Goal: Task Accomplishment & Management: Use online tool/utility

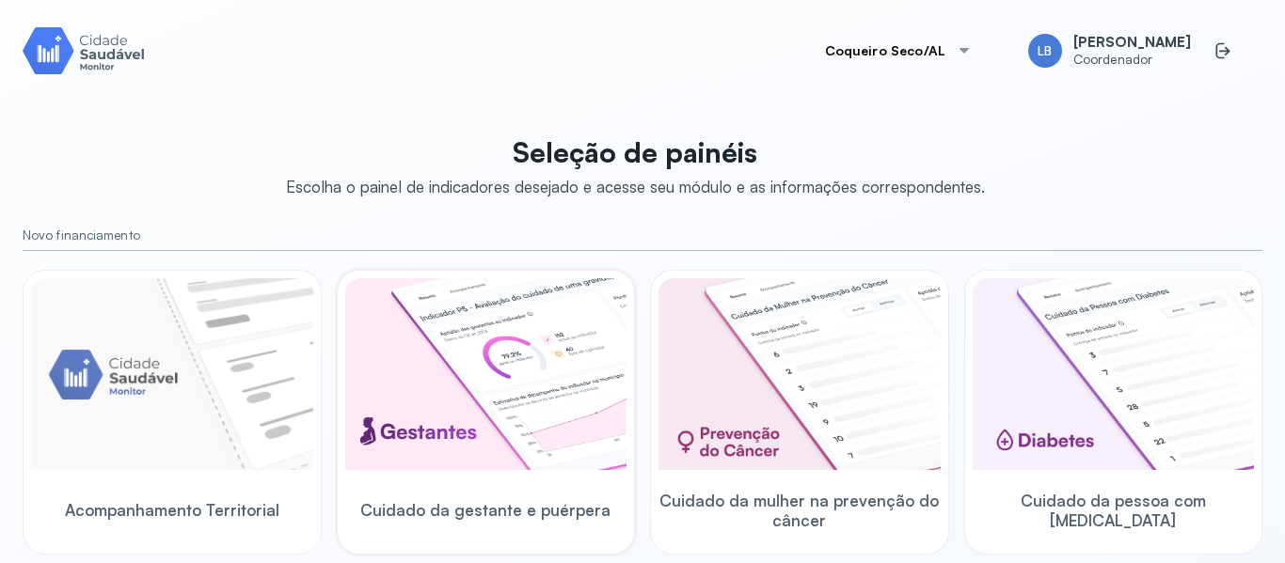
click at [448, 366] on img at bounding box center [486, 374] width 282 height 192
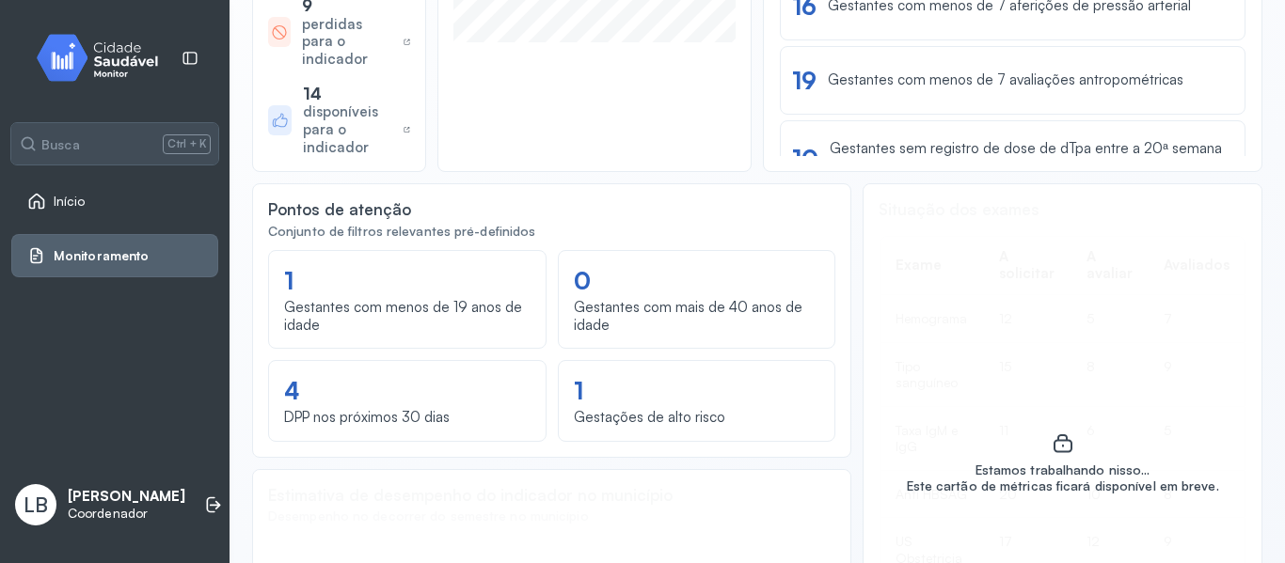
scroll to position [636, 0]
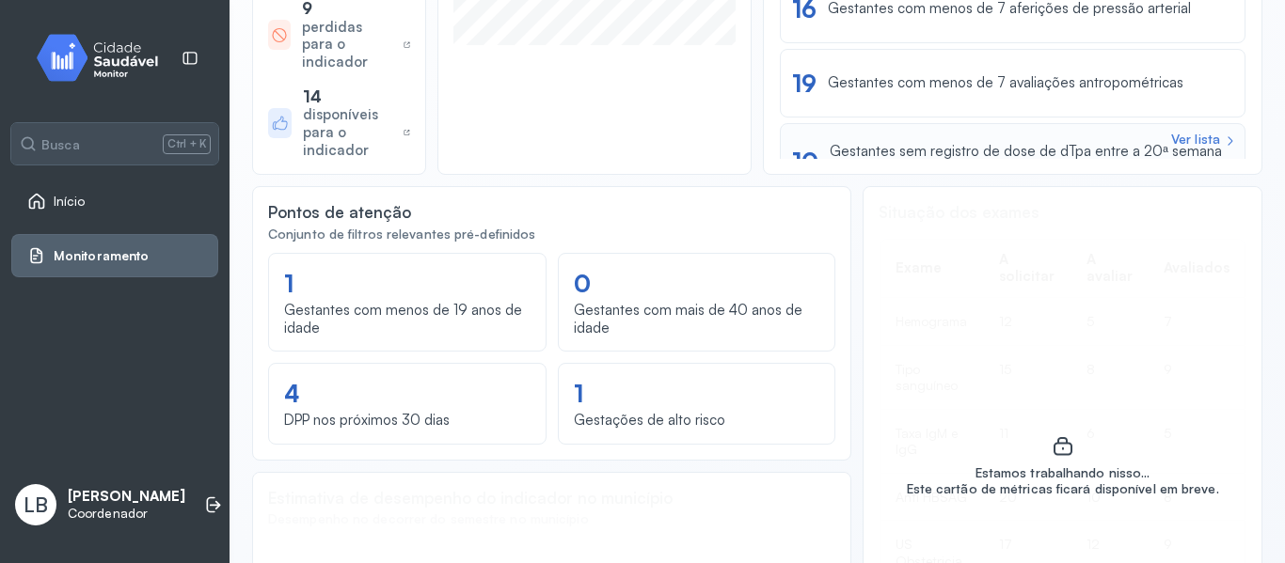
click at [1137, 138] on div "Ver lista 10 Gestantes sem registro de dose de dTpa entre a 20ª semana e o fim …" at bounding box center [1013, 160] width 466 height 75
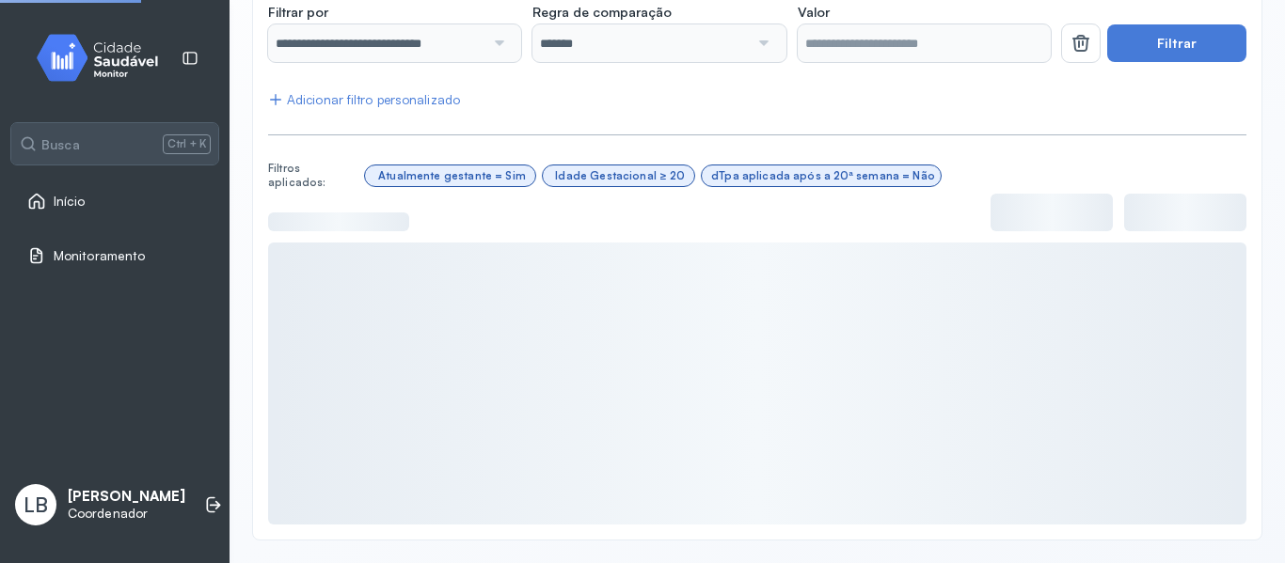
scroll to position [502, 0]
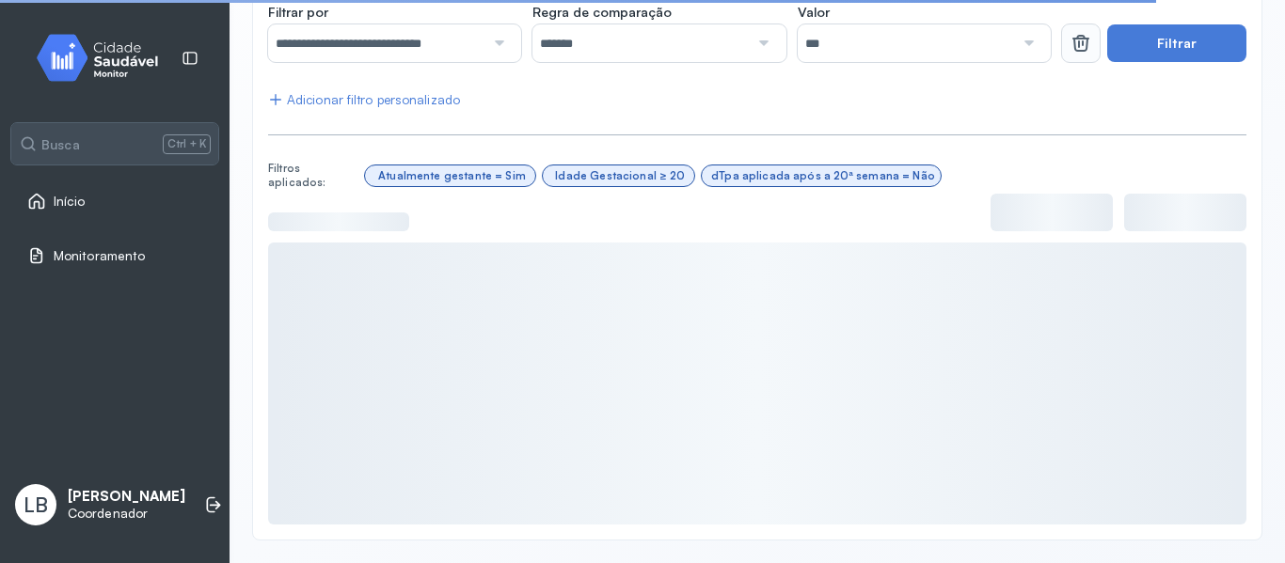
click at [1081, 54] on button at bounding box center [1081, 43] width 38 height 38
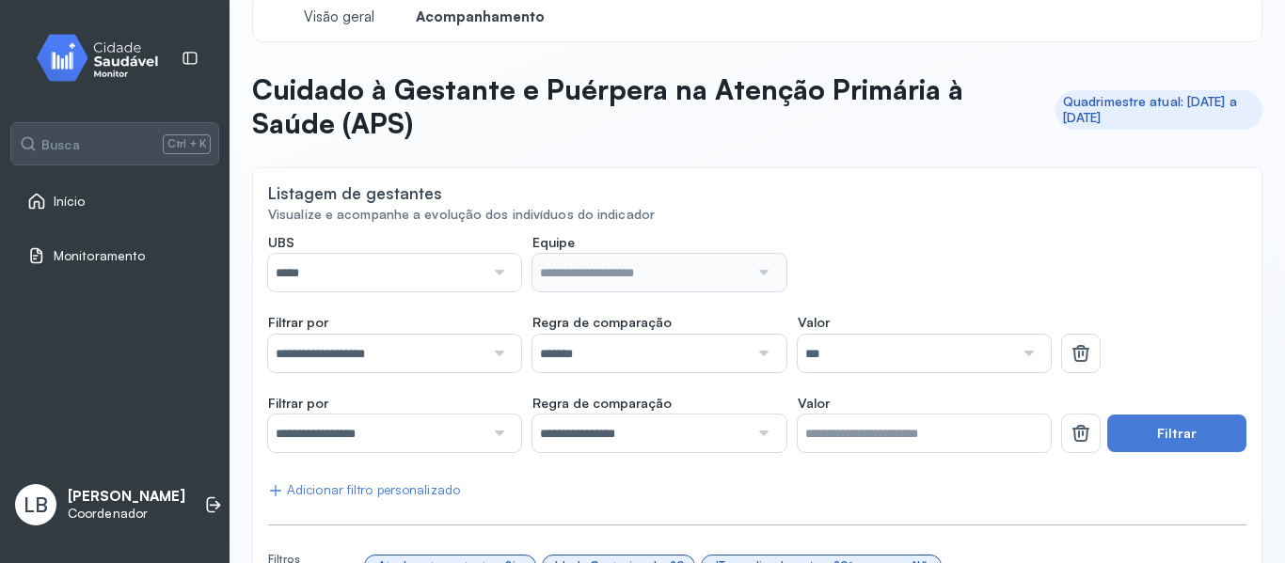
scroll to position [0, 0]
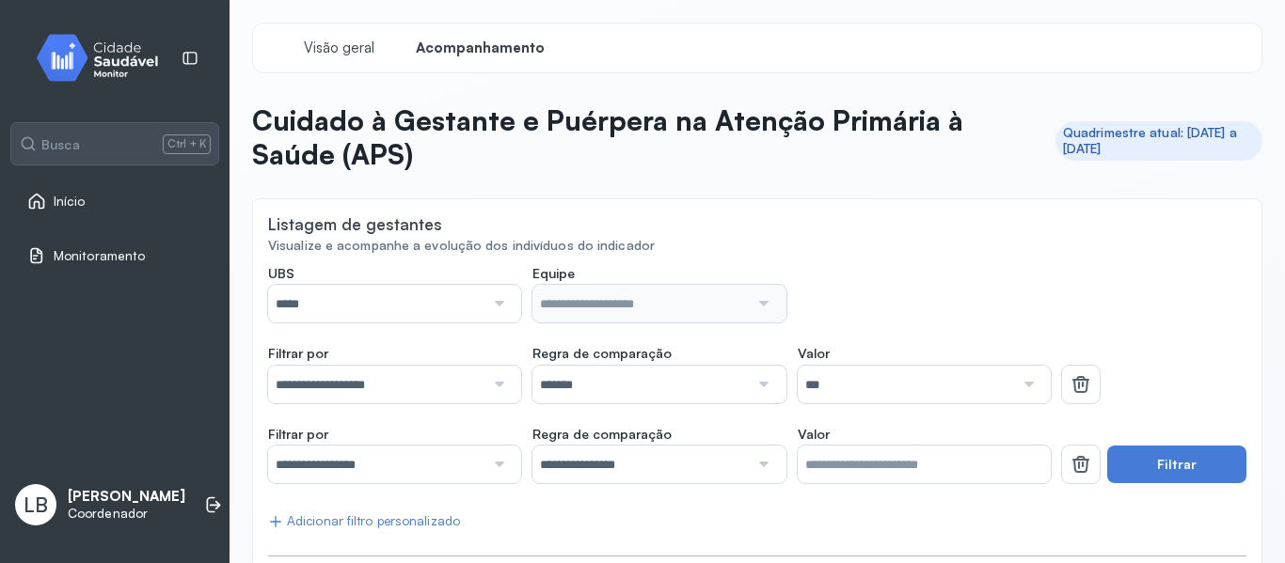
click at [444, 308] on input "*****" at bounding box center [376, 304] width 216 height 38
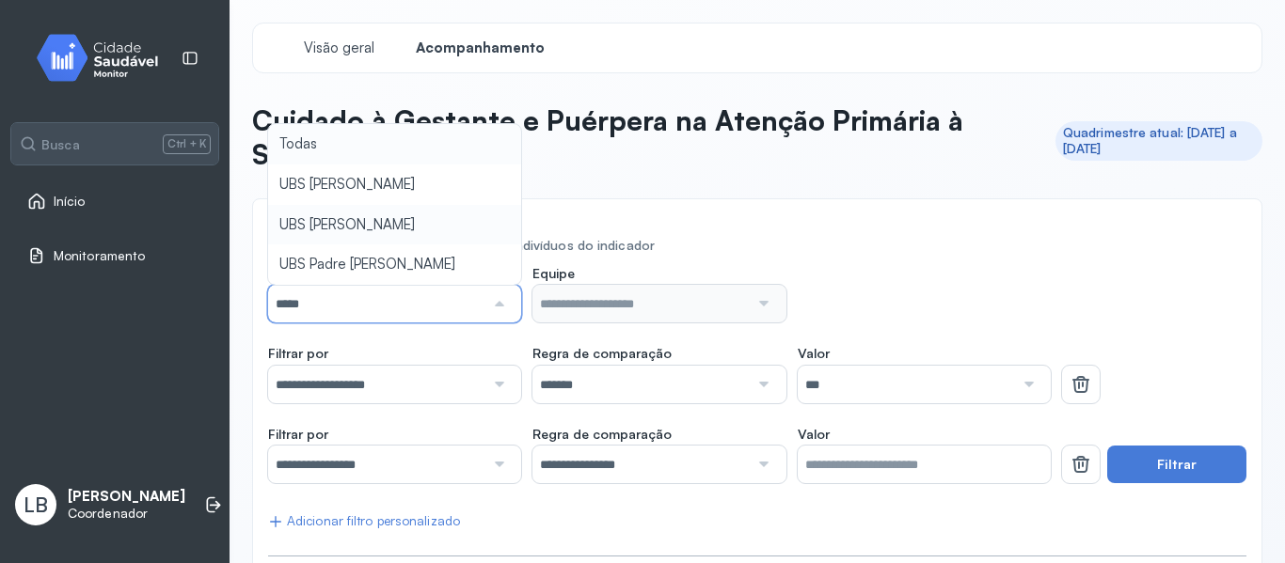
type input "*****"
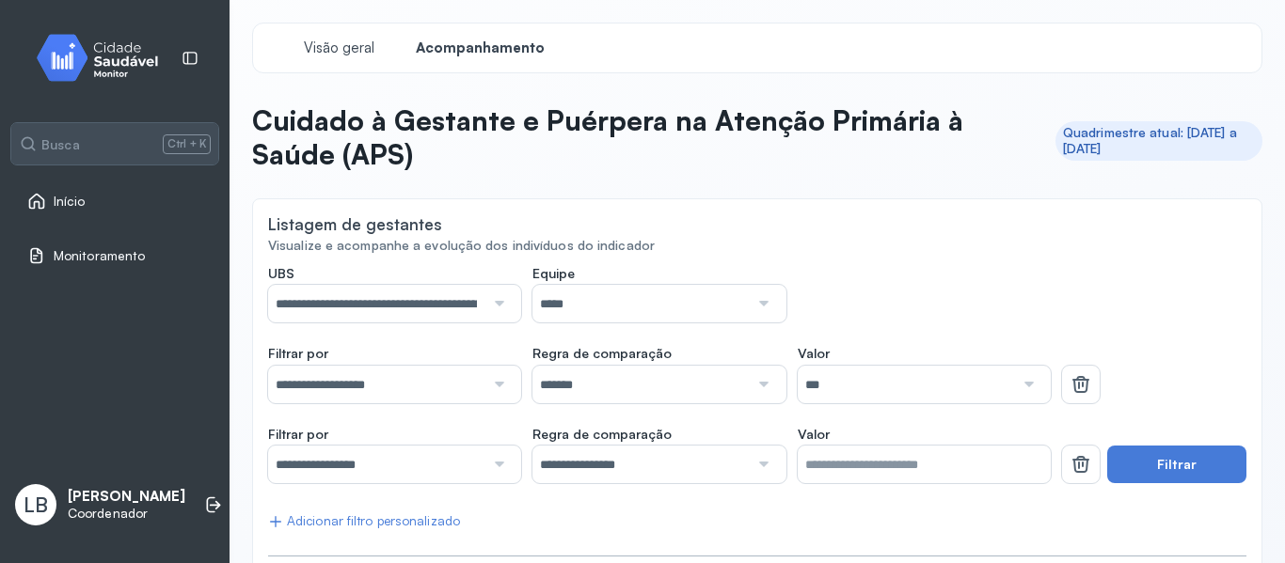
click at [682, 303] on input "*****" at bounding box center [640, 304] width 216 height 38
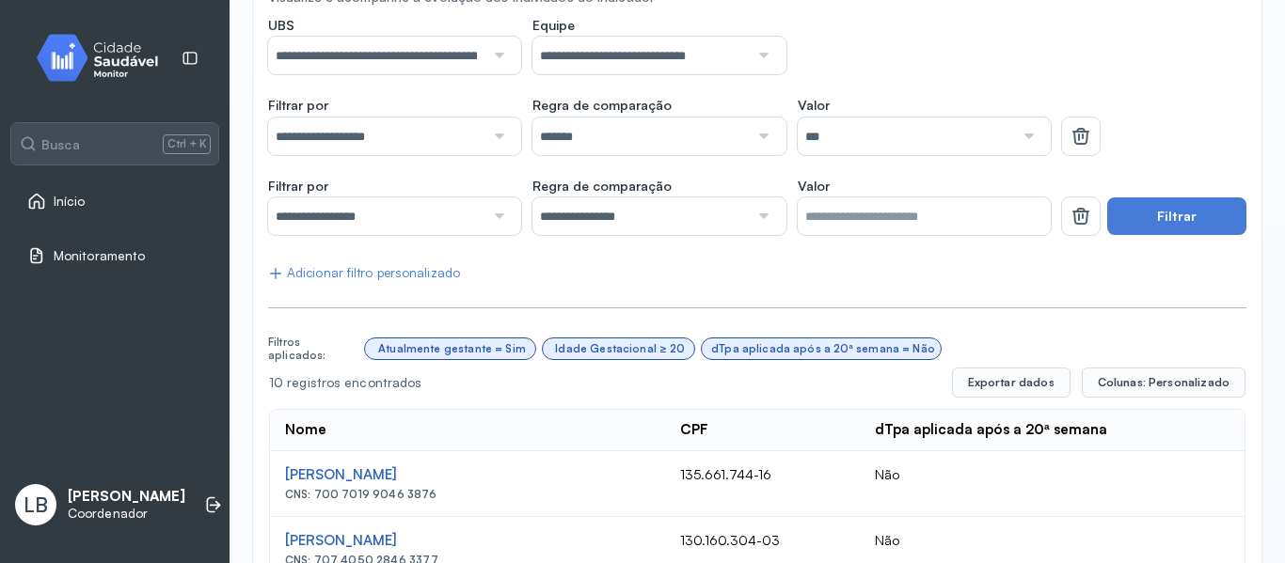
scroll to position [289, 0]
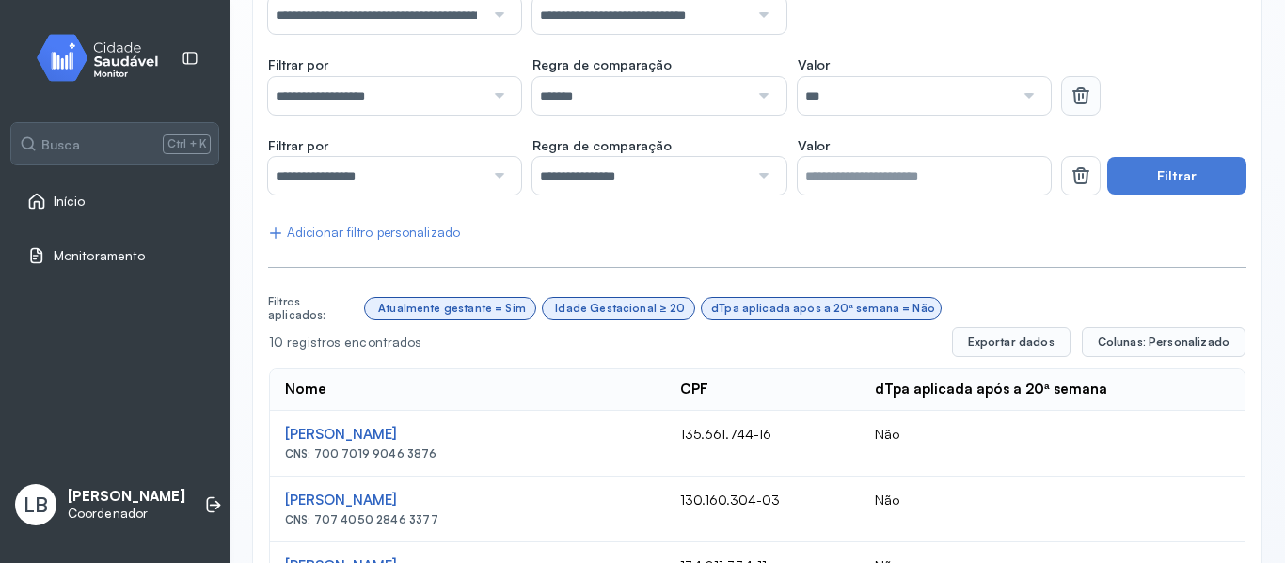
click at [1069, 100] on icon at bounding box center [1080, 96] width 23 height 23
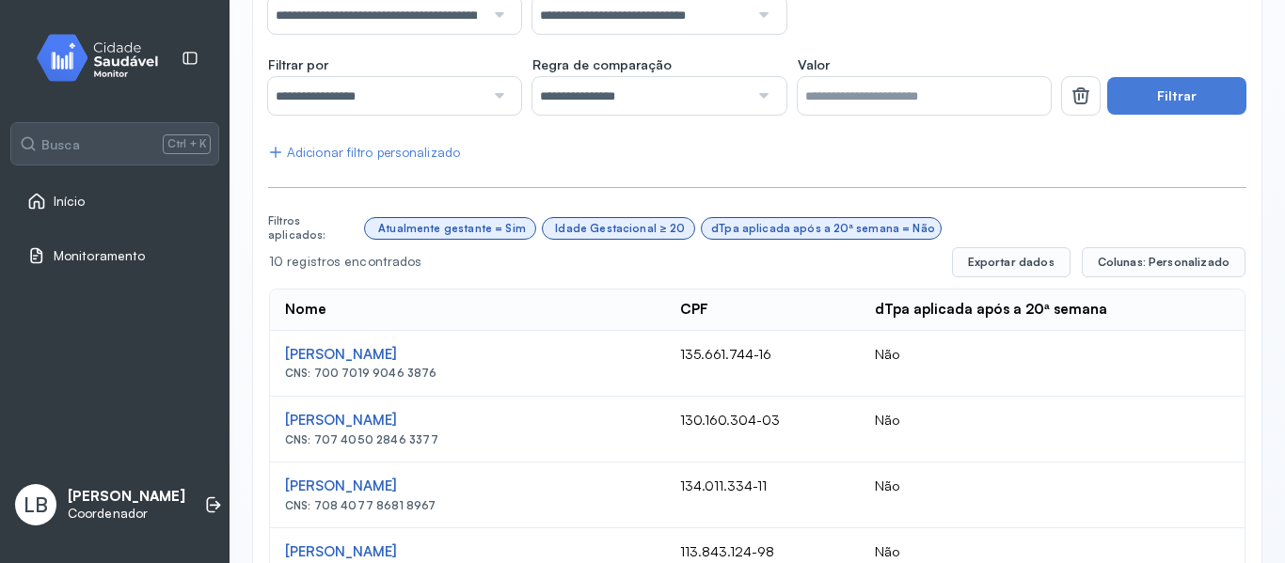
click at [1069, 100] on icon at bounding box center [1080, 96] width 23 height 23
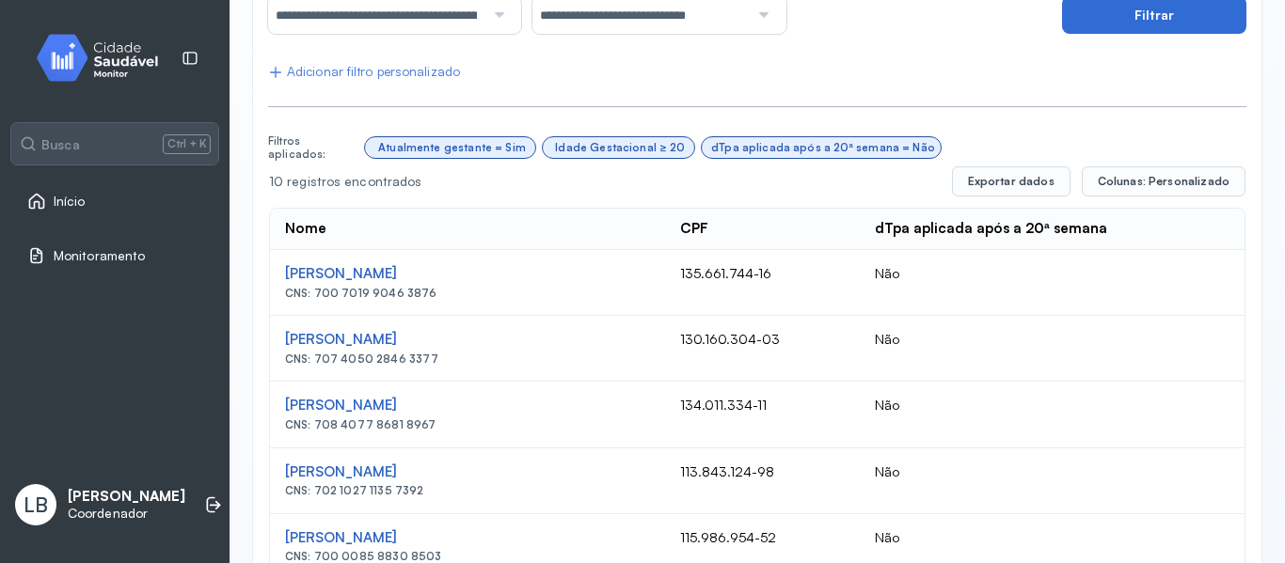
click at [1167, 25] on button "Filtrar" at bounding box center [1154, 15] width 184 height 38
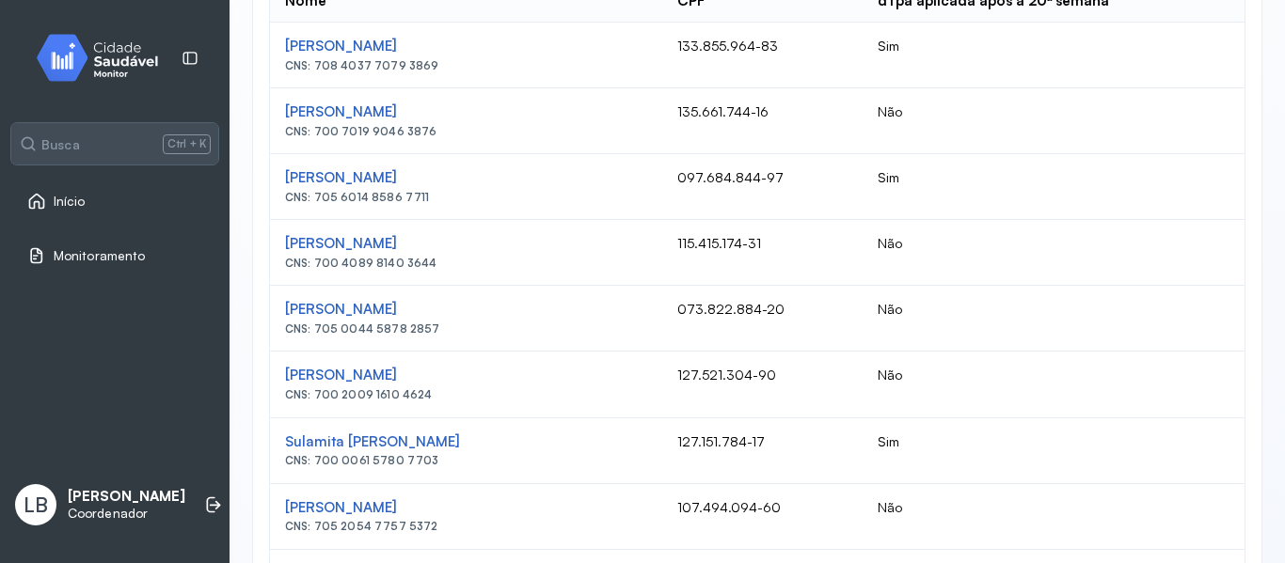
scroll to position [475, 0]
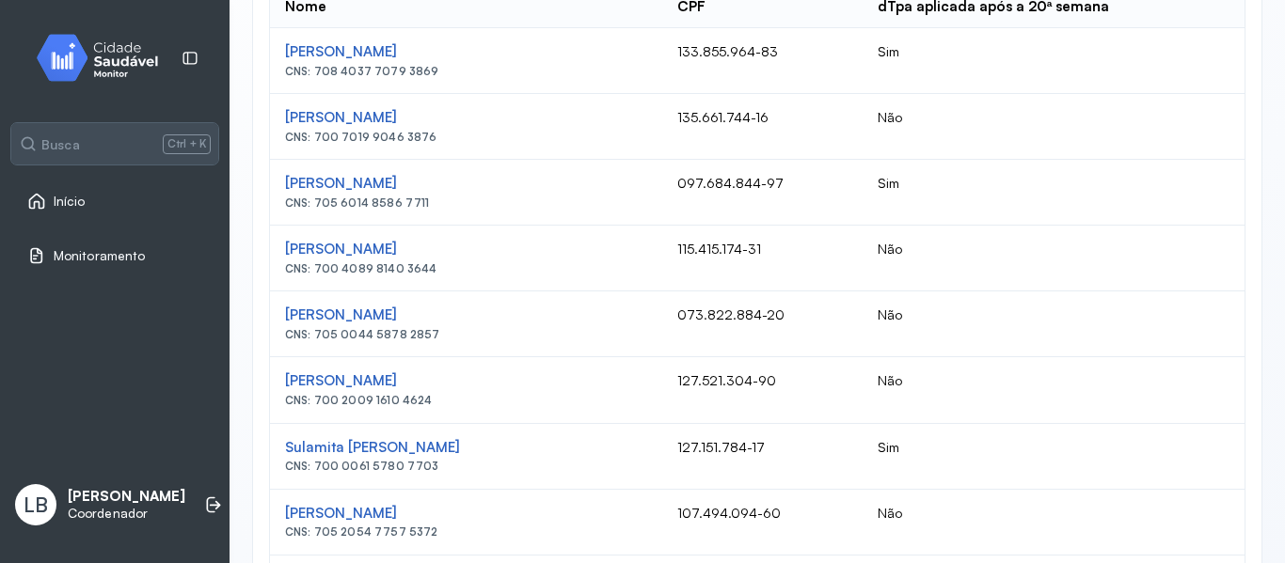
click at [1257, 330] on div "**********" at bounding box center [756, 224] width 1055 height 1399
click at [1200, 407] on td "Não" at bounding box center [1053, 390] width 382 height 66
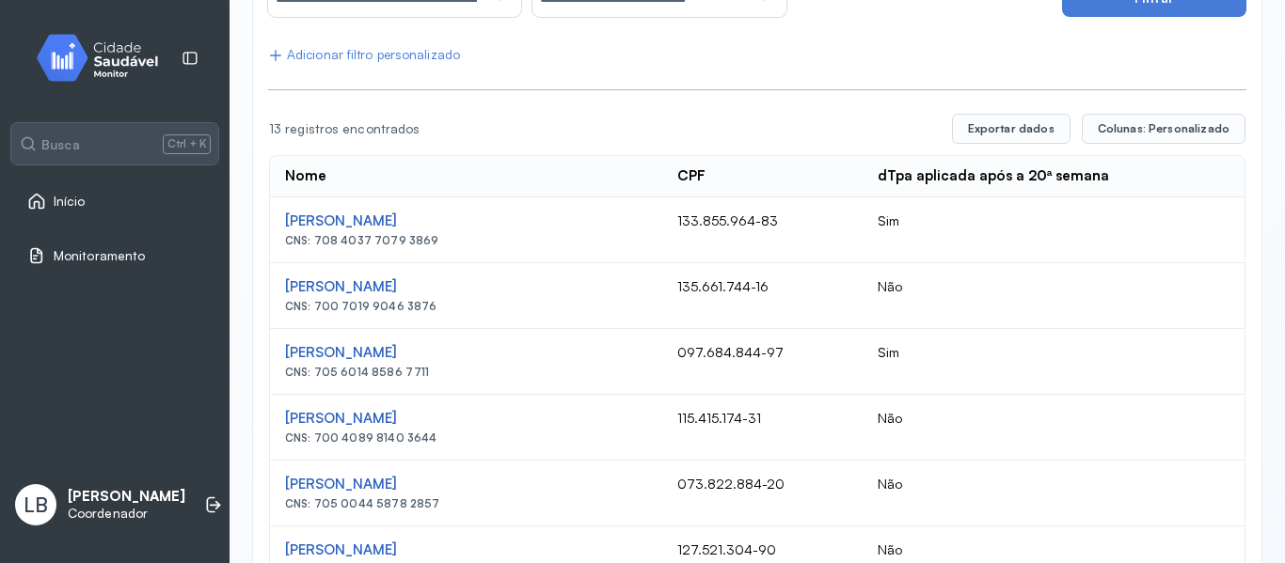
scroll to position [0, 0]
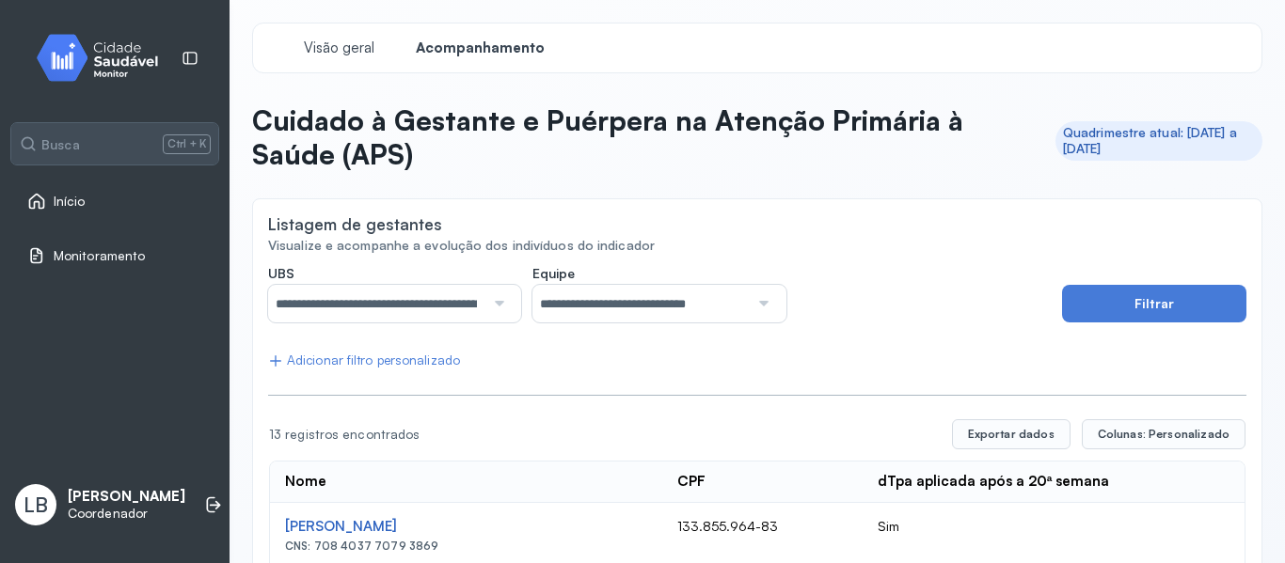
click at [93, 192] on link "Início" at bounding box center [114, 201] width 175 height 19
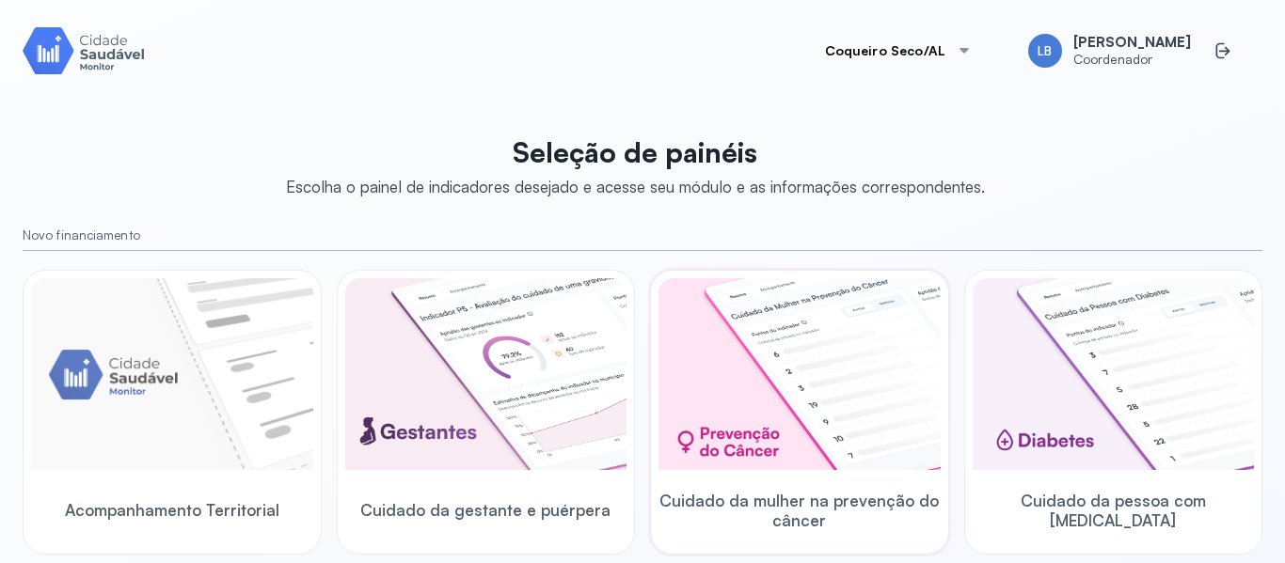
scroll to position [282, 0]
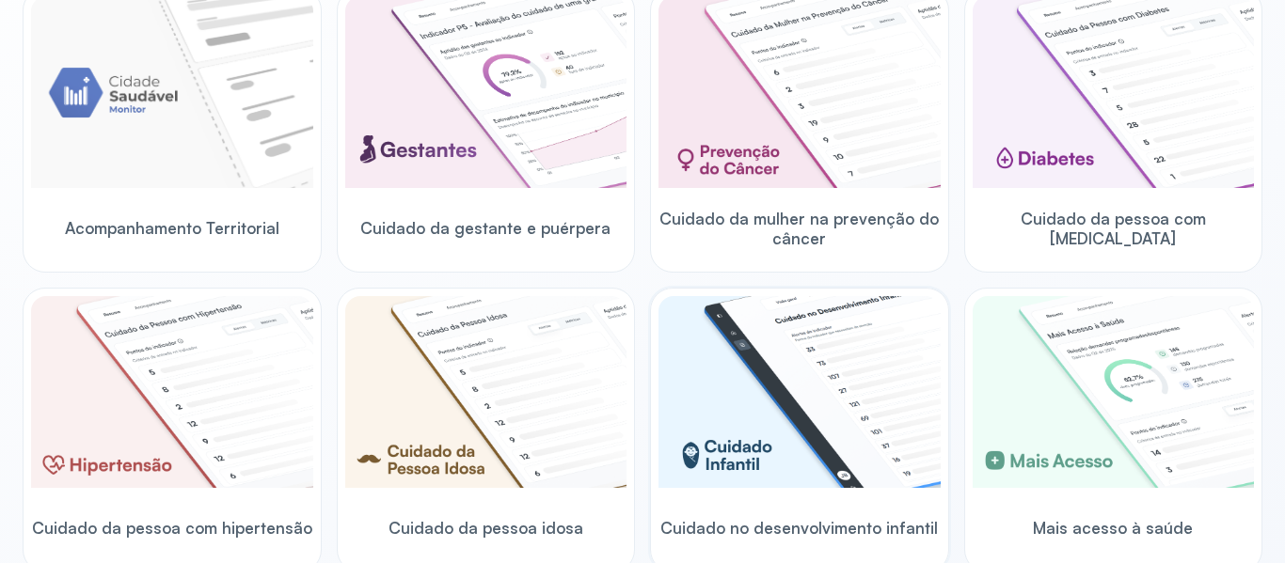
click at [755, 407] on img at bounding box center [799, 392] width 282 height 192
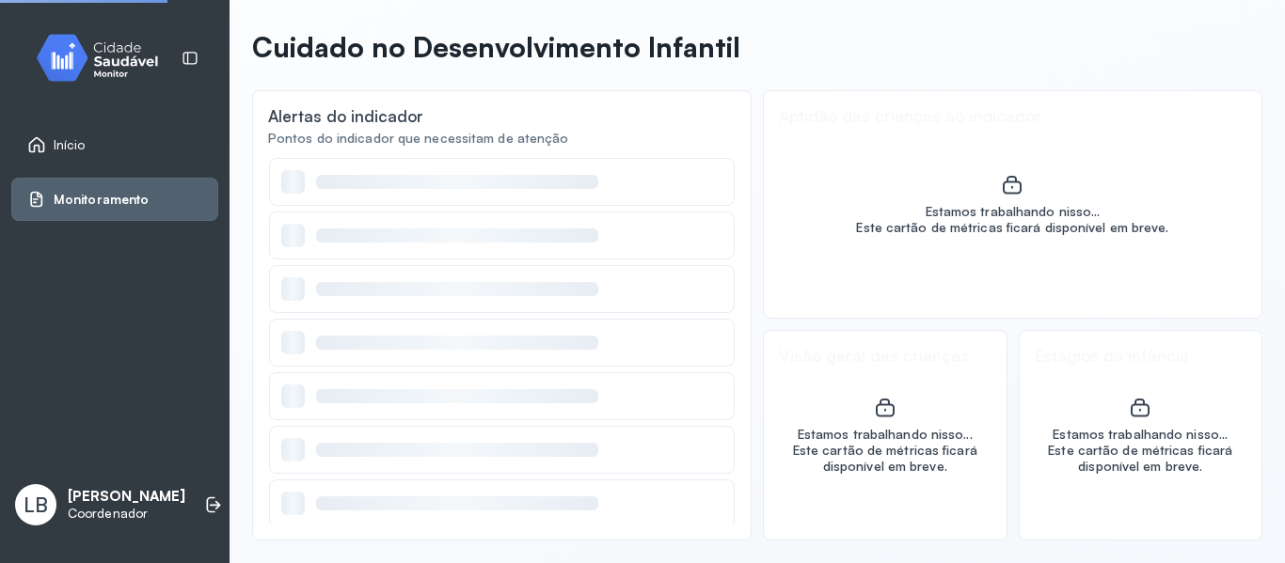
scroll to position [73, 0]
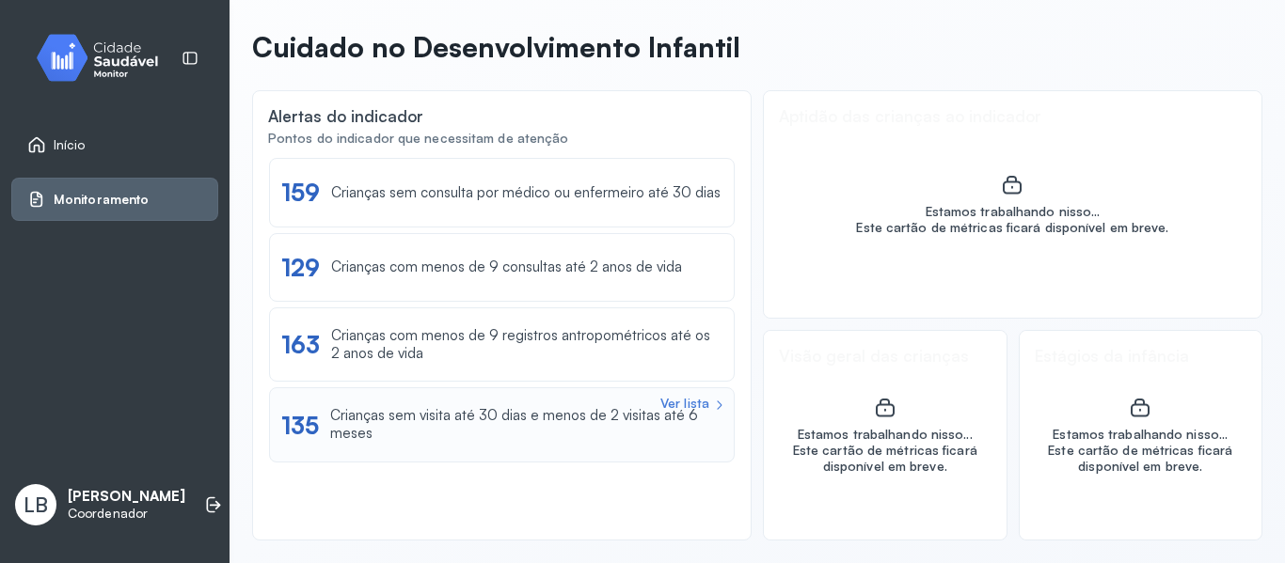
click at [471, 441] on div "Crianças sem visita até 30 dias e menos de 2 visitas até 6 meses" at bounding box center [526, 425] width 392 height 36
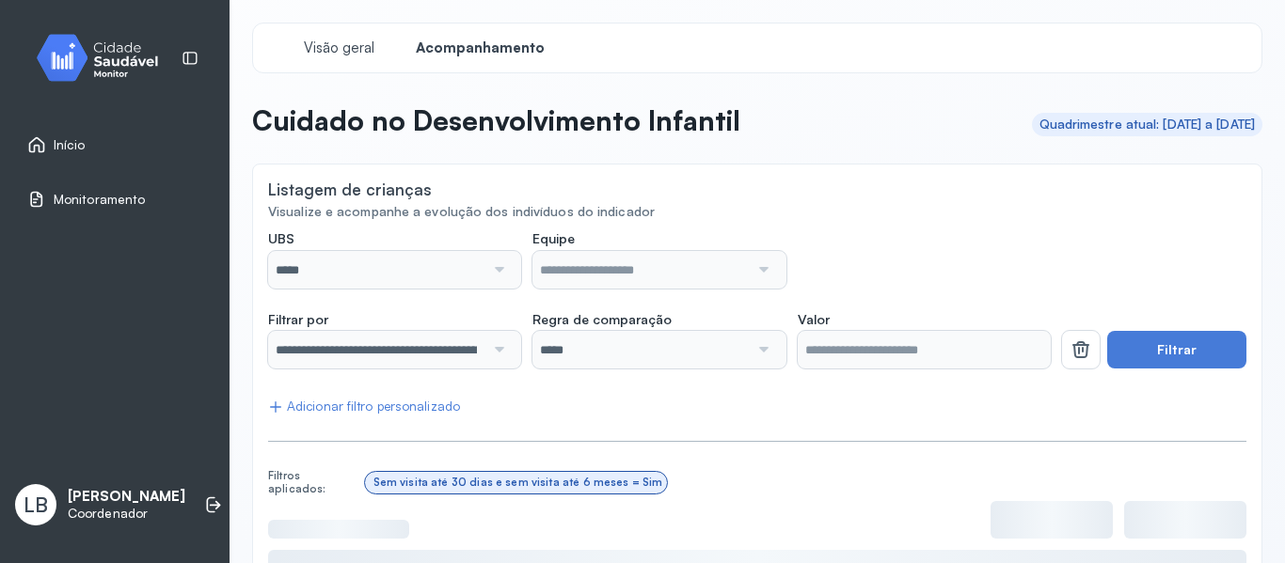
click at [510, 271] on div "*****" at bounding box center [394, 270] width 253 height 38
click at [491, 273] on div at bounding box center [496, 270] width 25 height 38
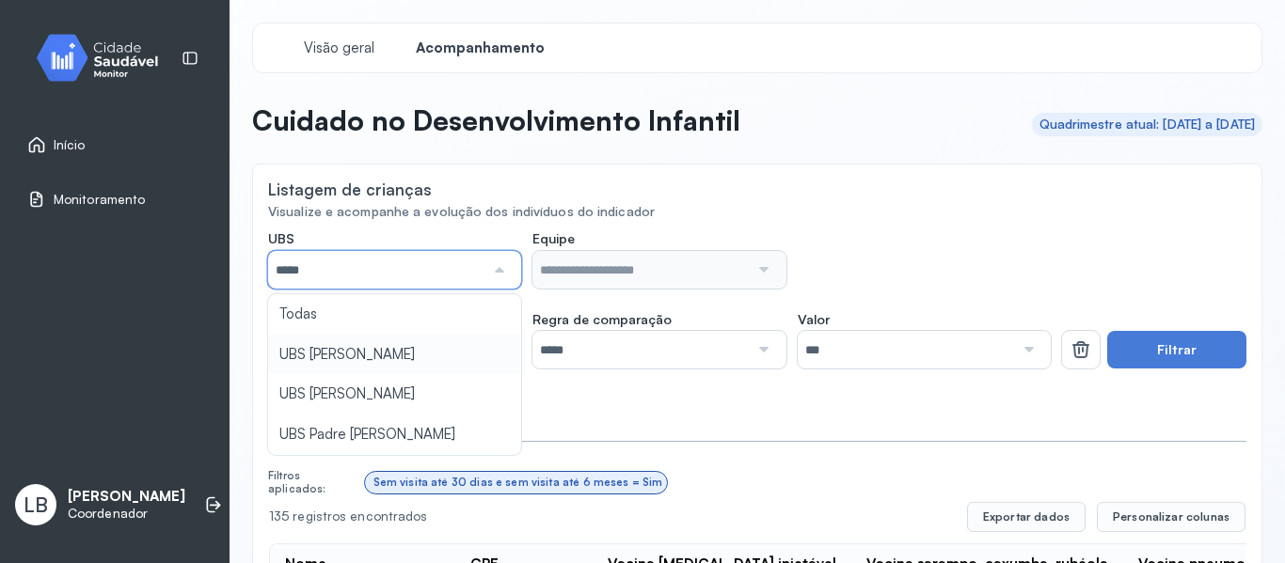
type input "*****"
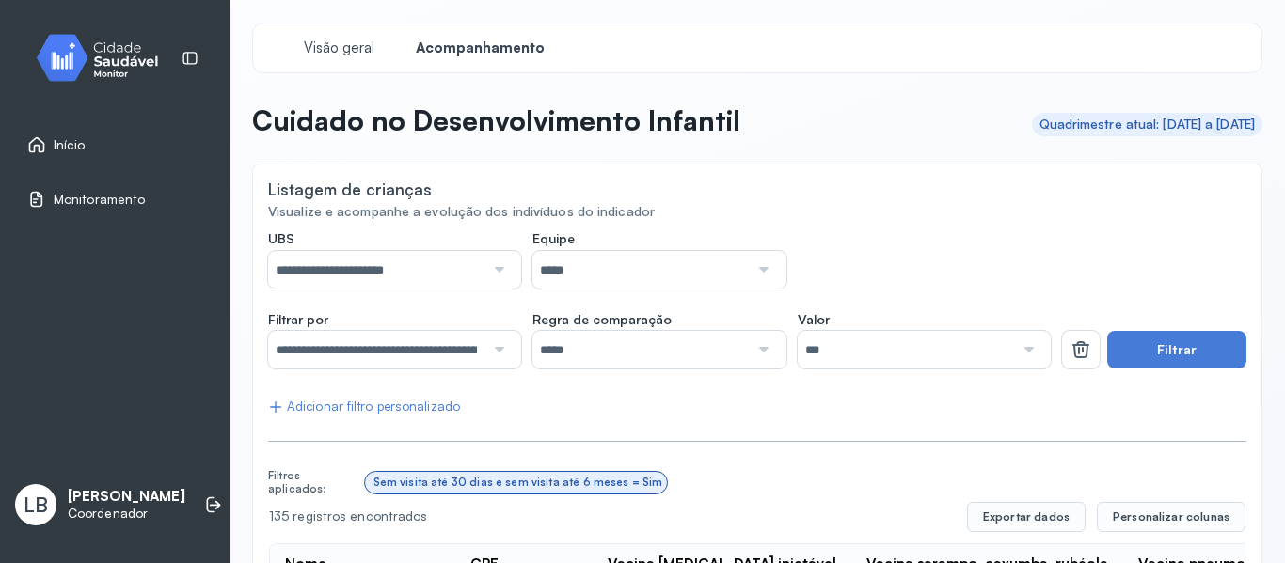
click at [481, 263] on div "**********" at bounding box center [394, 270] width 253 height 38
drag, startPoint x: 676, startPoint y: 268, endPoint x: 644, endPoint y: 300, distance: 45.2
click at [674, 269] on input "*****" at bounding box center [640, 270] width 216 height 38
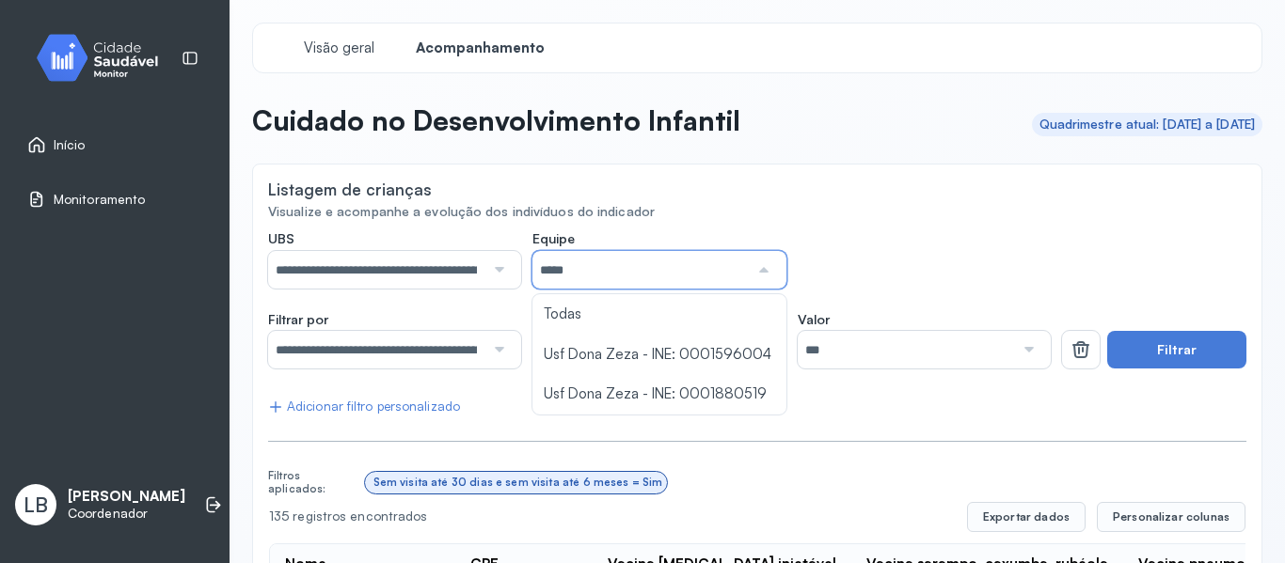
click at [510, 269] on div "**********" at bounding box center [394, 270] width 253 height 38
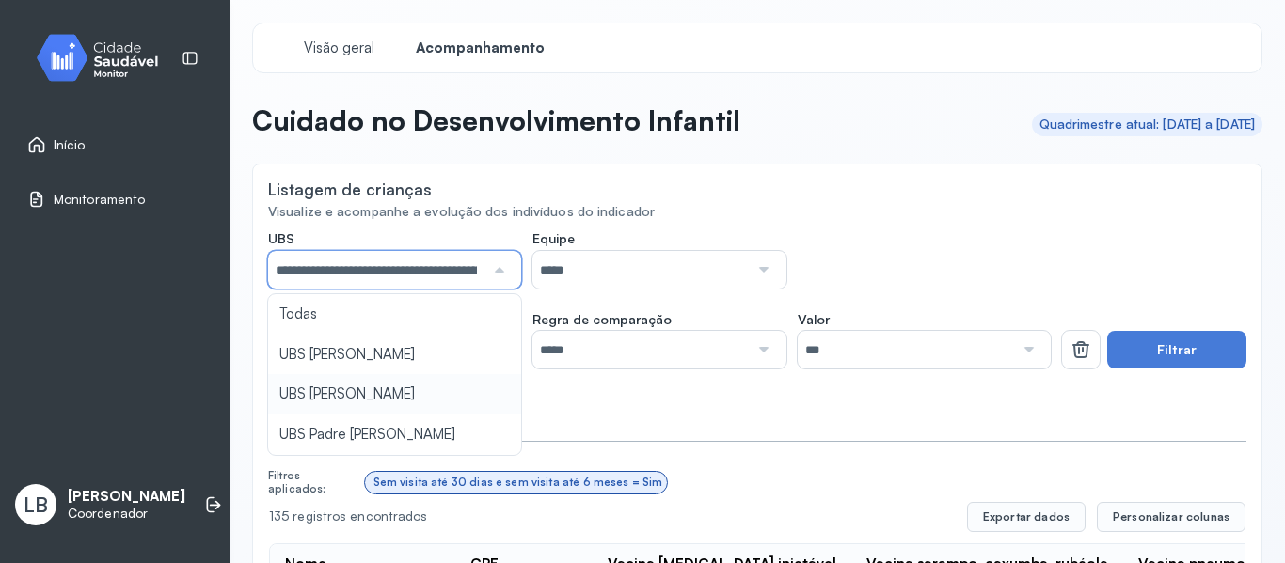
scroll to position [0, 58]
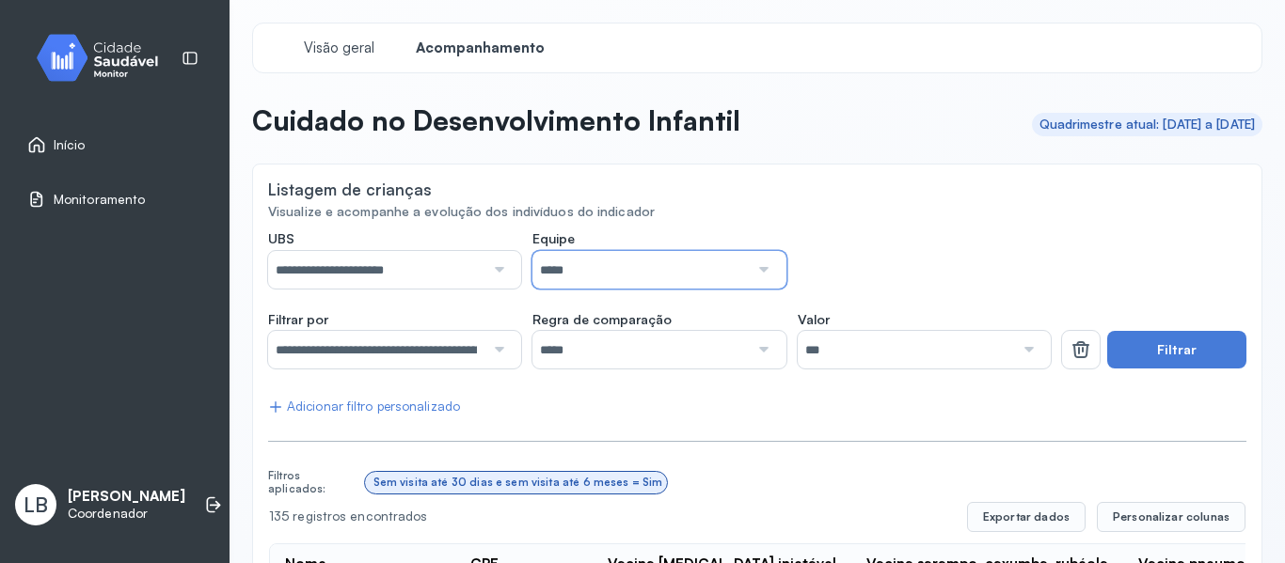
click at [632, 284] on input "*****" at bounding box center [640, 270] width 216 height 38
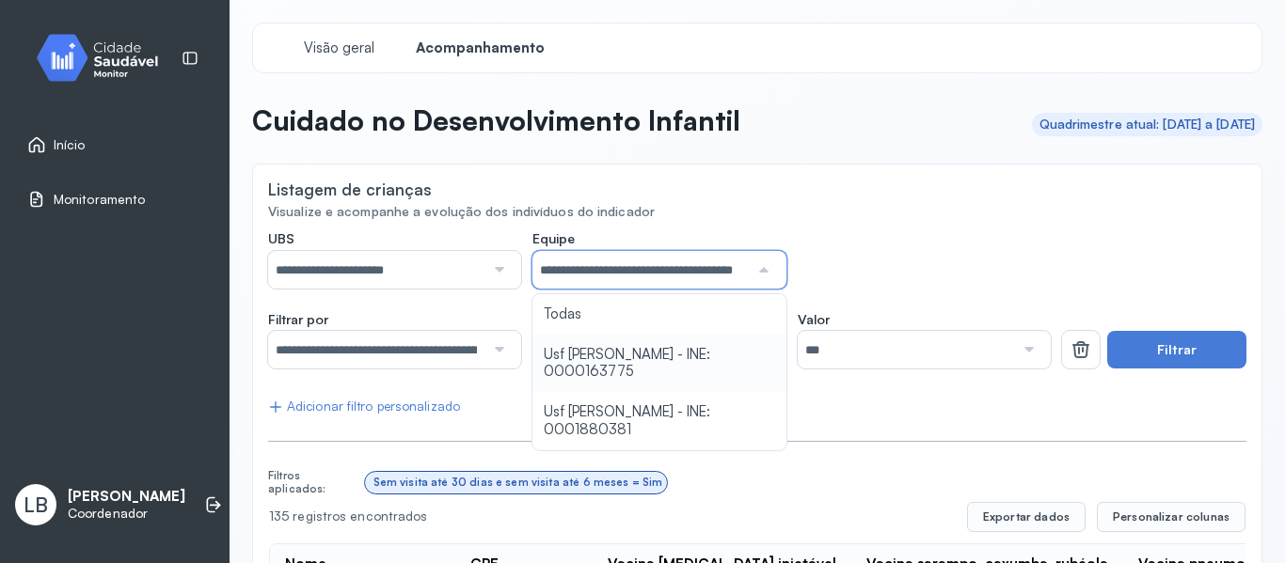
drag, startPoint x: 607, startPoint y: 356, endPoint x: 568, endPoint y: 365, distance: 39.5
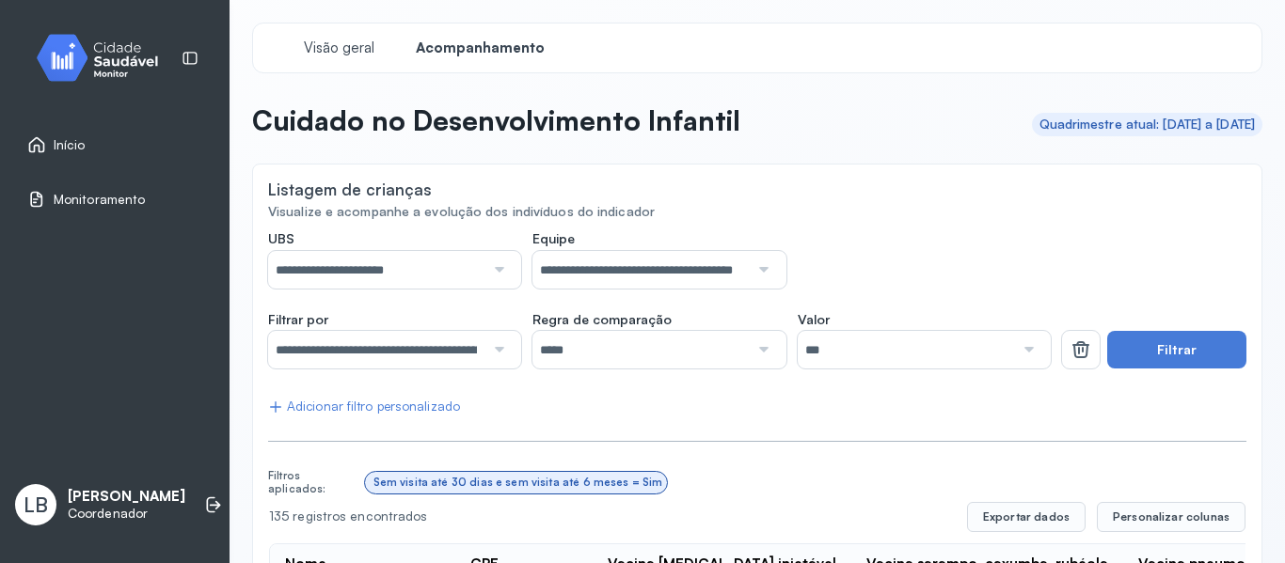
click at [493, 347] on div at bounding box center [496, 350] width 25 height 38
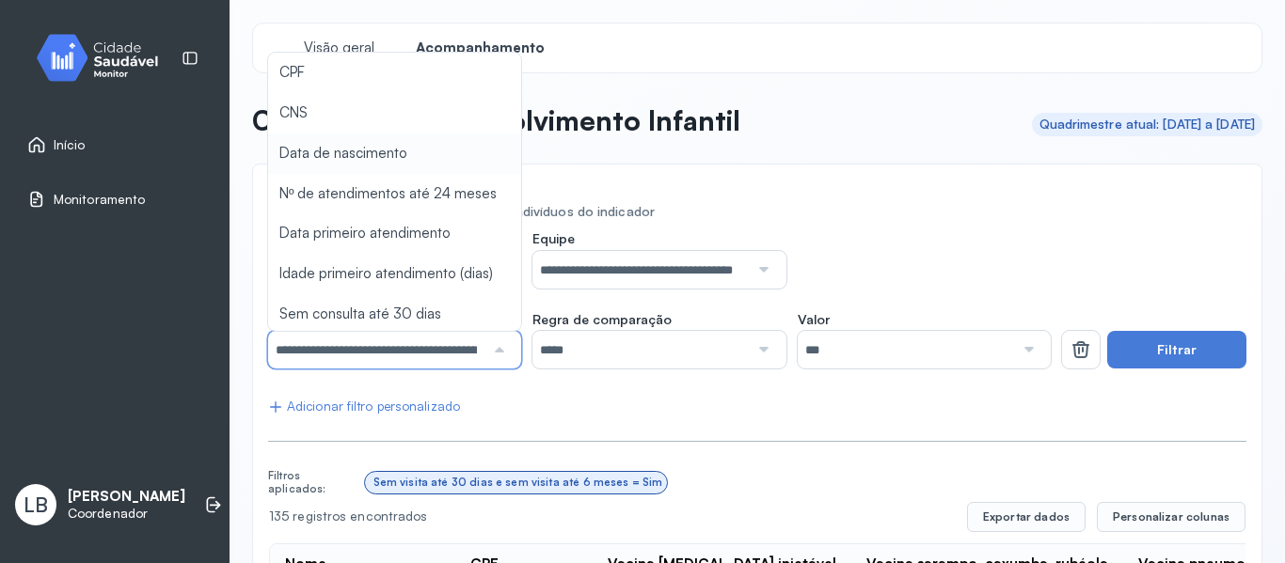
type input "*******"
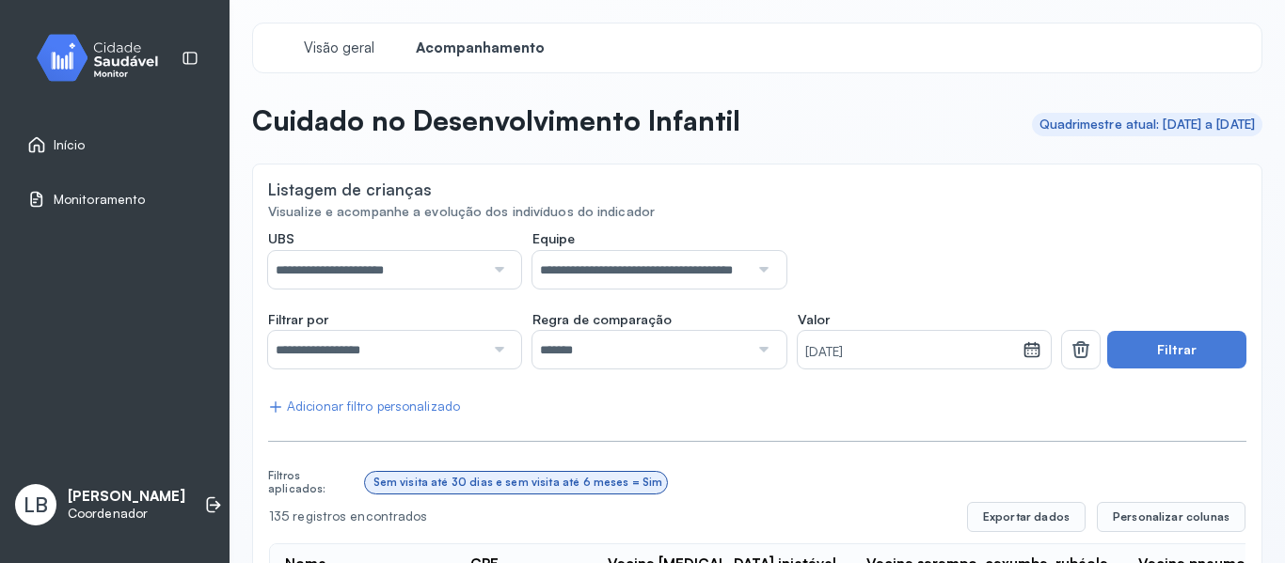
drag, startPoint x: 914, startPoint y: 360, endPoint x: 724, endPoint y: 366, distance: 190.1
click at [724, 366] on div "**********" at bounding box center [659, 340] width 783 height 58
drag, startPoint x: 877, startPoint y: 344, endPoint x: 747, endPoint y: 346, distance: 129.8
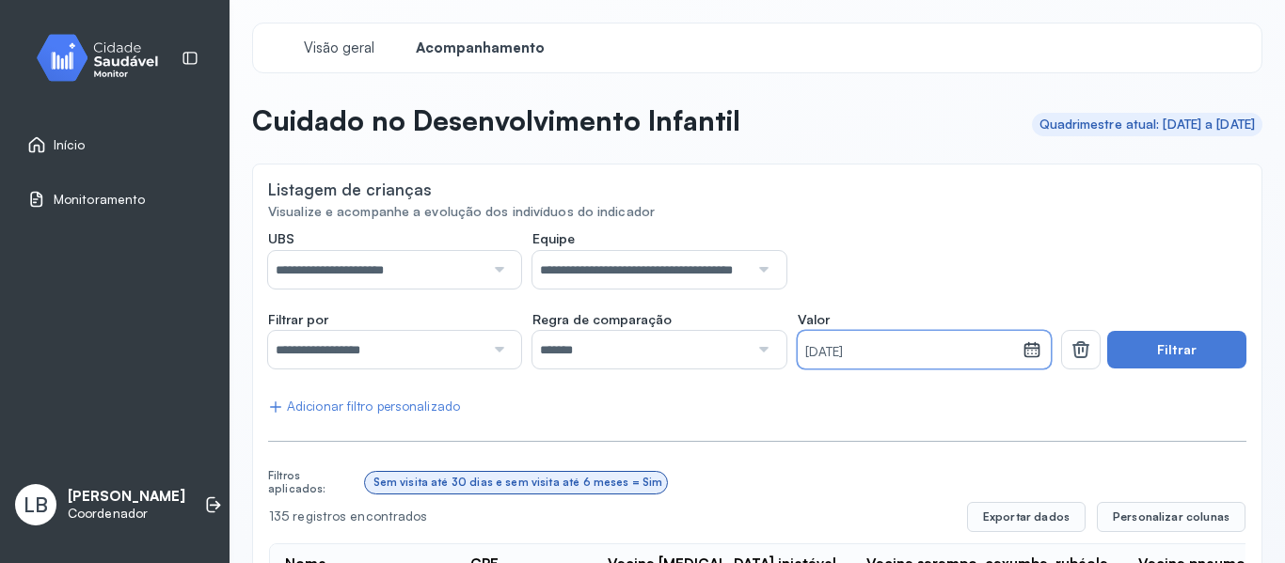
click at [747, 346] on div "**********" at bounding box center [659, 340] width 783 height 58
click at [988, 355] on small "[DATE]" at bounding box center [910, 352] width 211 height 19
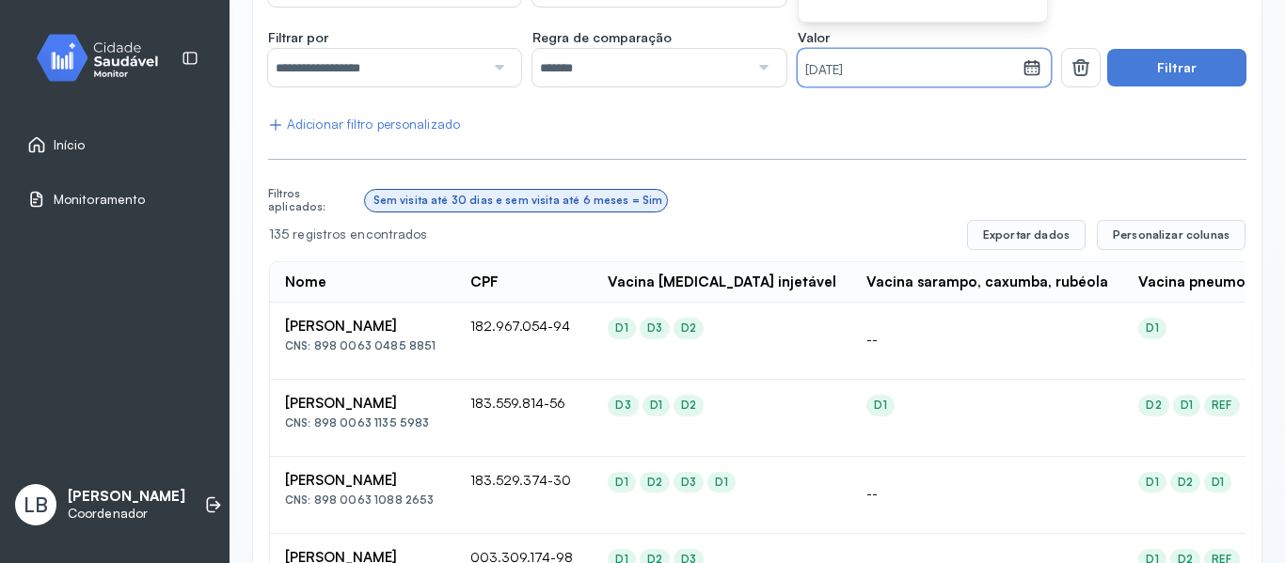
scroll to position [376, 0]
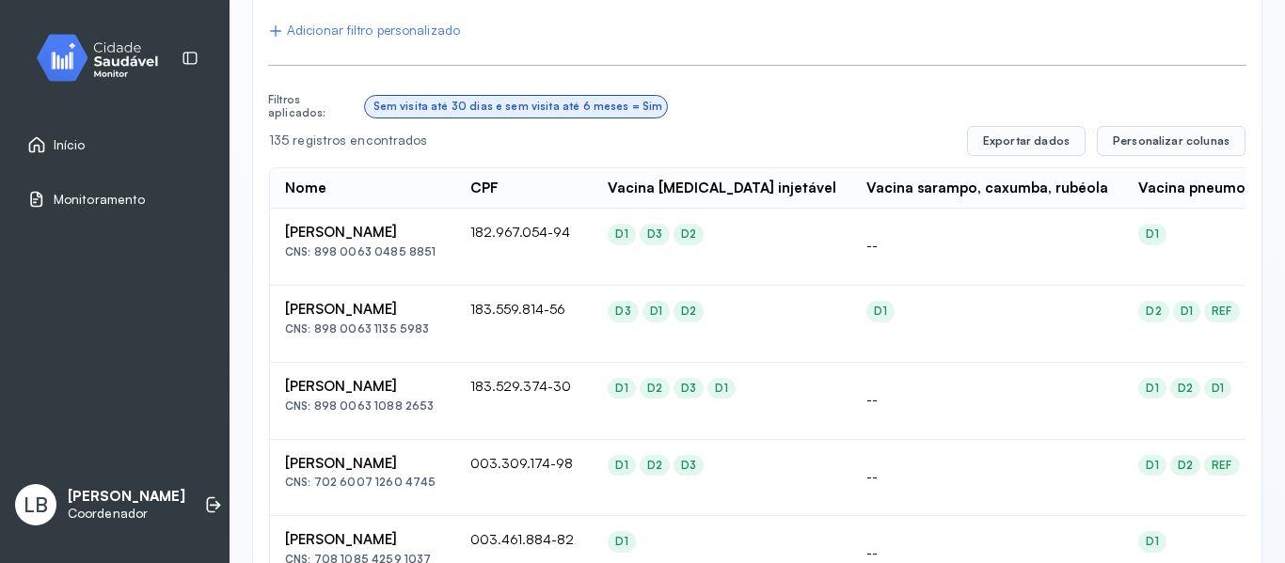
drag, startPoint x: 450, startPoint y: 257, endPoint x: 315, endPoint y: 253, distance: 134.5
click at [315, 253] on div "CNS: 898 0063 0485 8851" at bounding box center [362, 251] width 155 height 13
copy div "898 0063 0485 8851"
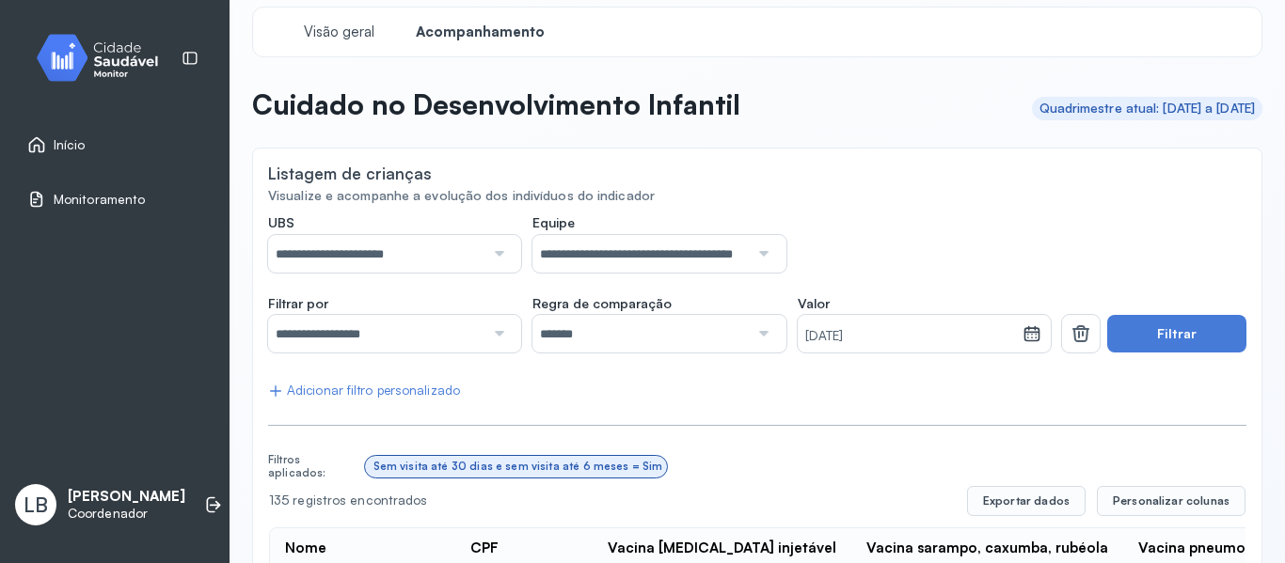
scroll to position [0, 0]
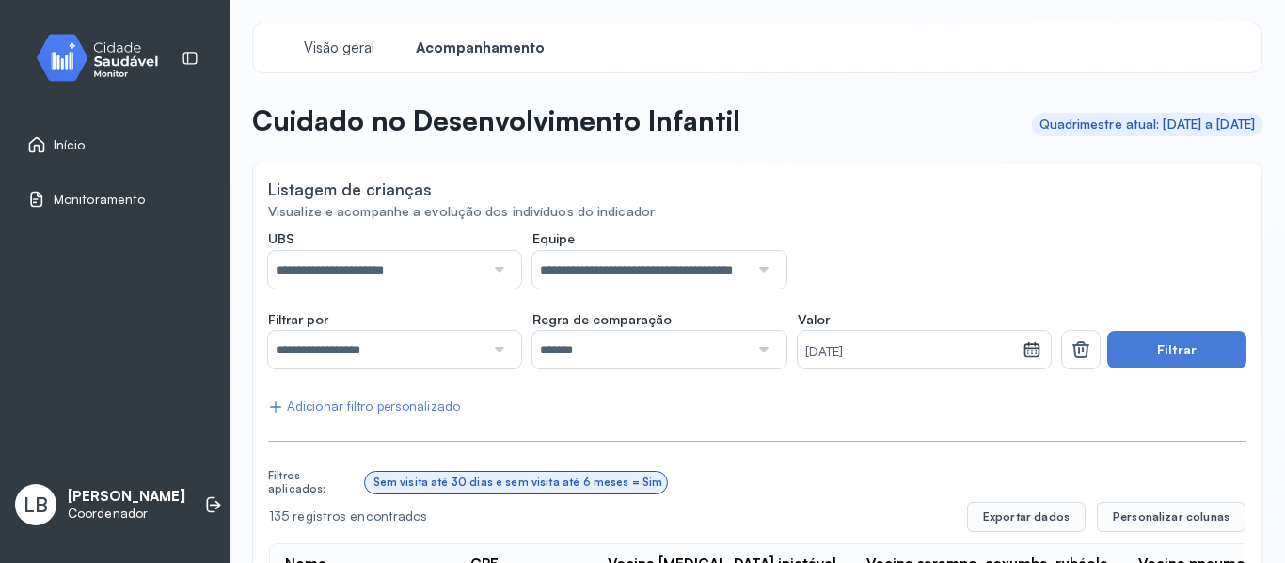
click at [1024, 356] on icon at bounding box center [1031, 349] width 19 height 19
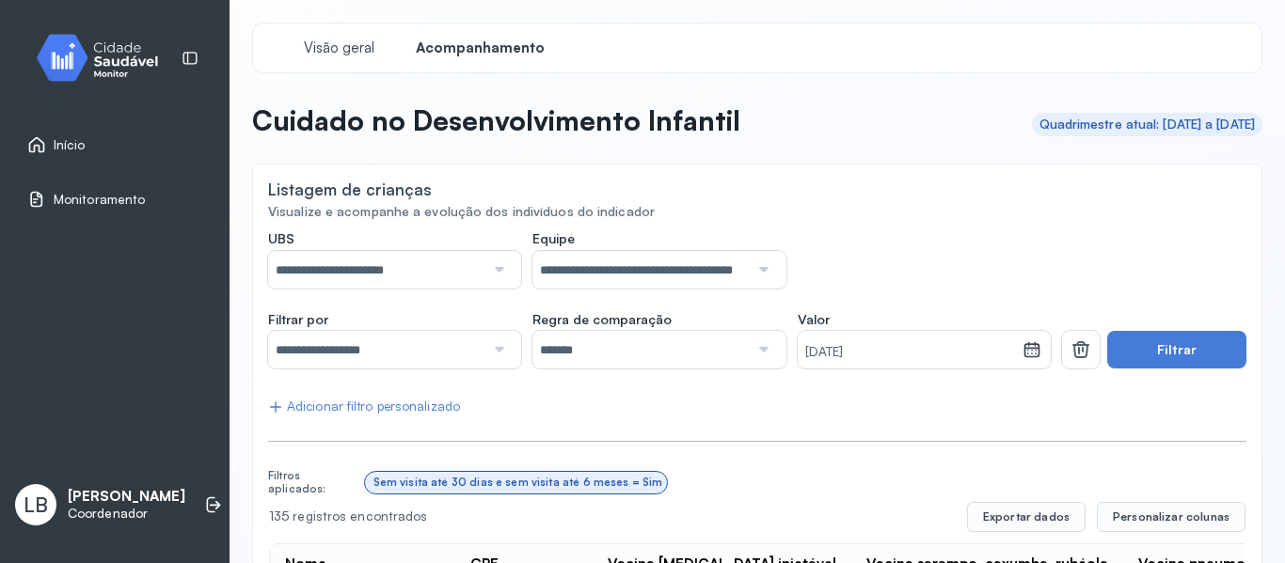
click at [1022, 350] on icon at bounding box center [1031, 349] width 19 height 19
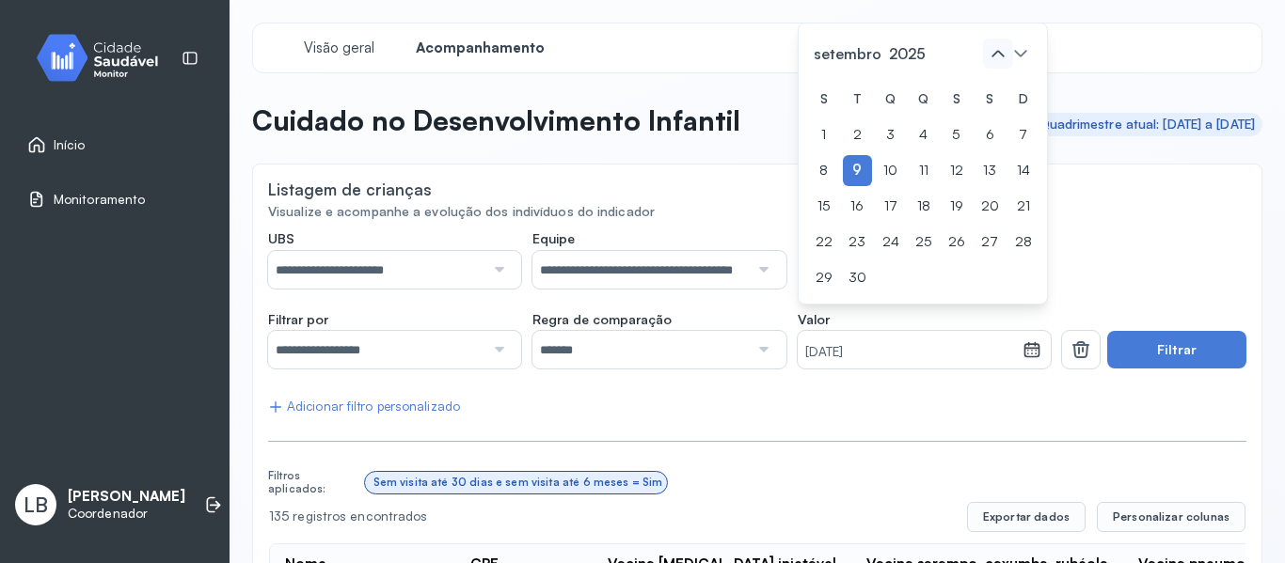
click at [994, 49] on icon at bounding box center [998, 54] width 30 height 30
click at [1018, 55] on icon at bounding box center [1020, 54] width 30 height 30
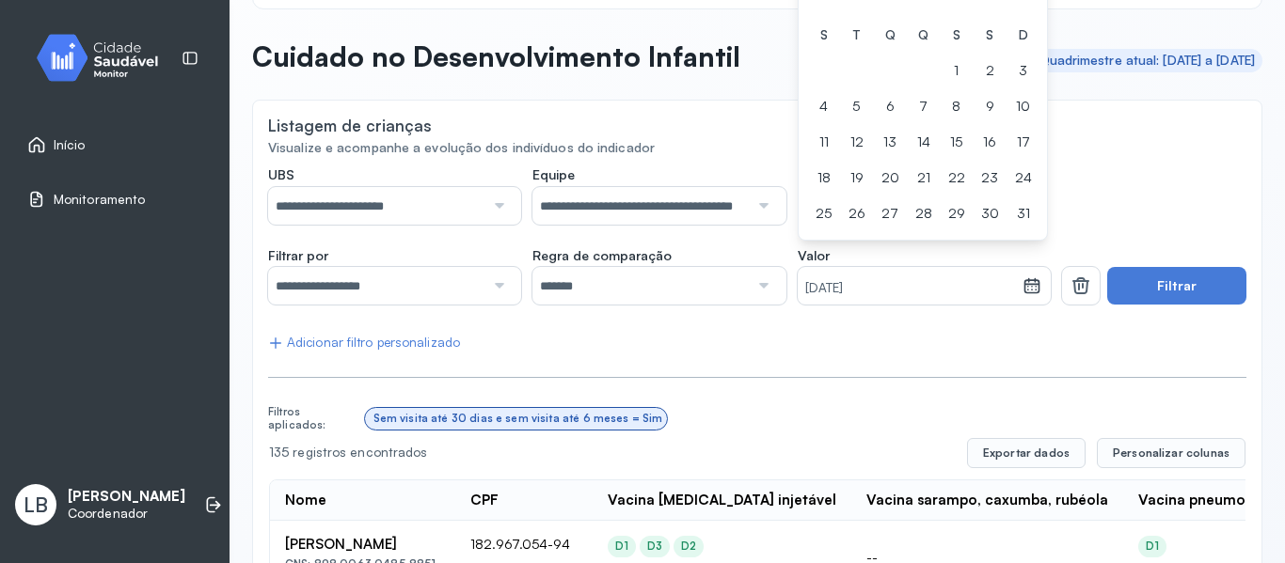
scroll to position [94, 0]
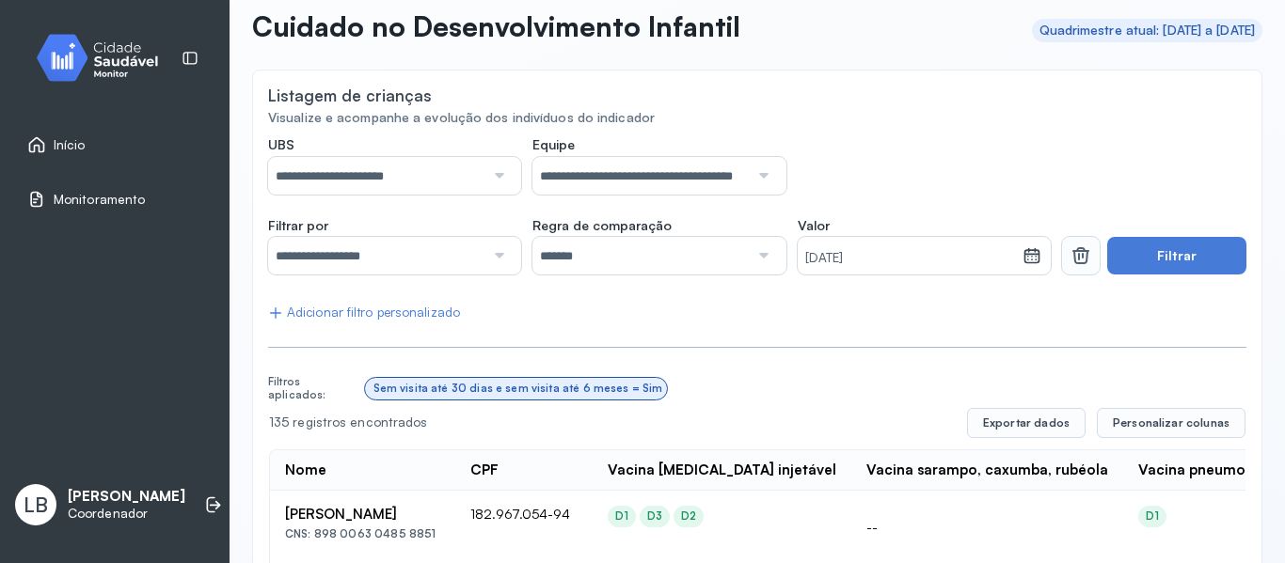
click at [1075, 257] on icon at bounding box center [1080, 257] width 15 height 14
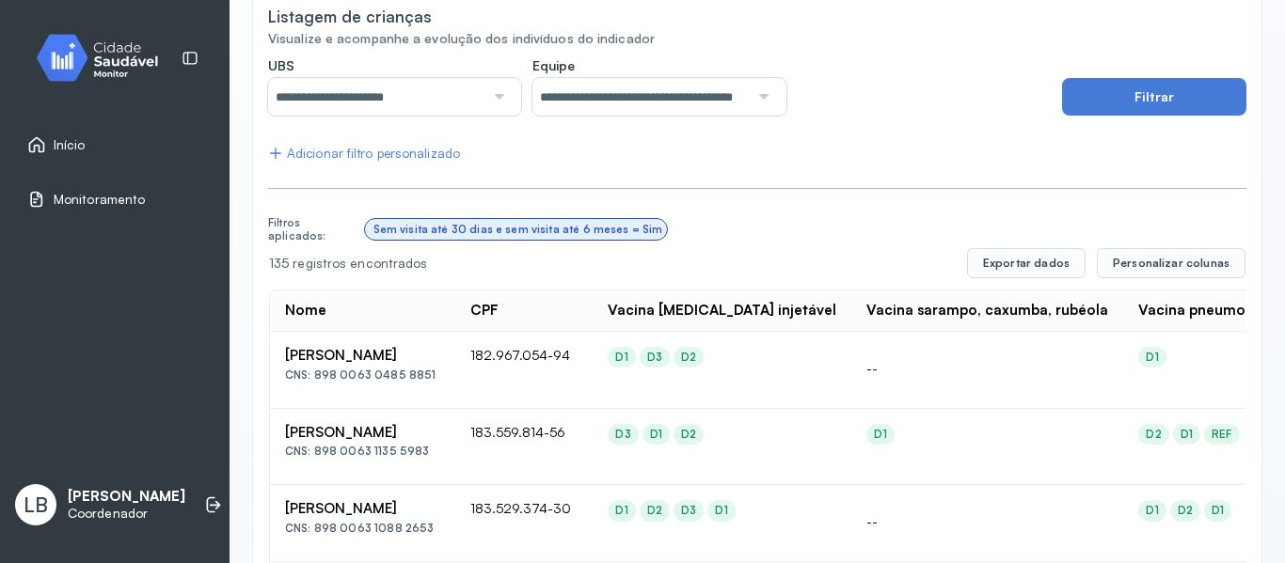
scroll to position [188, 0]
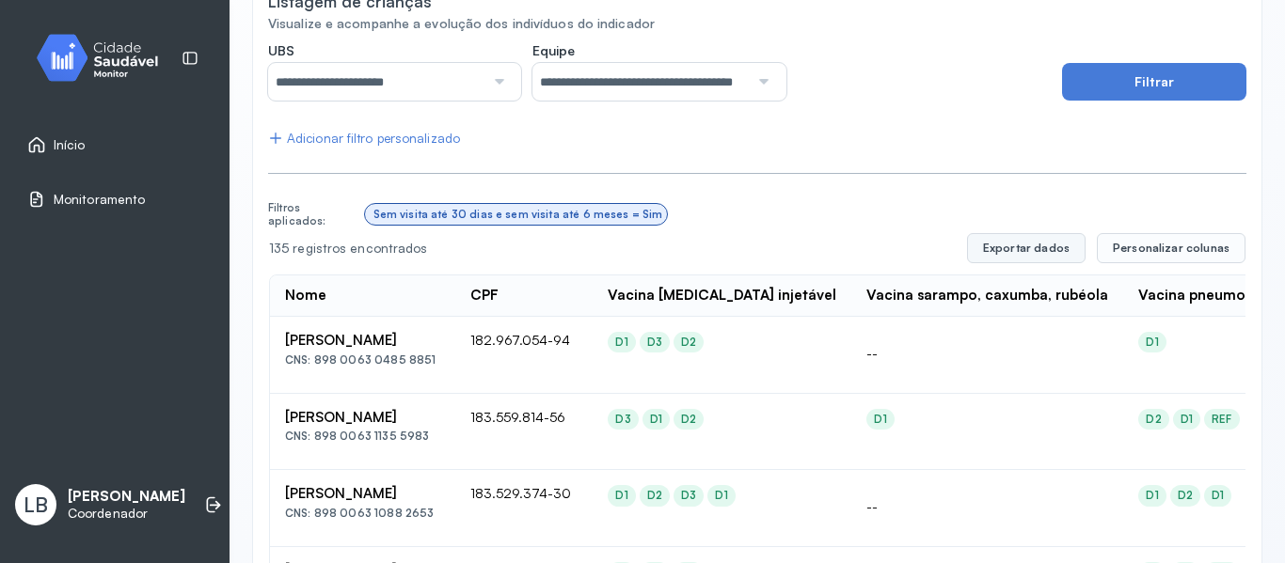
click at [1062, 247] on button "Exportar dados" at bounding box center [1026, 248] width 119 height 30
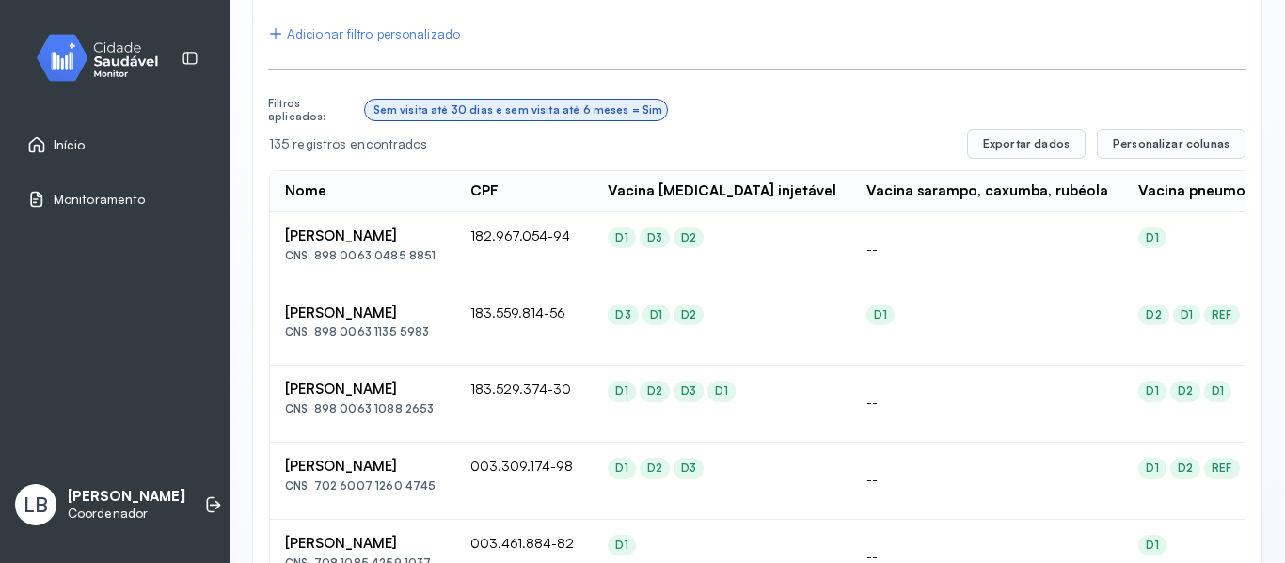
scroll to position [0, 0]
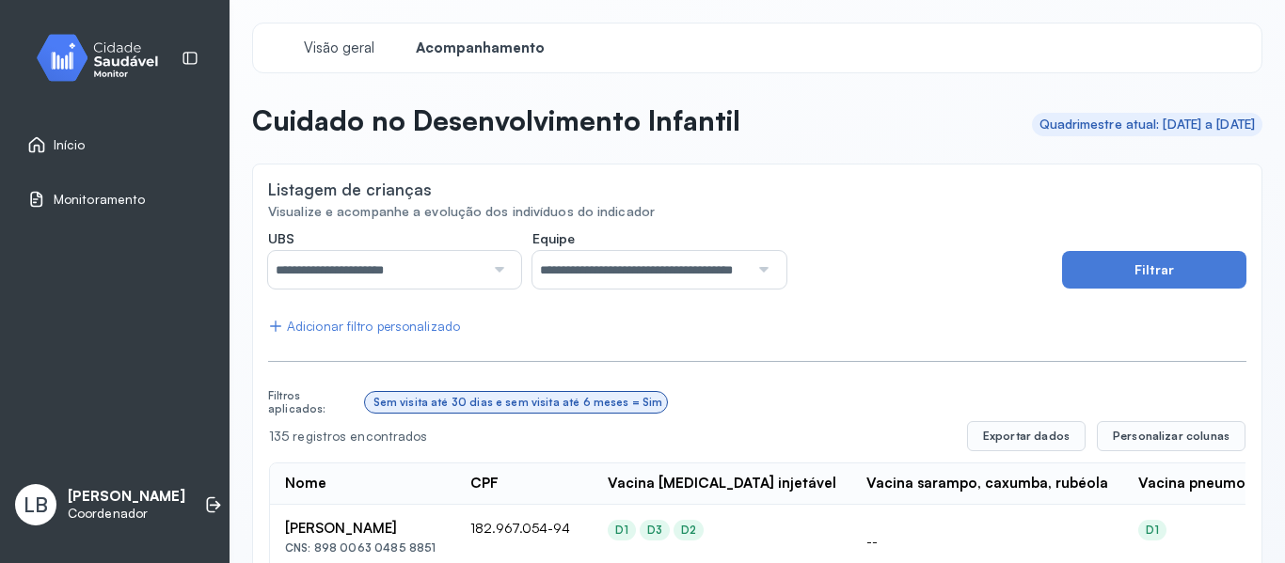
click at [390, 328] on div "Adicionar filtro personalizado" at bounding box center [364, 327] width 192 height 16
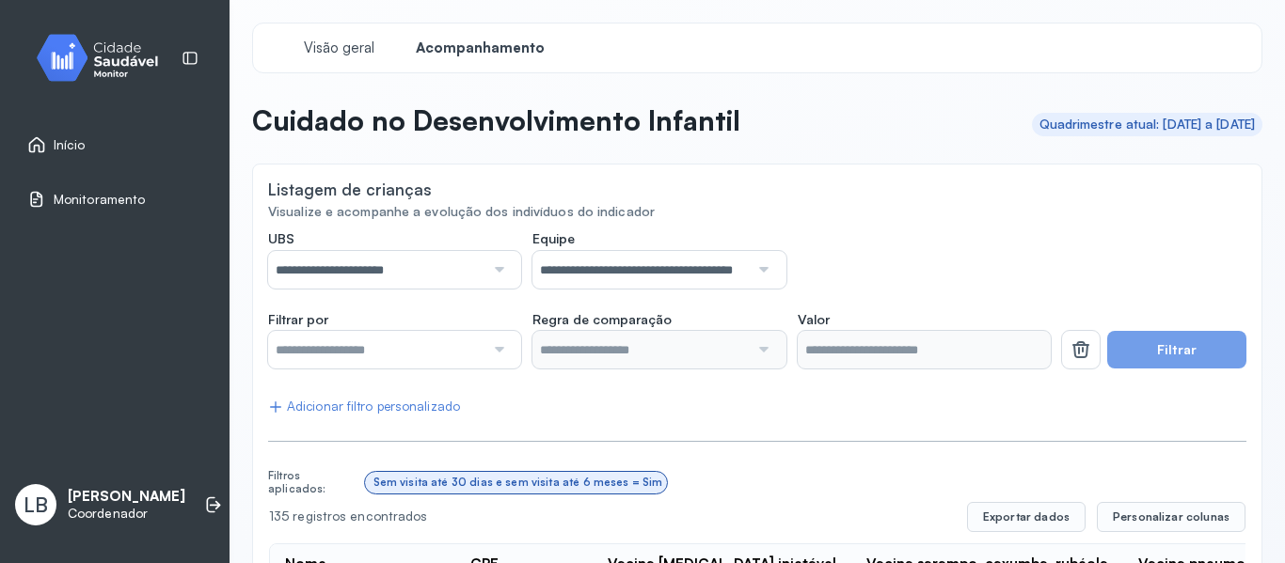
click at [494, 354] on div at bounding box center [496, 350] width 25 height 38
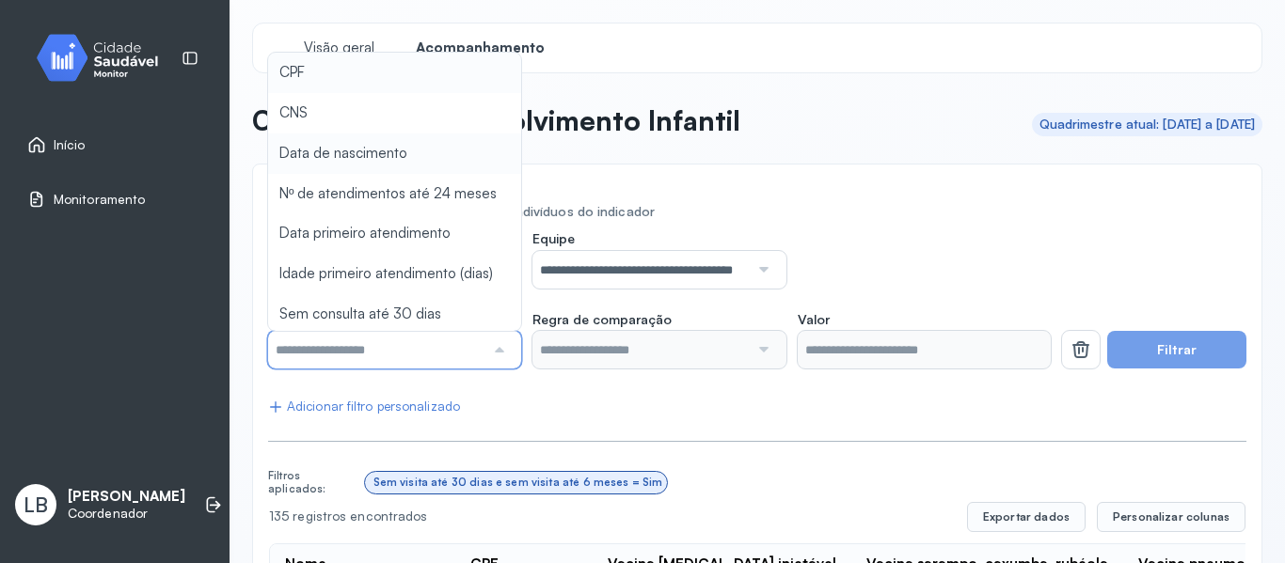
type input "*******"
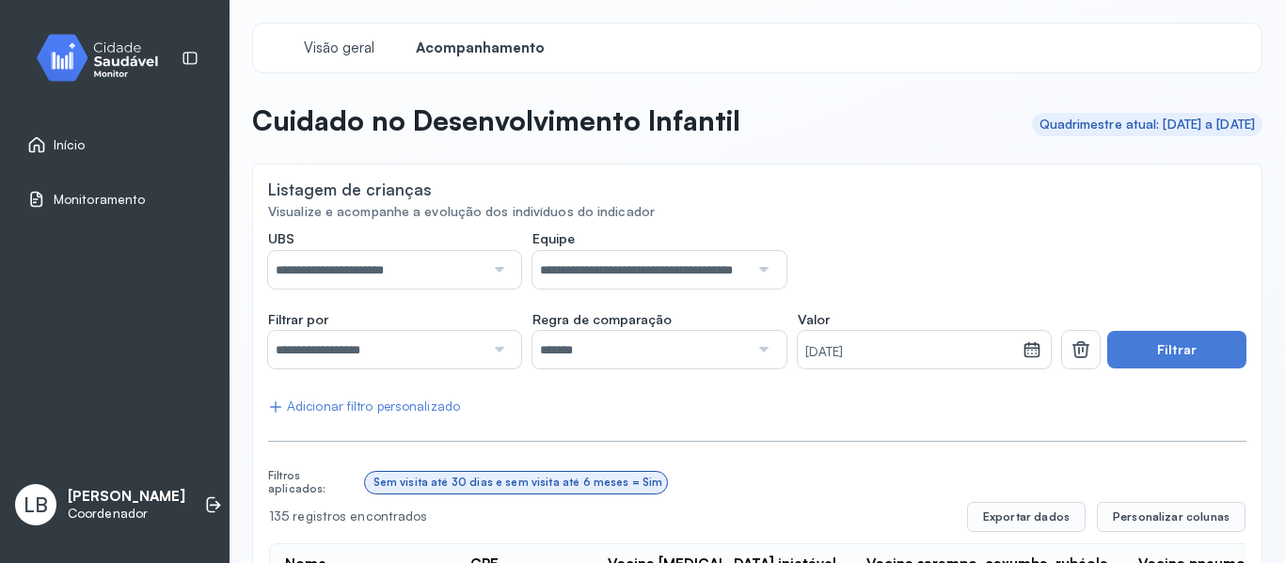
click at [642, 354] on input "*******" at bounding box center [640, 350] width 216 height 38
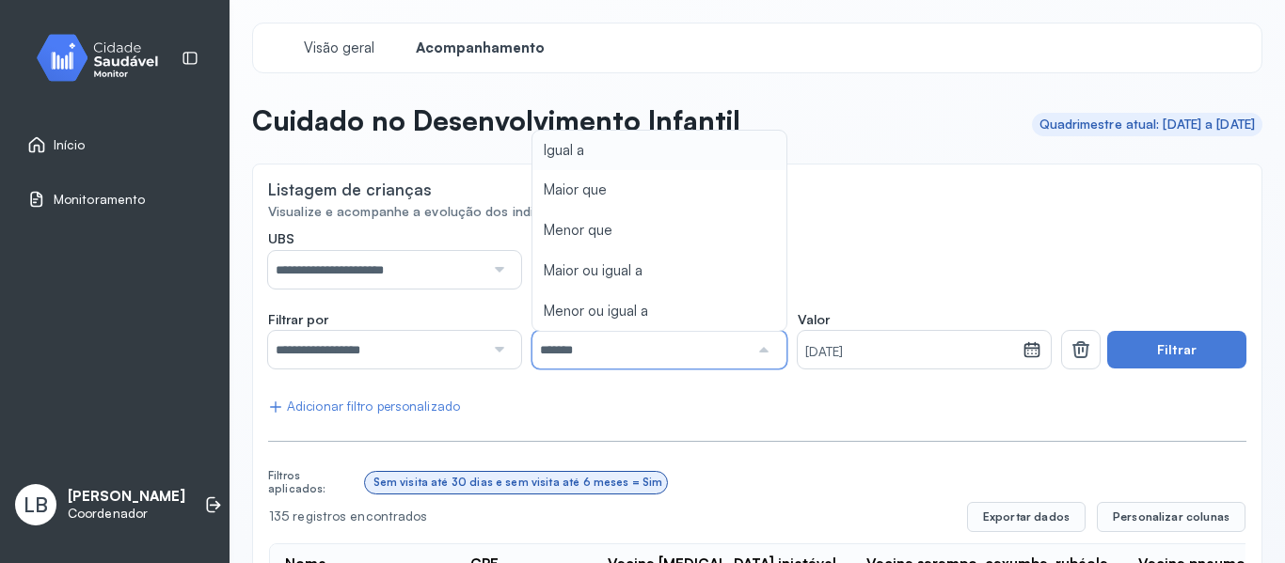
click at [910, 356] on small "[DATE]" at bounding box center [910, 352] width 211 height 19
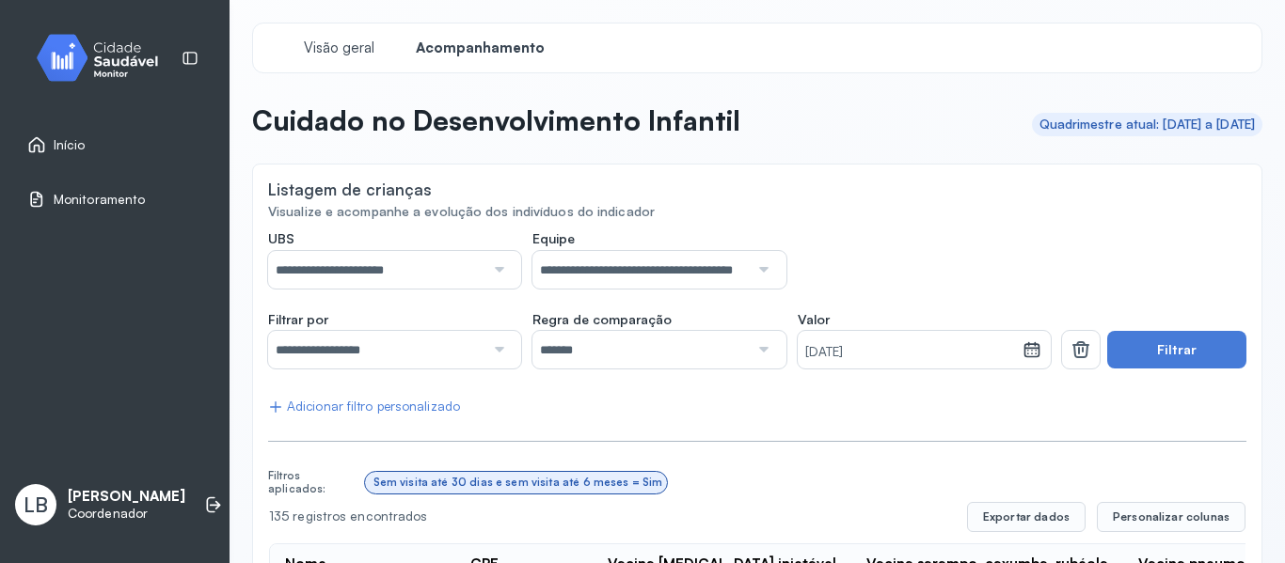
click at [1022, 354] on icon at bounding box center [1031, 349] width 19 height 19
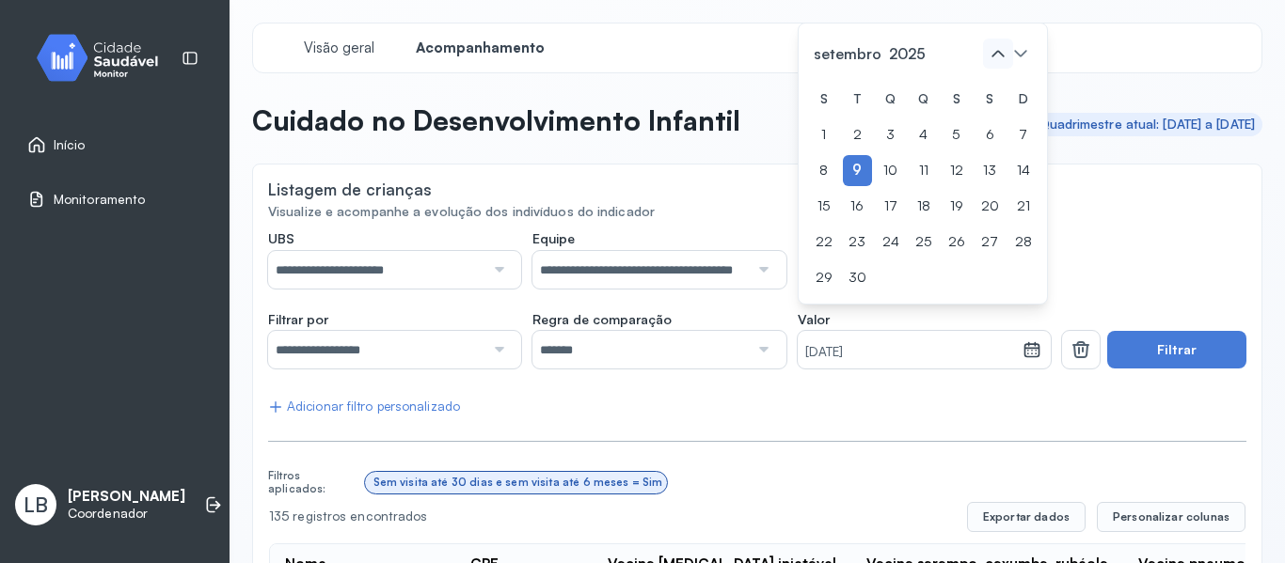
click at [993, 54] on icon at bounding box center [997, 54] width 12 height 7
drag, startPoint x: 808, startPoint y: 346, endPoint x: 633, endPoint y: 346, distance: 174.9
click at [633, 346] on div "**********" at bounding box center [659, 340] width 783 height 58
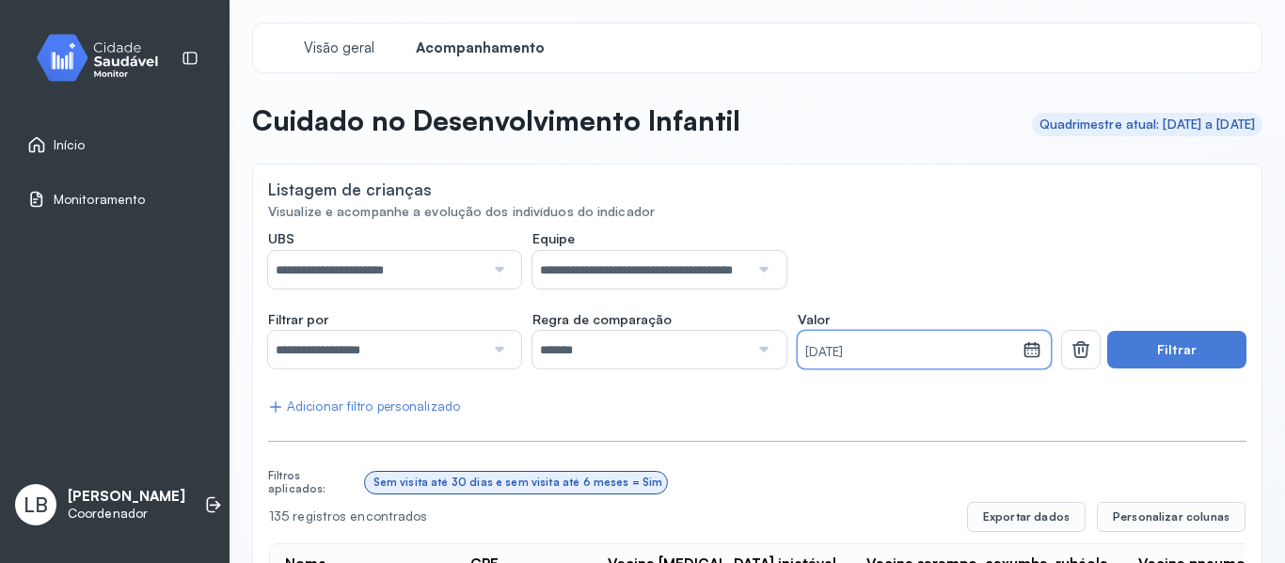
click at [924, 356] on small "[DATE]" at bounding box center [910, 352] width 211 height 19
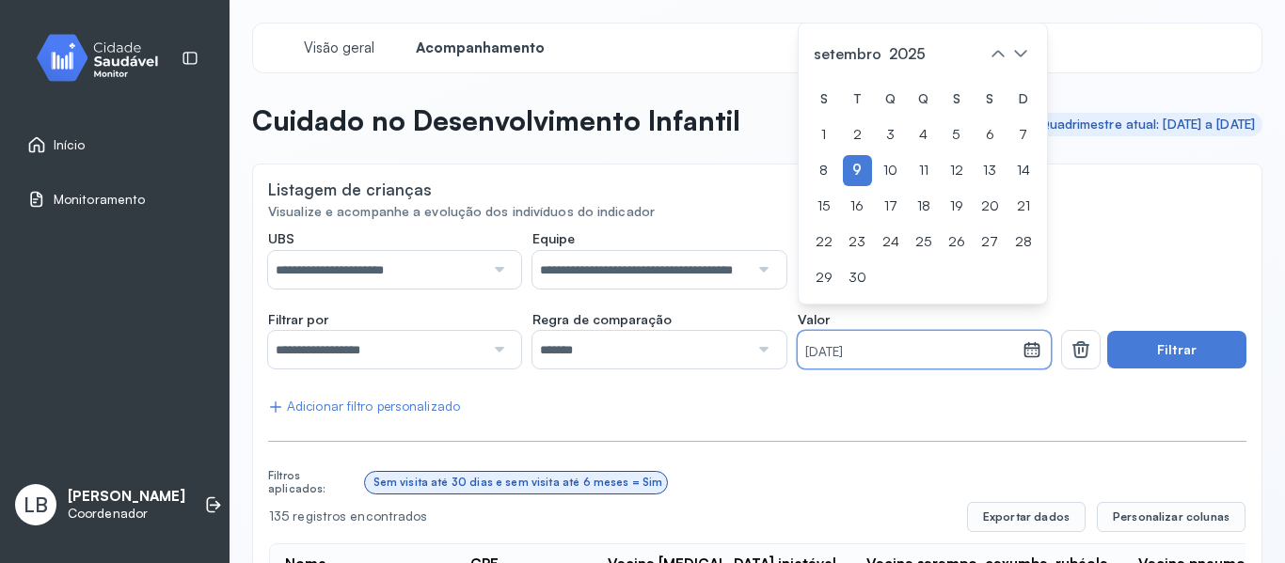
drag, startPoint x: 924, startPoint y: 356, endPoint x: 782, endPoint y: 343, distance: 142.6
click at [782, 343] on div "**********" at bounding box center [659, 340] width 783 height 58
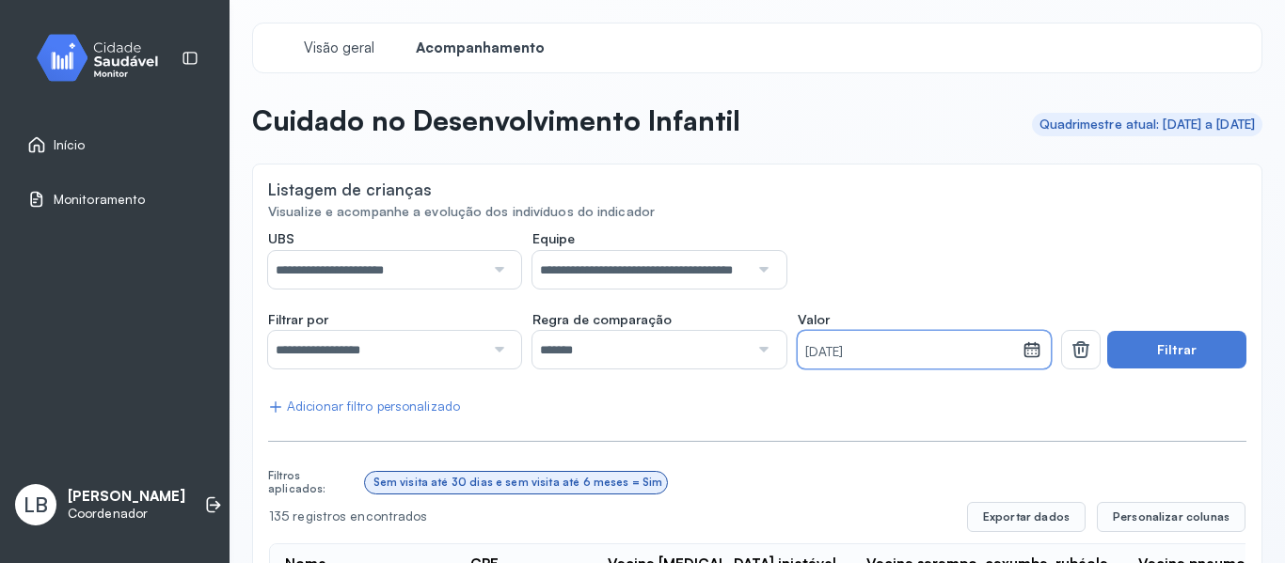
click at [719, 368] on input "*******" at bounding box center [640, 350] width 216 height 38
drag, startPoint x: 908, startPoint y: 355, endPoint x: 783, endPoint y: 360, distance: 124.3
click at [783, 360] on div "**********" at bounding box center [659, 340] width 783 height 58
click at [890, 359] on small "[DATE]" at bounding box center [910, 352] width 211 height 19
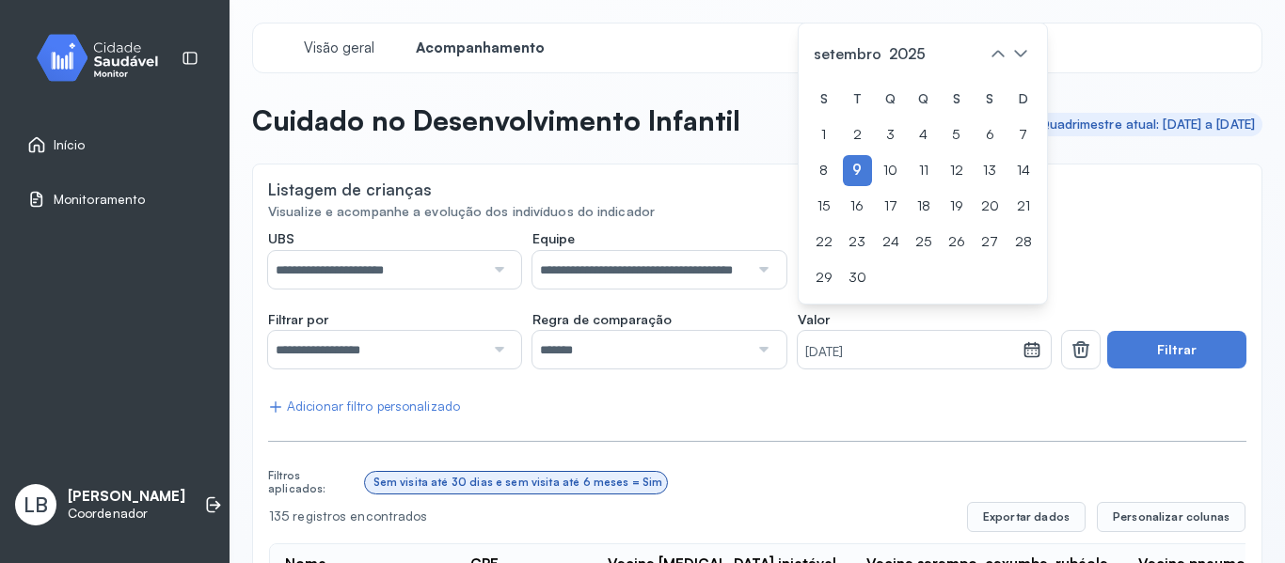
click at [757, 351] on div at bounding box center [761, 350] width 25 height 38
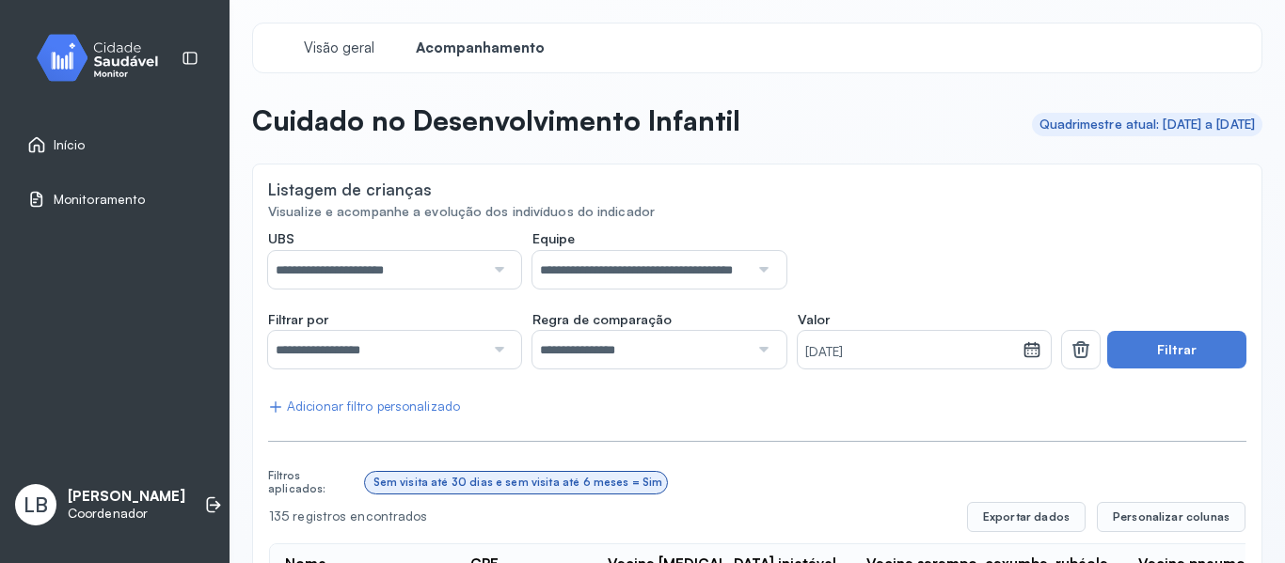
click at [904, 352] on small "[DATE]" at bounding box center [910, 352] width 211 height 19
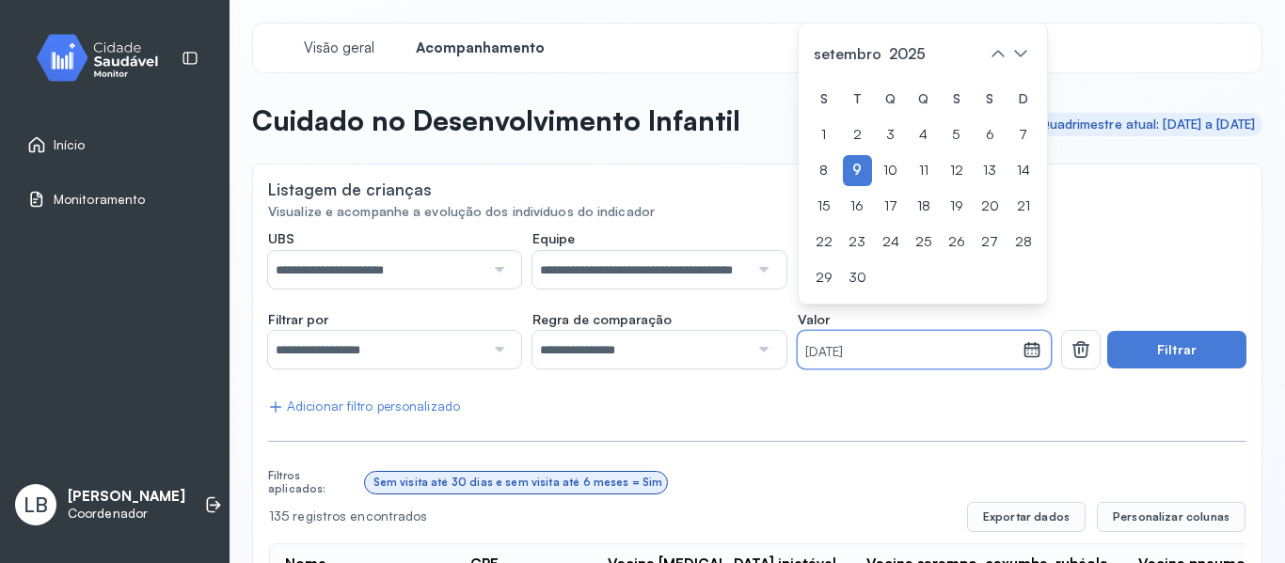
drag, startPoint x: 888, startPoint y: 349, endPoint x: 752, endPoint y: 363, distance: 136.2
click at [752, 363] on div "**********" at bounding box center [659, 340] width 783 height 58
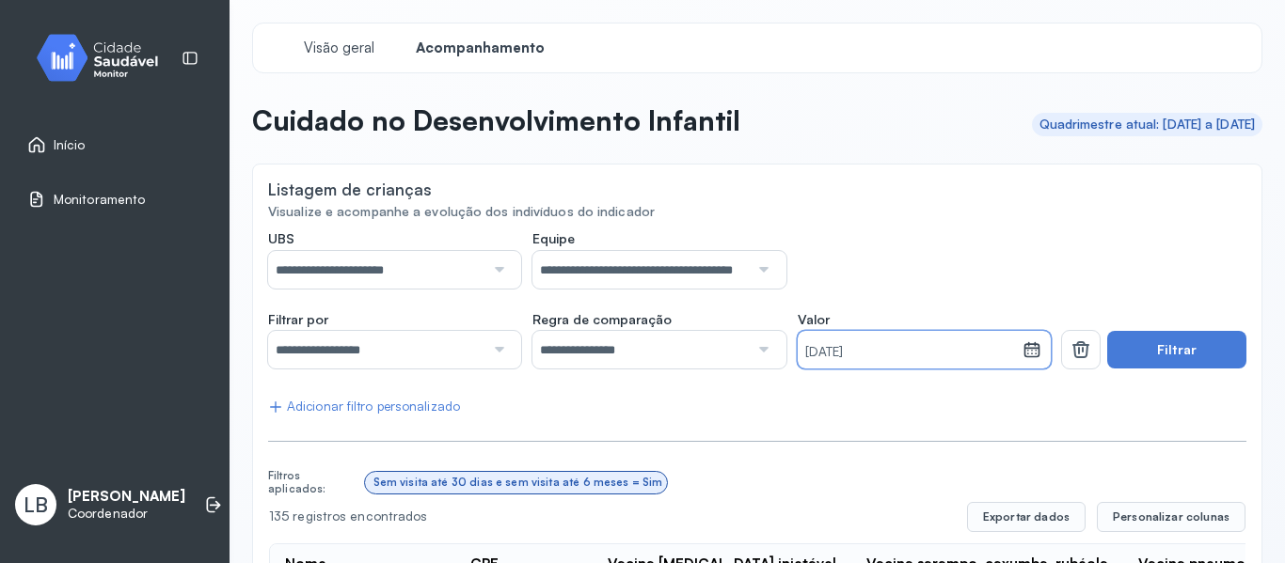
click at [945, 354] on small "[DATE]" at bounding box center [910, 352] width 211 height 19
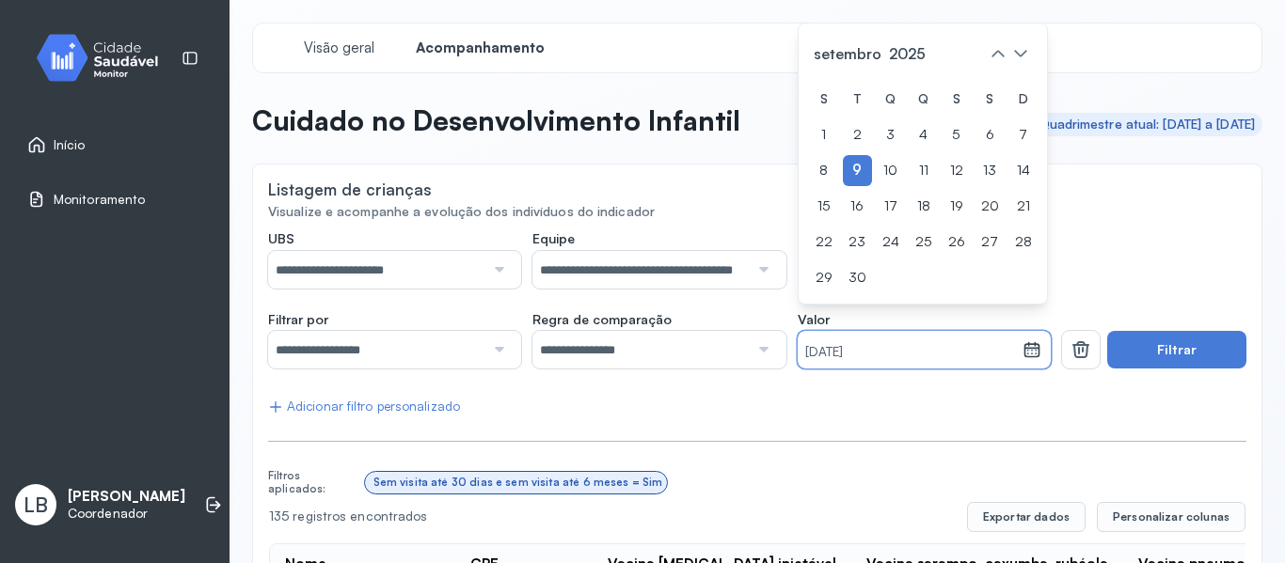
click at [941, 352] on small "[DATE]" at bounding box center [910, 352] width 211 height 19
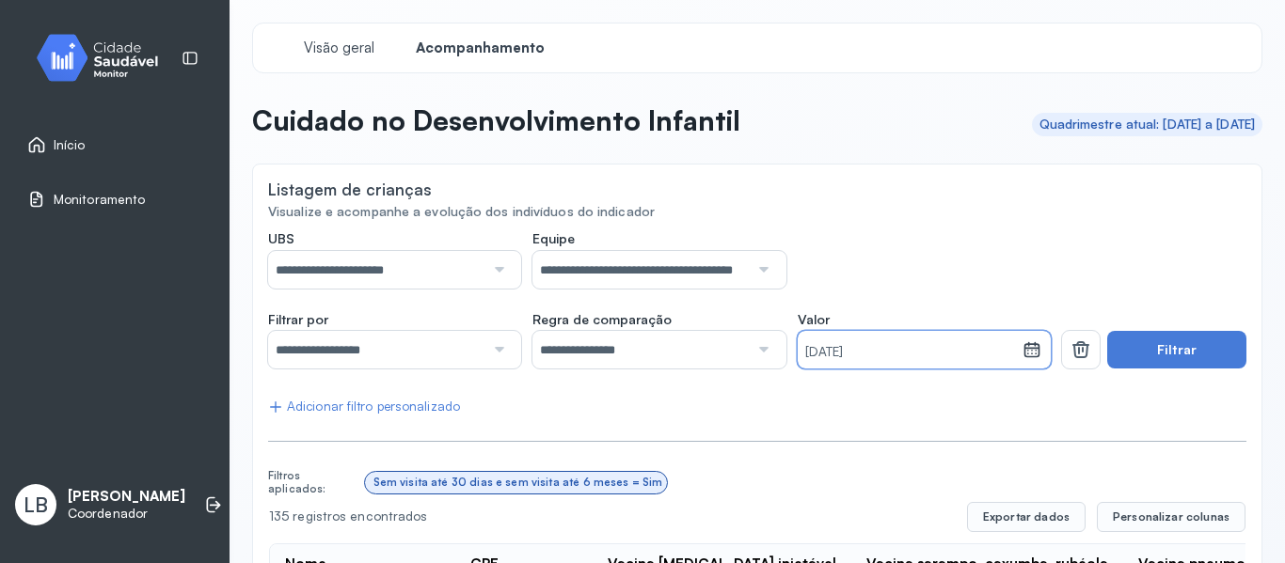
click at [895, 353] on small "[DATE]" at bounding box center [910, 352] width 211 height 19
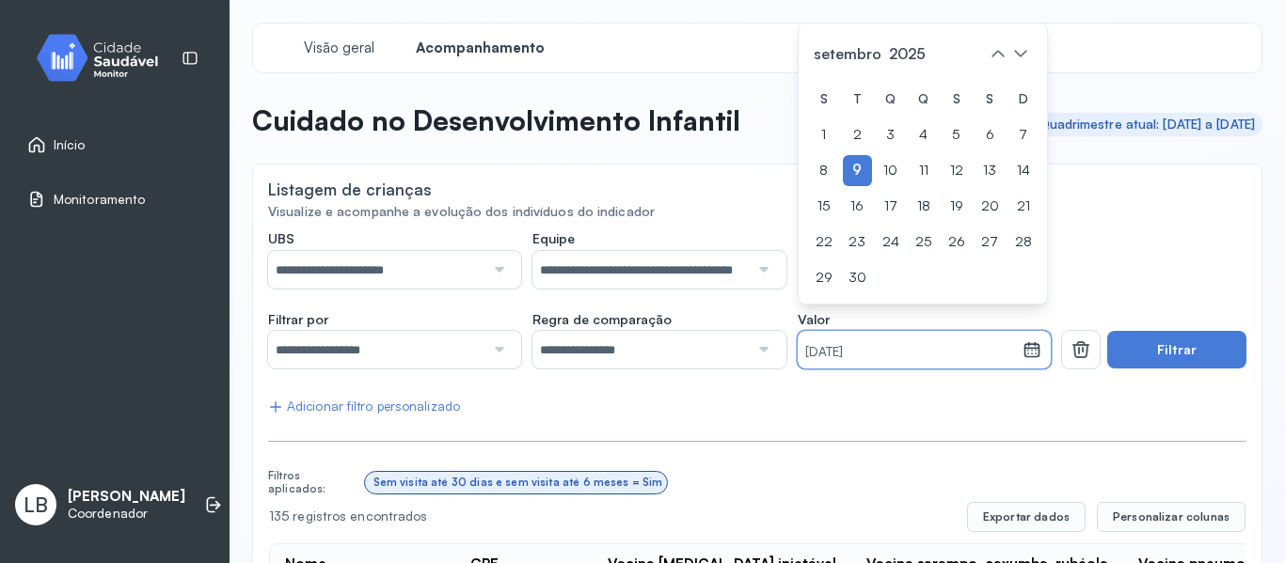
click at [871, 348] on small "[DATE]" at bounding box center [910, 352] width 211 height 19
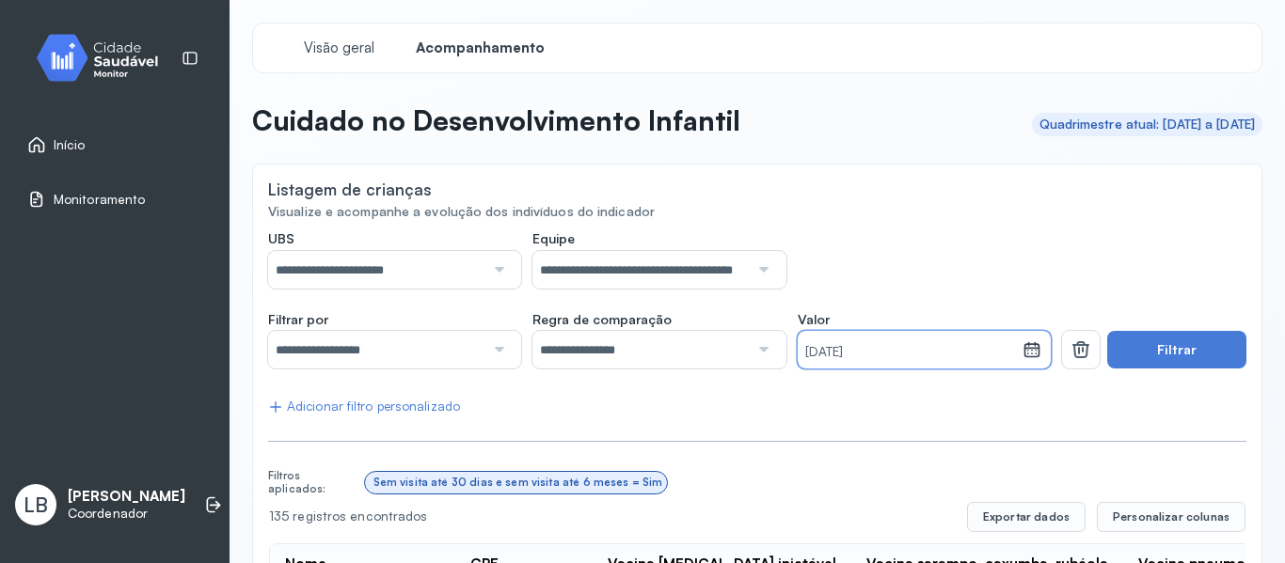
click at [871, 348] on small "[DATE]" at bounding box center [910, 352] width 211 height 19
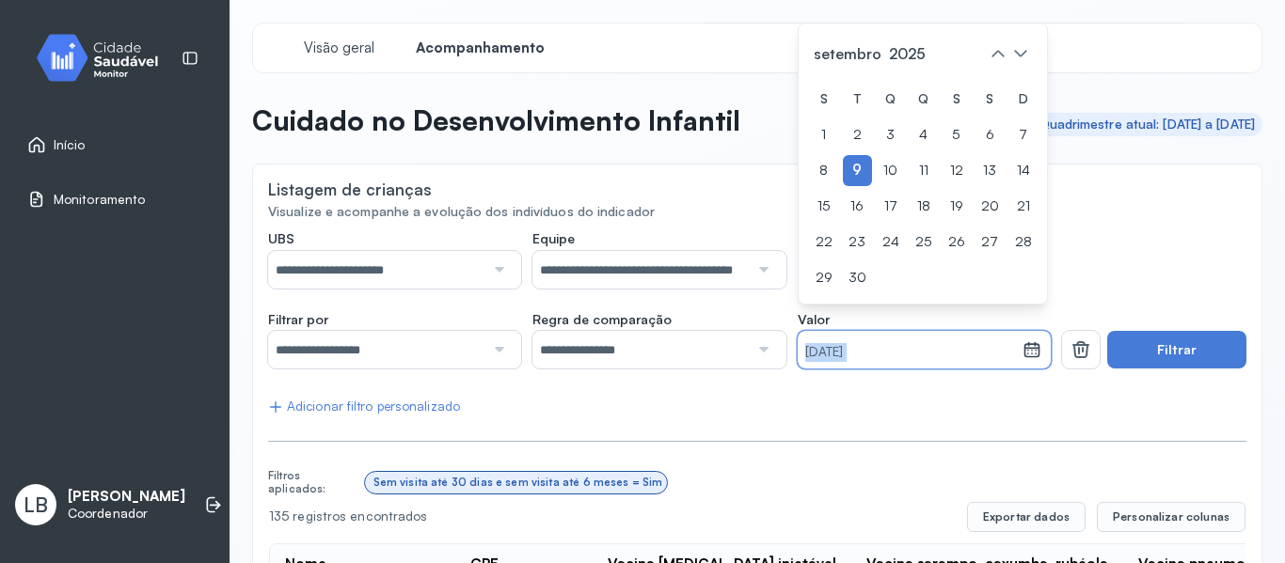
drag, startPoint x: 871, startPoint y: 348, endPoint x: 789, endPoint y: 361, distance: 82.9
click at [798, 361] on div "[DATE]" at bounding box center [911, 350] width 226 height 38
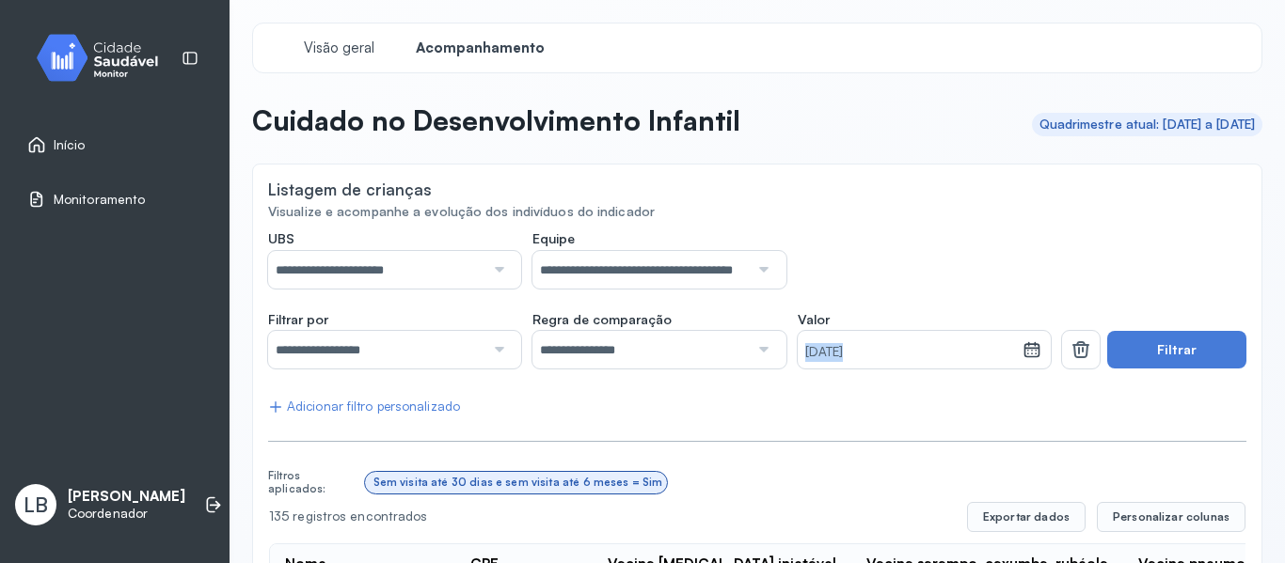
click at [1023, 350] on icon at bounding box center [1031, 349] width 19 height 19
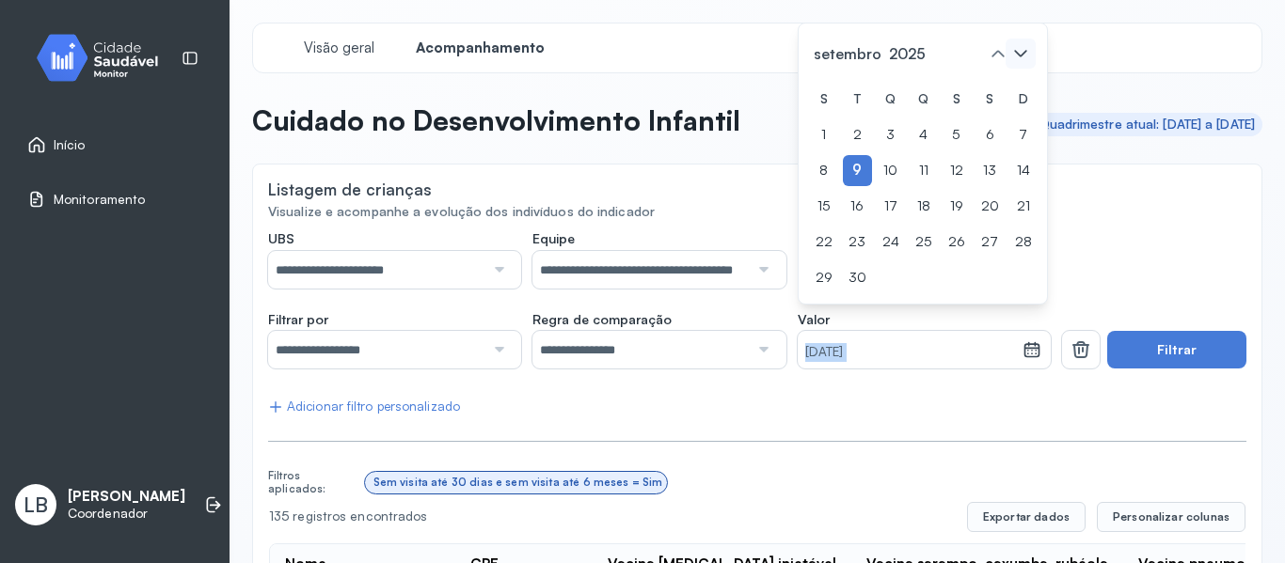
click at [1005, 53] on icon at bounding box center [1020, 54] width 30 height 30
click at [996, 53] on div at bounding box center [1009, 54] width 53 height 30
click at [996, 53] on icon at bounding box center [998, 54] width 30 height 30
click at [995, 54] on icon at bounding box center [998, 54] width 30 height 30
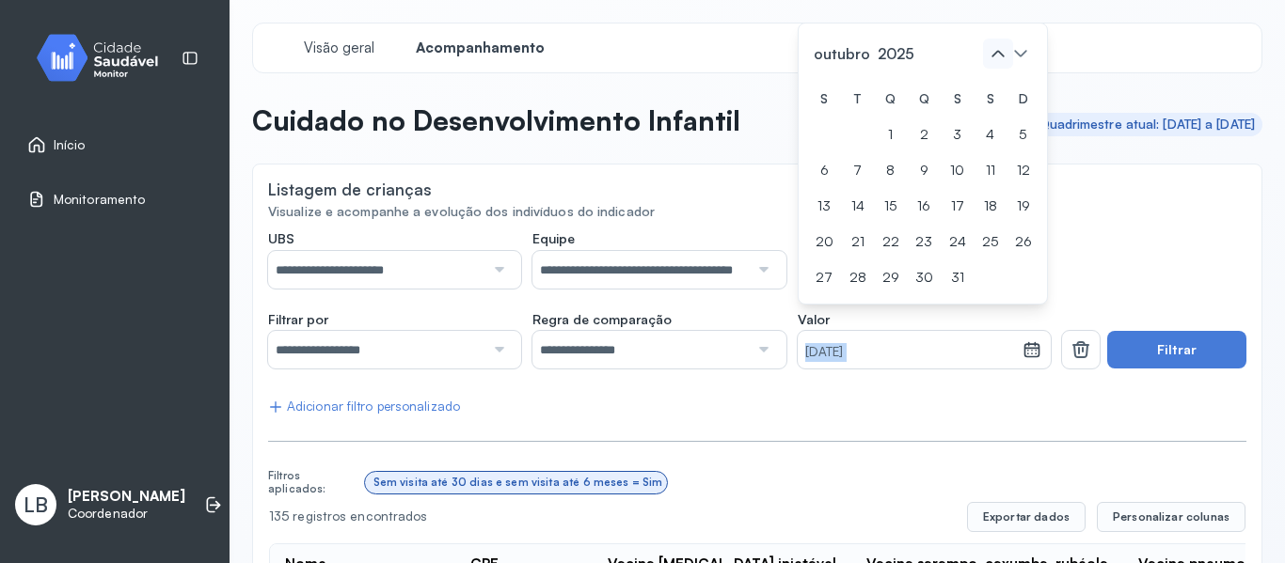
click at [995, 54] on icon at bounding box center [998, 54] width 30 height 30
drag, startPoint x: 995, startPoint y: 54, endPoint x: 979, endPoint y: 48, distance: 17.0
click at [993, 52] on icon at bounding box center [998, 54] width 30 height 30
click at [873, 14] on span "2025" at bounding box center [878, 18] width 44 height 26
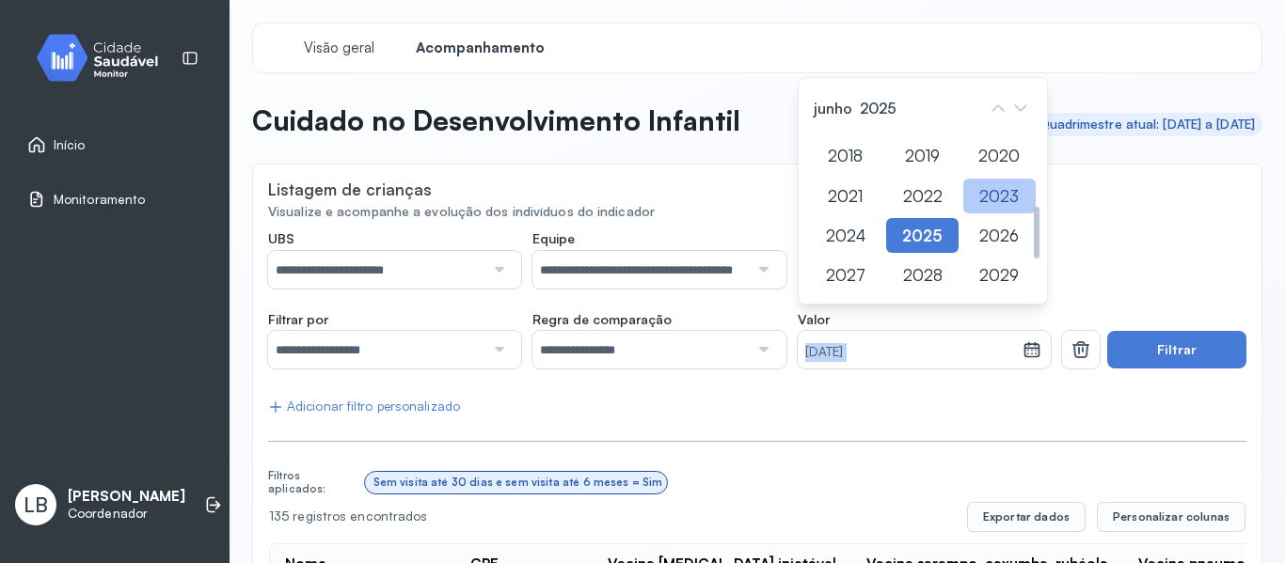
click at [996, 199] on div "2023" at bounding box center [999, 196] width 72 height 35
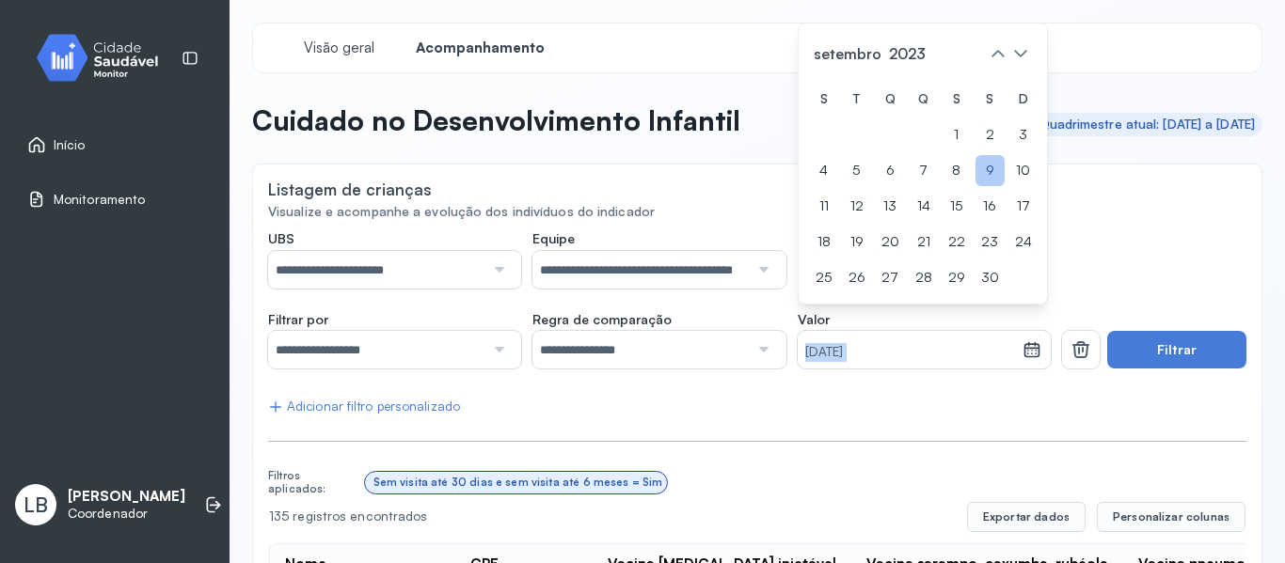
click at [982, 175] on div "9" at bounding box center [989, 170] width 29 height 31
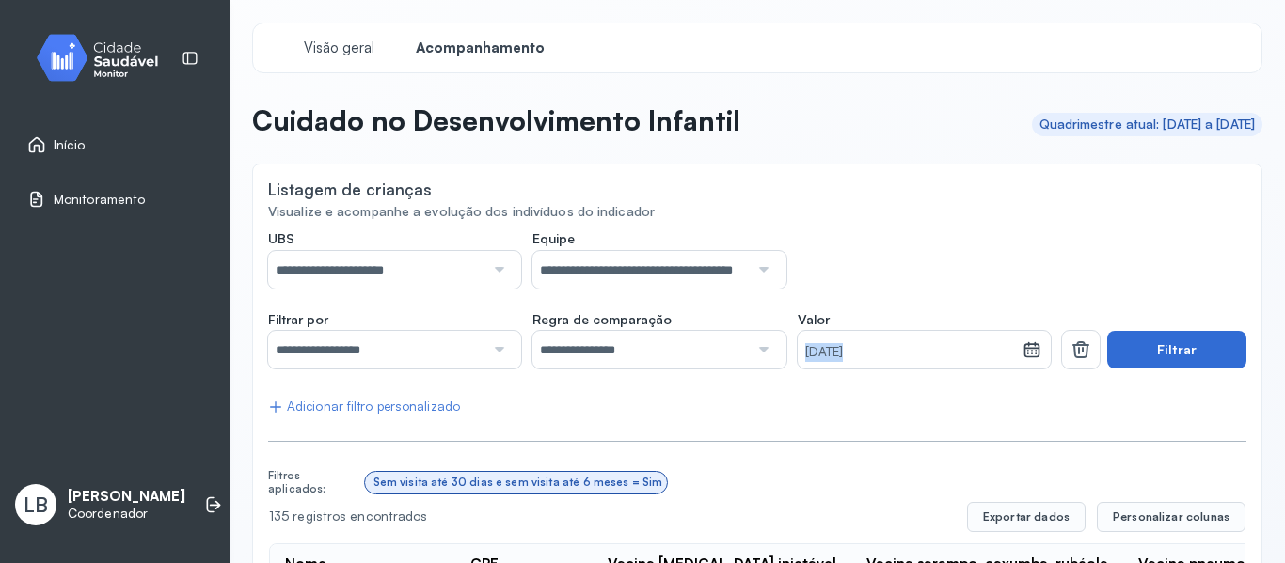
click at [1107, 350] on button "Filtrar" at bounding box center [1176, 350] width 139 height 38
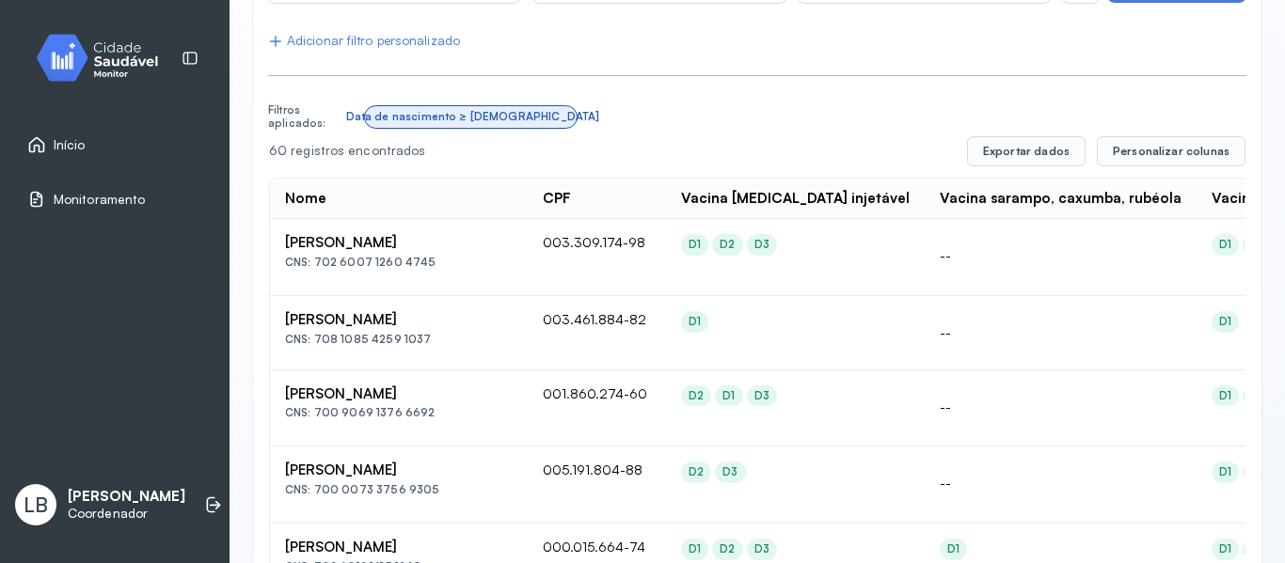
scroll to position [348, 0]
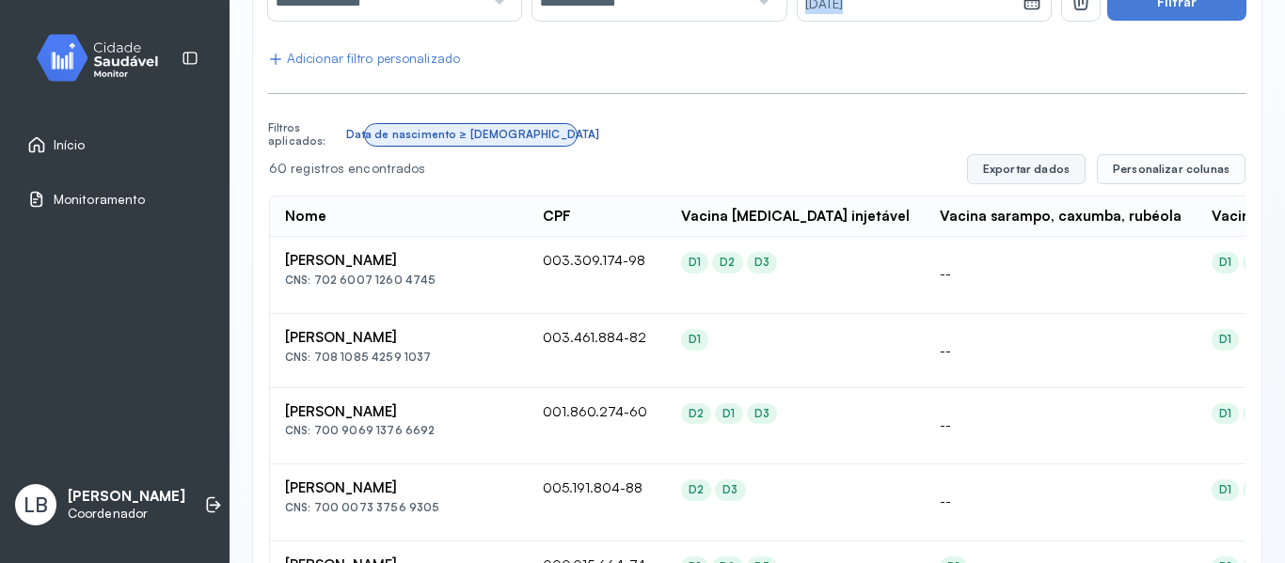
click at [1036, 166] on button "Exportar dados" at bounding box center [1026, 169] width 119 height 30
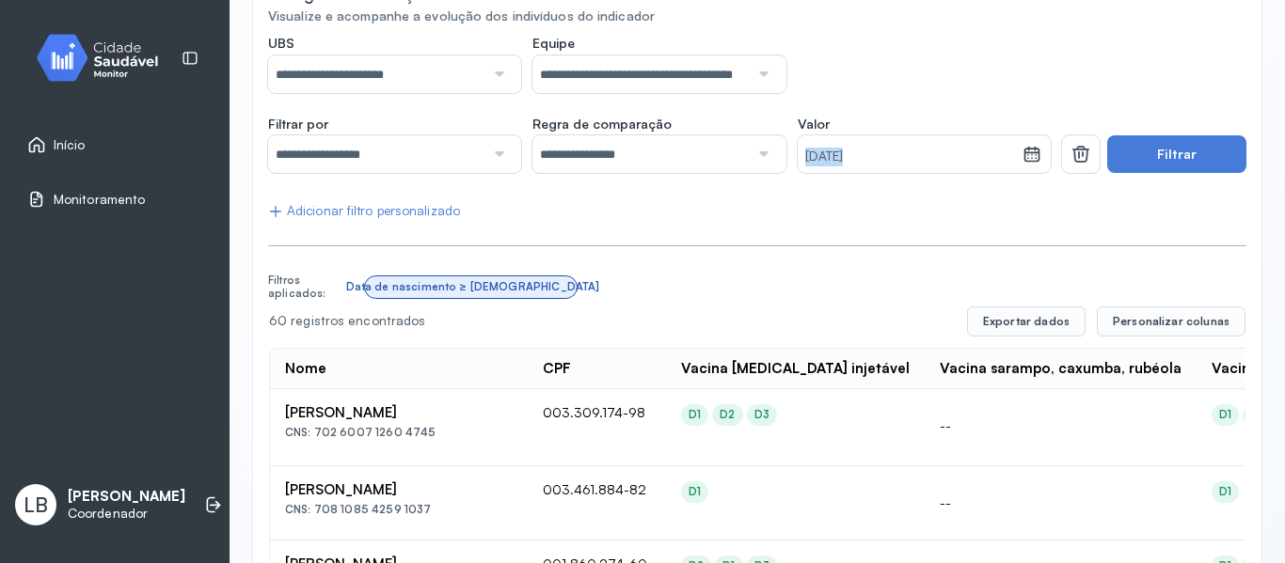
scroll to position [0, 0]
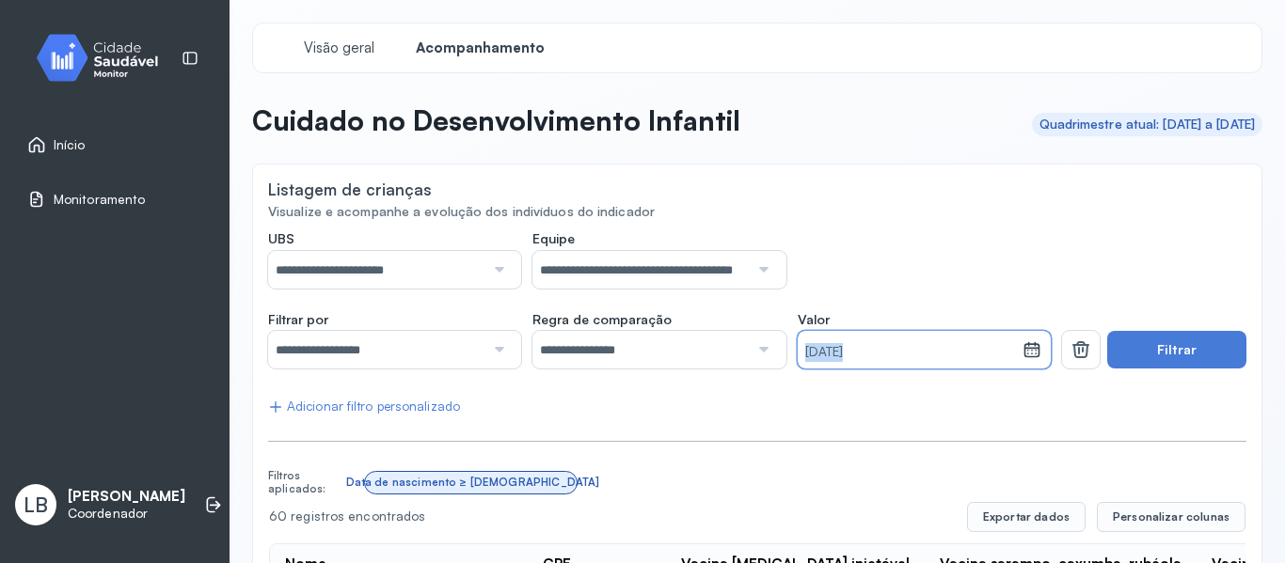
click at [951, 346] on small "[DATE]" at bounding box center [910, 352] width 211 height 19
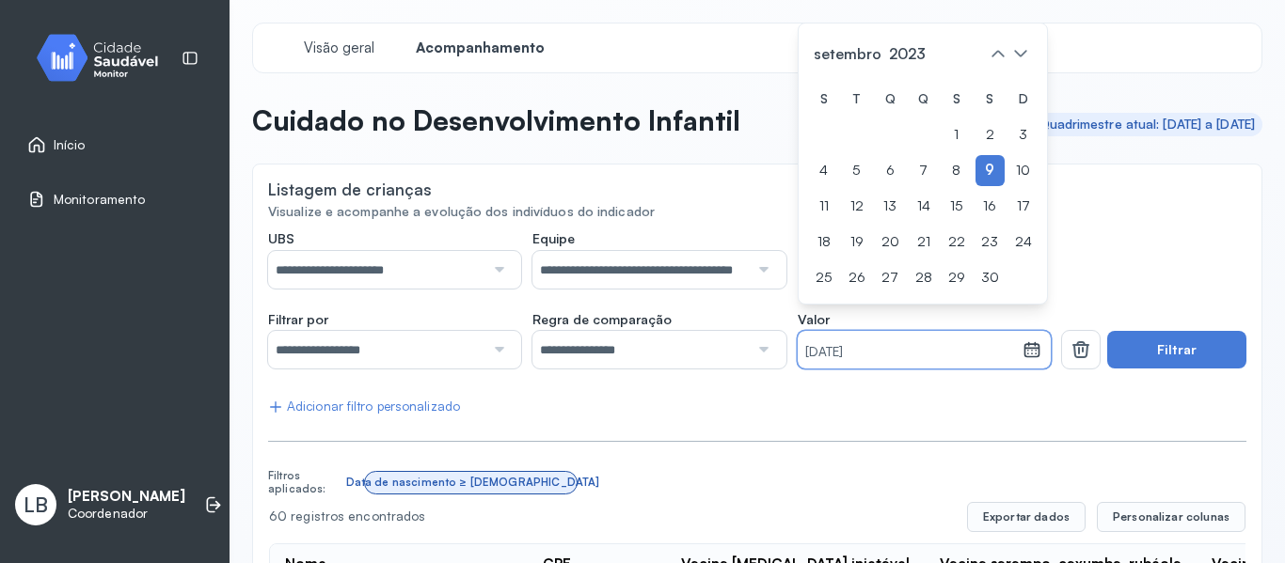
click at [937, 361] on small "[DATE]" at bounding box center [910, 352] width 211 height 19
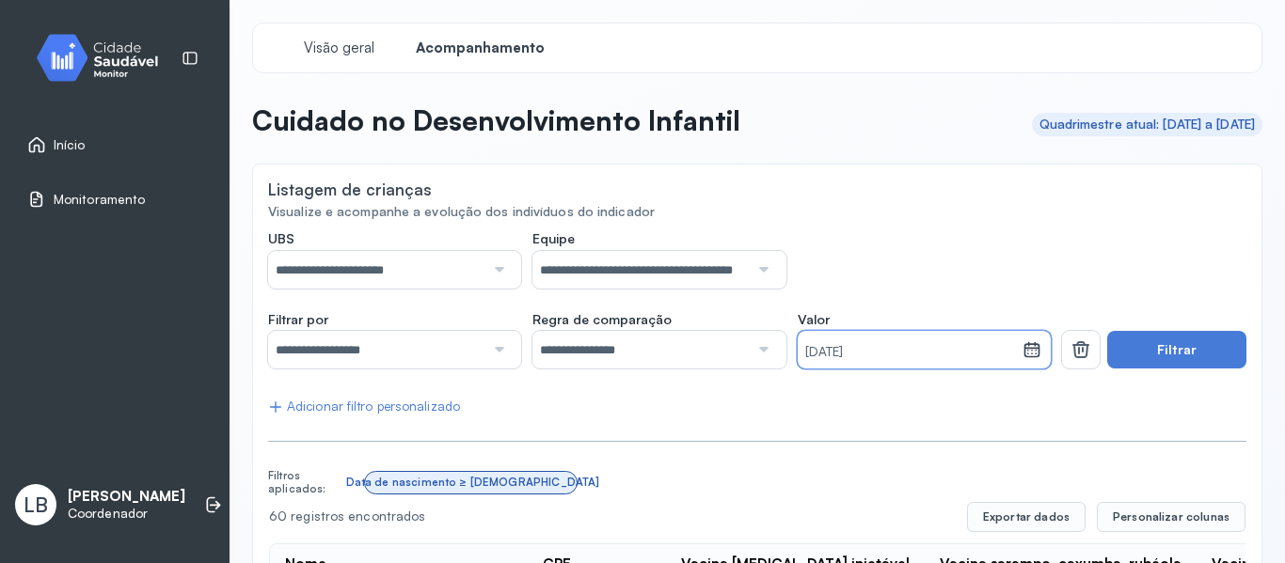
click at [902, 358] on small "[DATE]" at bounding box center [910, 352] width 211 height 19
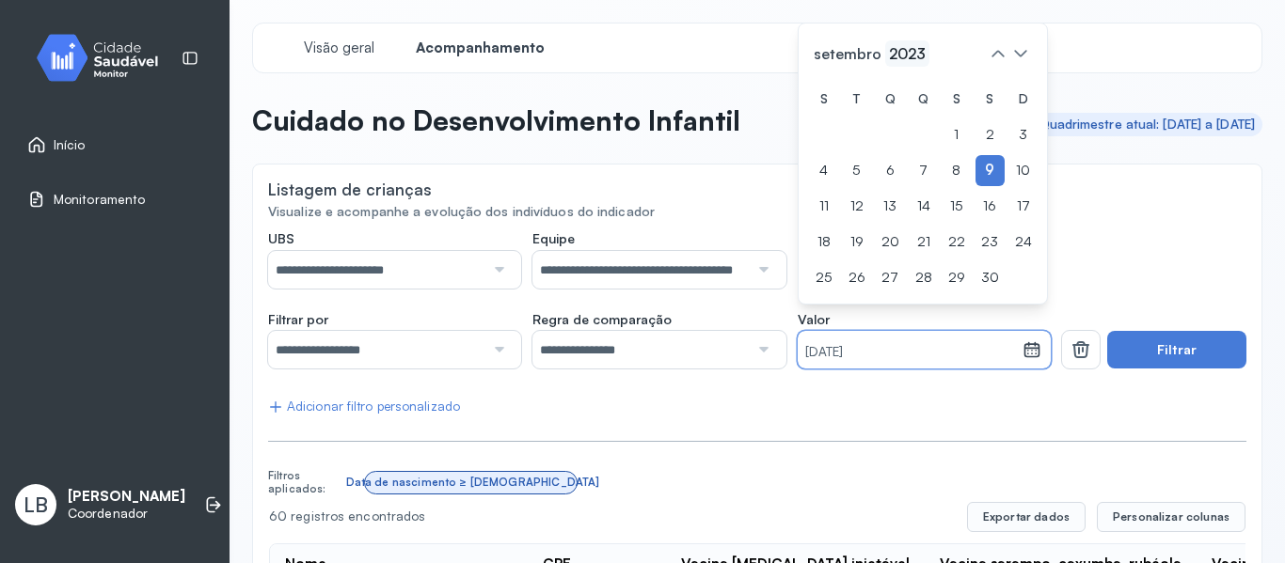
drag, startPoint x: 925, startPoint y: 45, endPoint x: 898, endPoint y: 52, distance: 28.1
click at [898, 52] on div "[DATE]" at bounding box center [923, 54] width 226 height 30
click at [898, 52] on span "2023" at bounding box center [907, 53] width 44 height 26
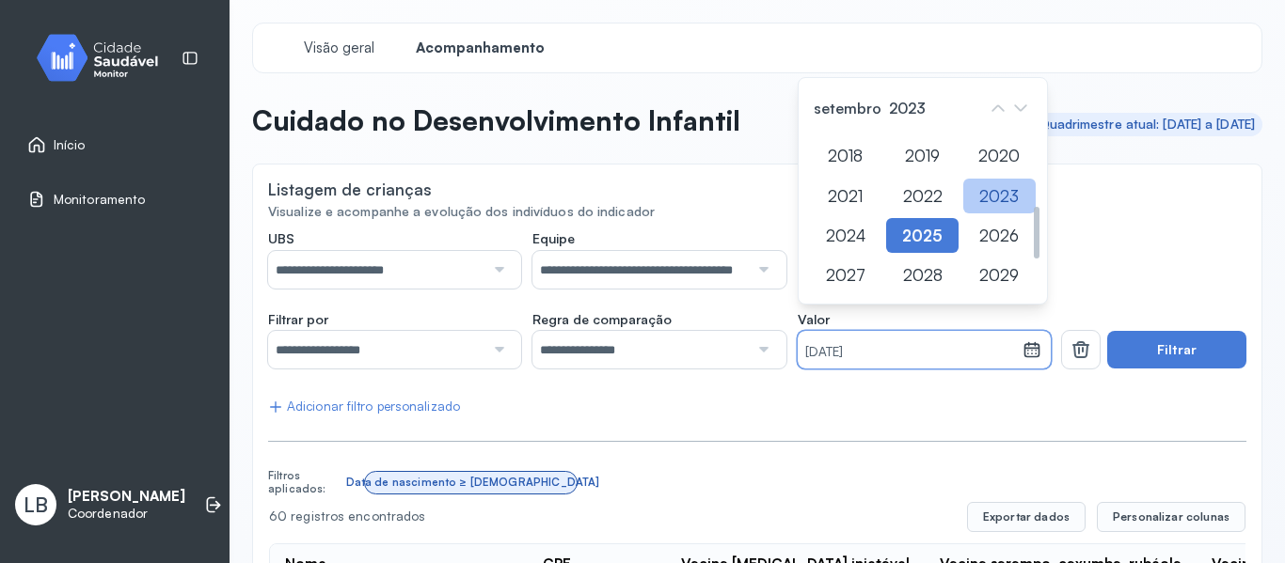
click at [978, 198] on div "2023" at bounding box center [999, 196] width 72 height 35
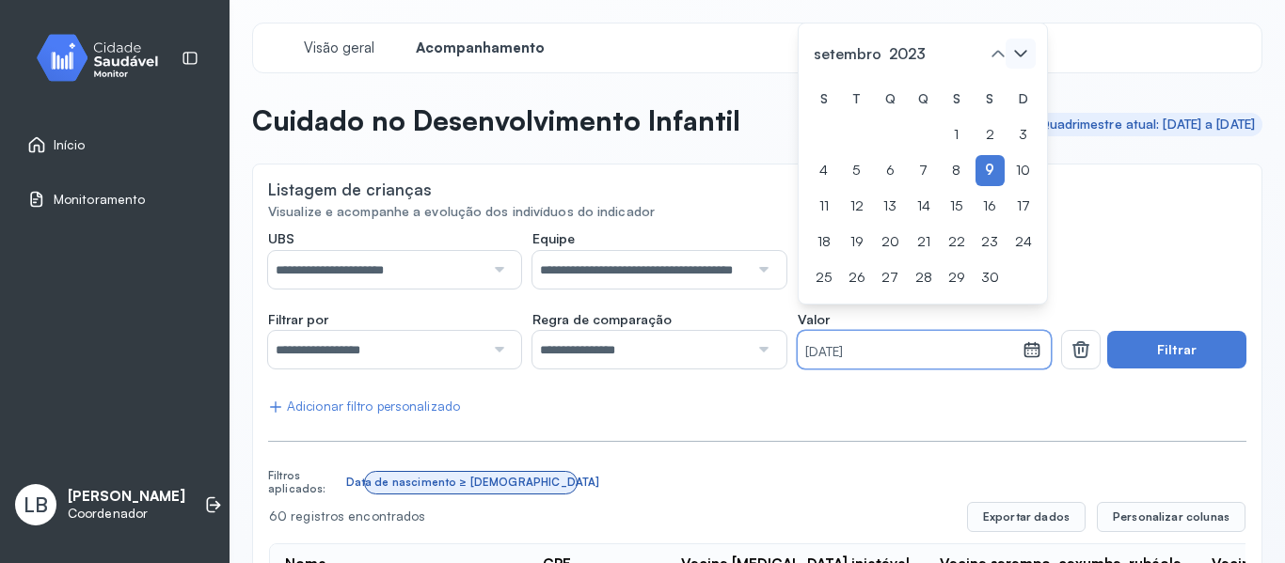
click at [1014, 58] on icon at bounding box center [1020, 54] width 30 height 30
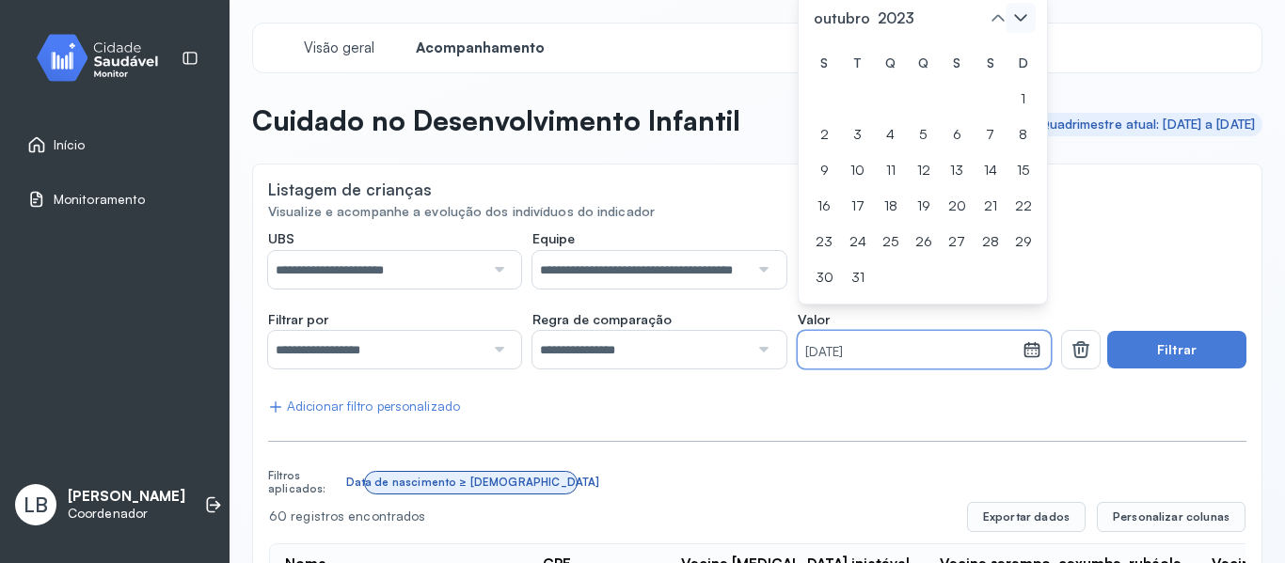
click at [1014, 58] on div "D" at bounding box center [1023, 63] width 28 height 31
click at [1026, 15] on icon at bounding box center [1020, 18] width 30 height 30
click at [1018, 48] on icon at bounding box center [1020, 54] width 30 height 30
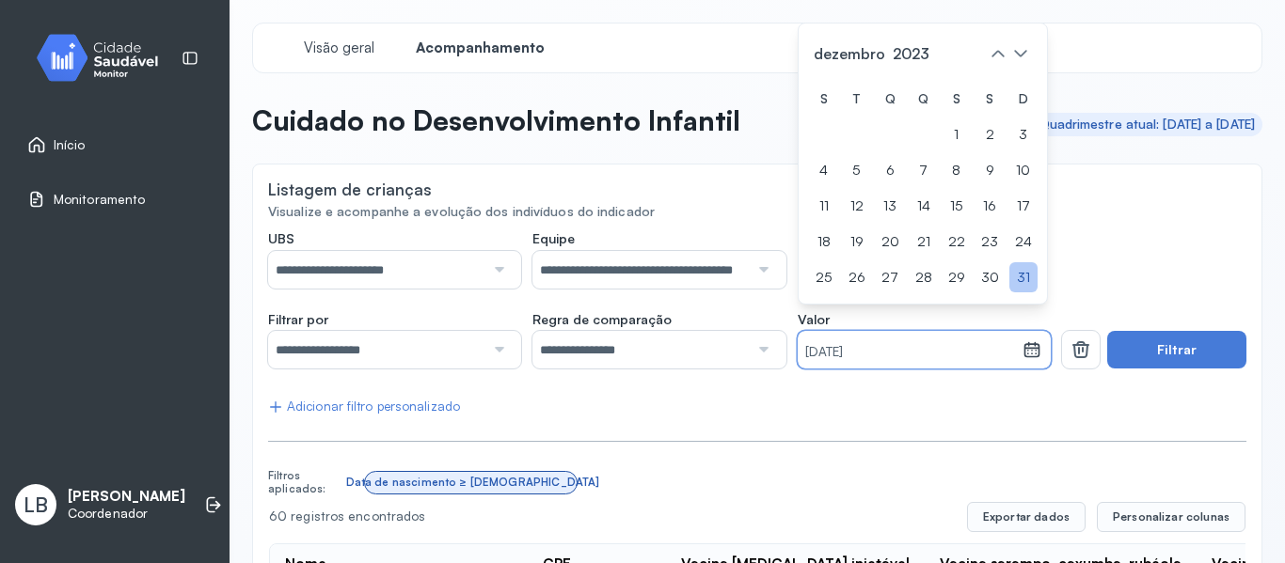
click at [1012, 279] on div "31" at bounding box center [1023, 277] width 28 height 31
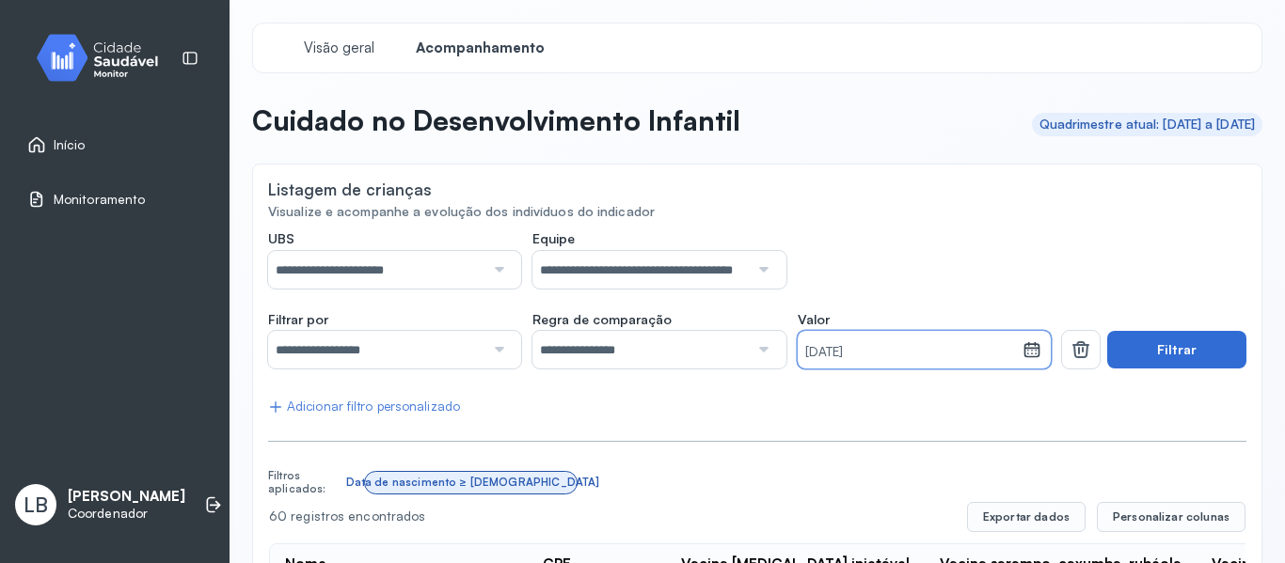
click at [1148, 354] on button "Filtrar" at bounding box center [1176, 350] width 139 height 38
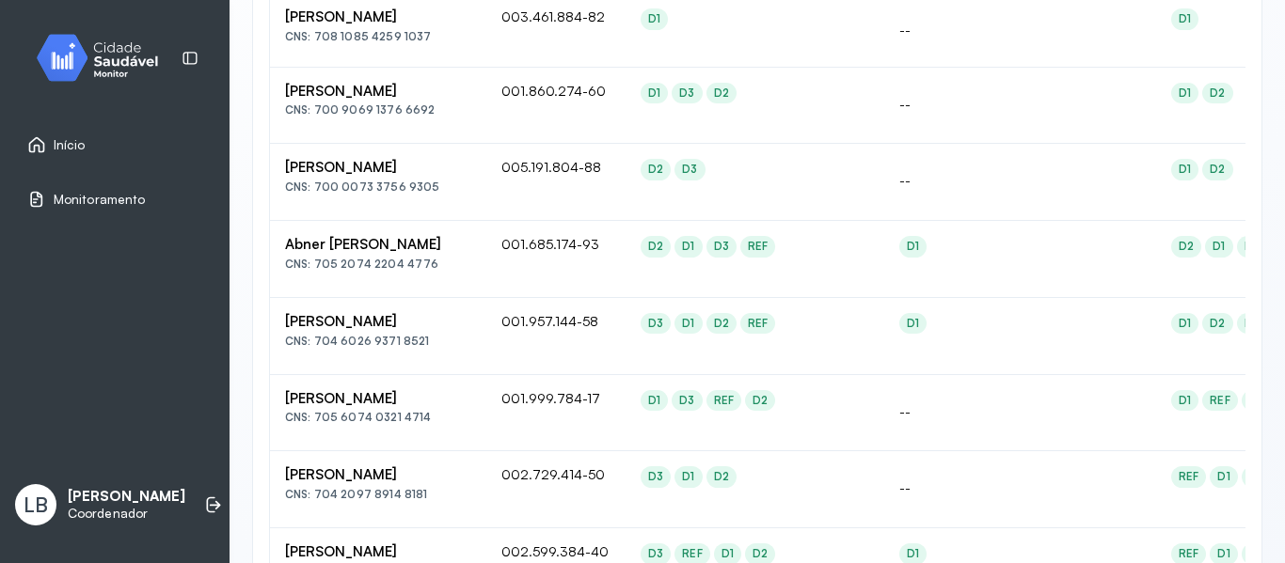
scroll to position [348, 0]
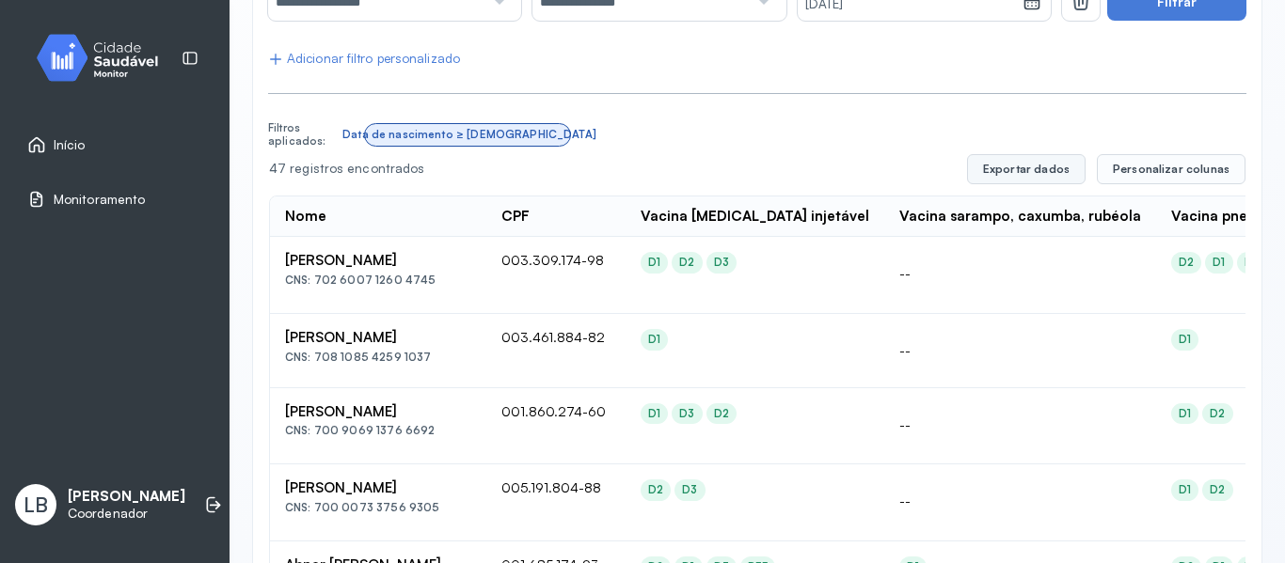
click at [1044, 178] on button "Exportar dados" at bounding box center [1026, 169] width 119 height 30
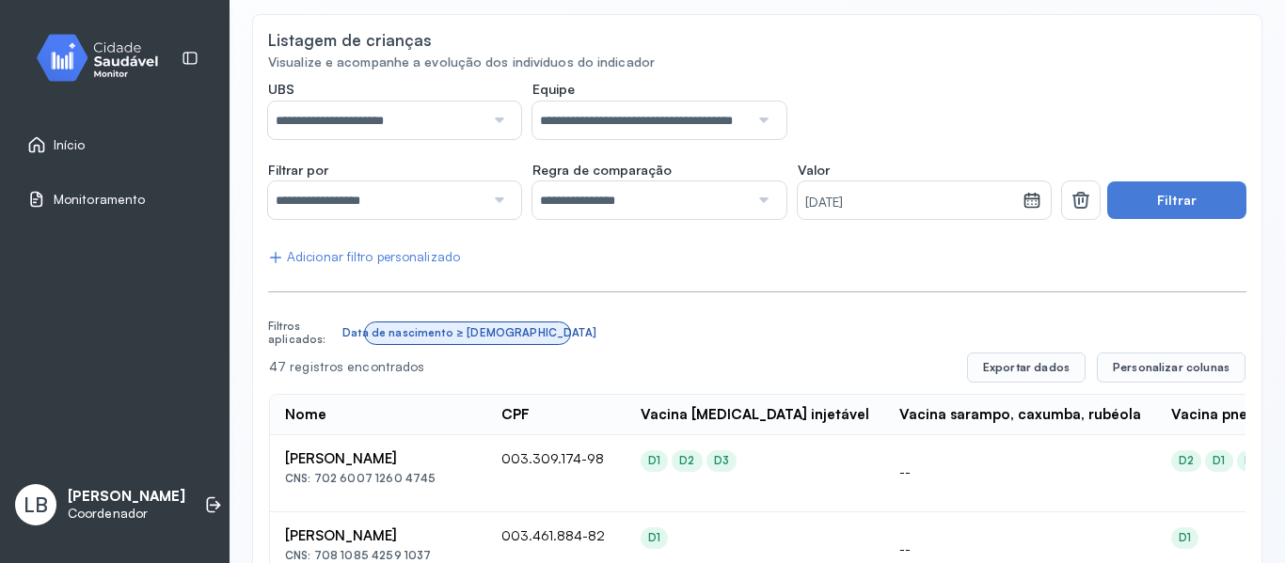
scroll to position [0, 0]
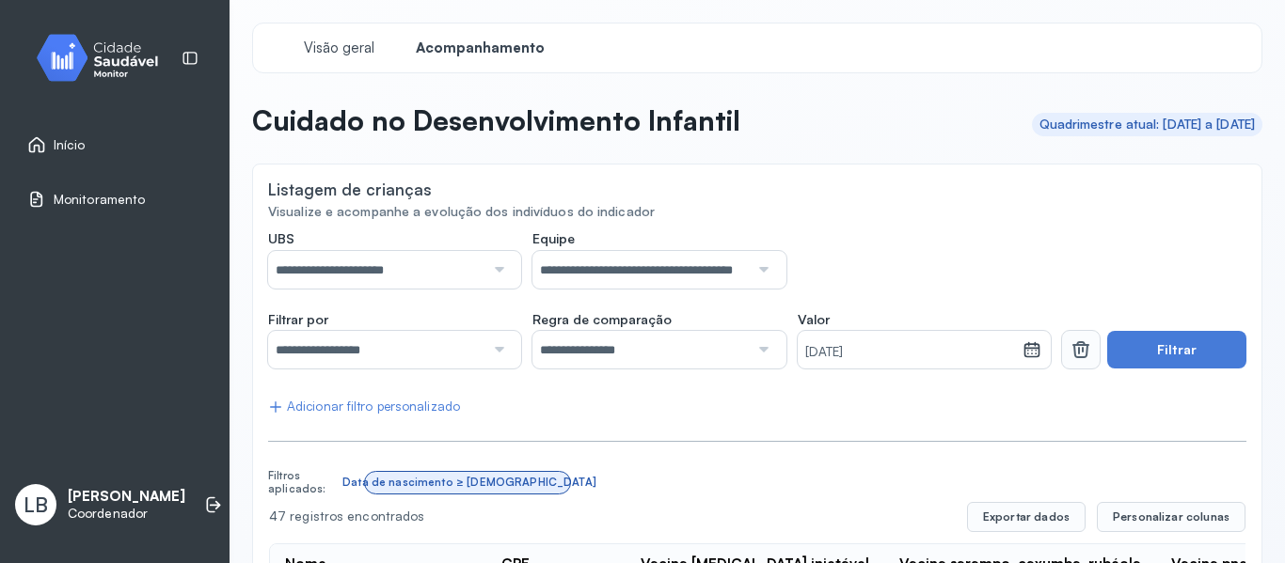
click at [1080, 352] on icon at bounding box center [1080, 350] width 23 height 23
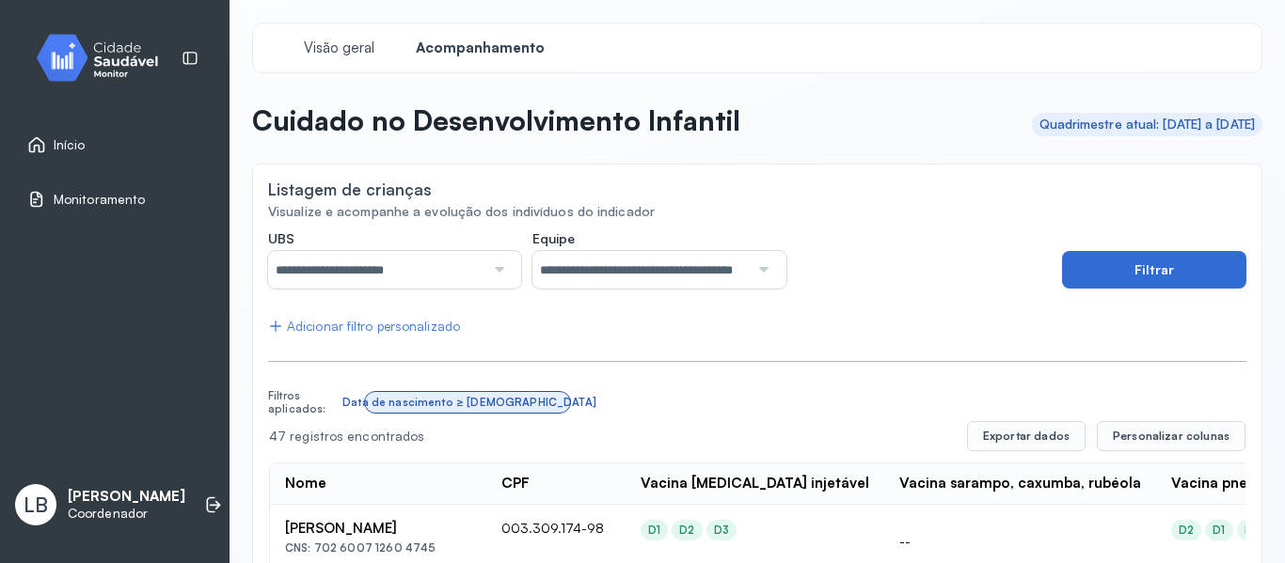
click at [1136, 256] on button "Filtrar" at bounding box center [1154, 270] width 184 height 38
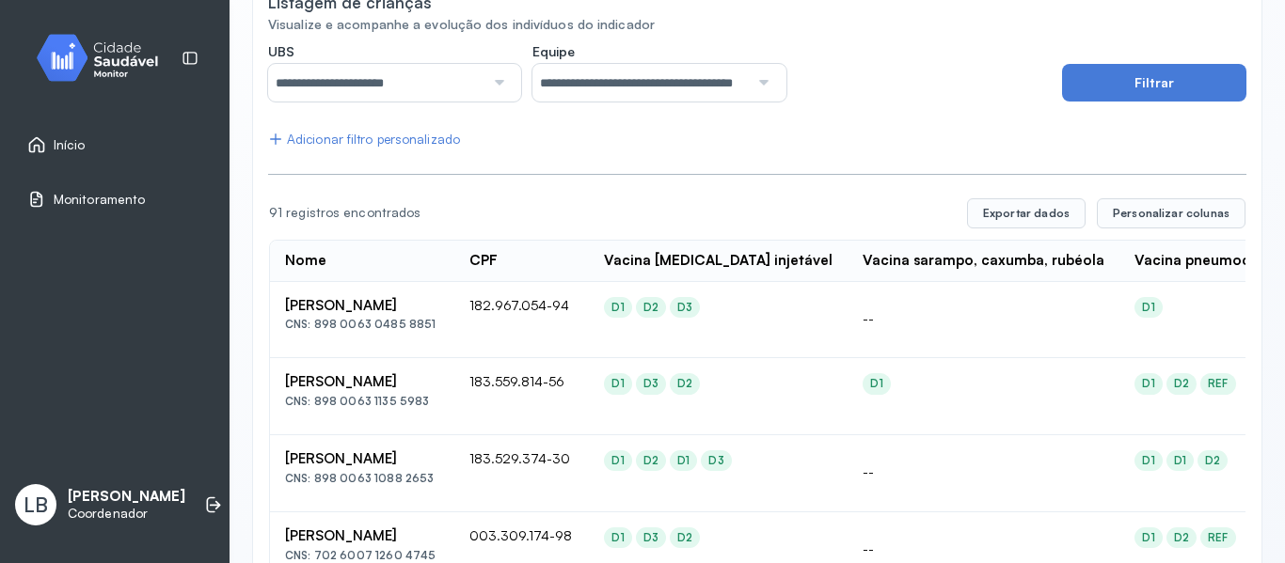
scroll to position [188, 0]
drag, startPoint x: 673, startPoint y: 307, endPoint x: 569, endPoint y: 306, distance: 104.4
click at [569, 306] on td "182.967.054-94" at bounding box center [521, 319] width 134 height 77
copy td "182.967.054-94"
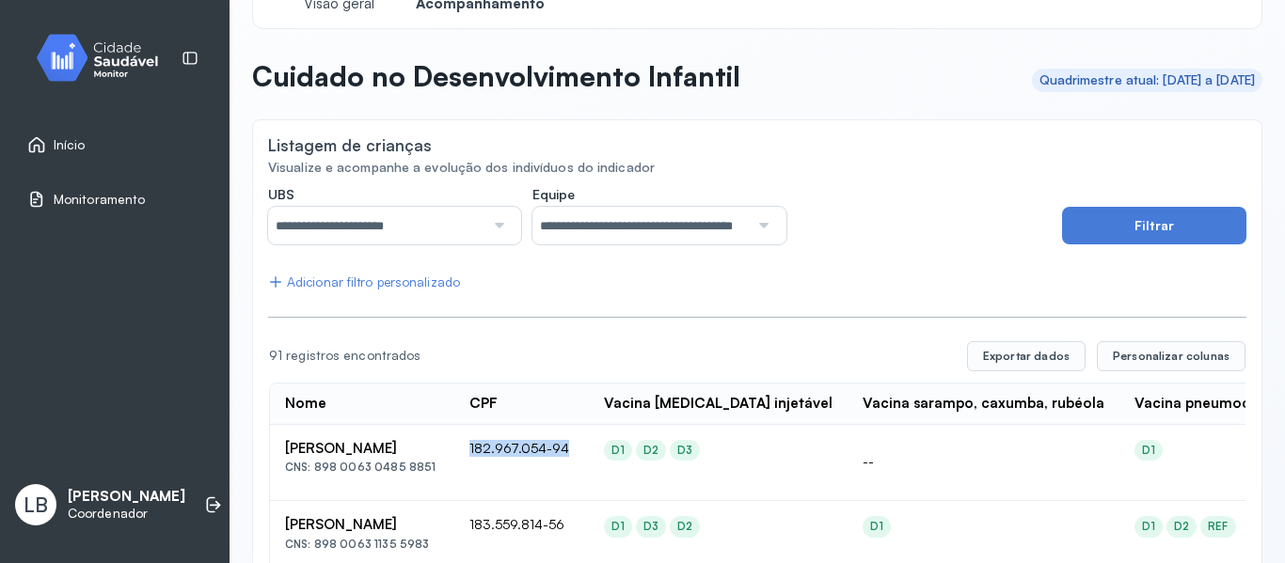
scroll to position [0, 0]
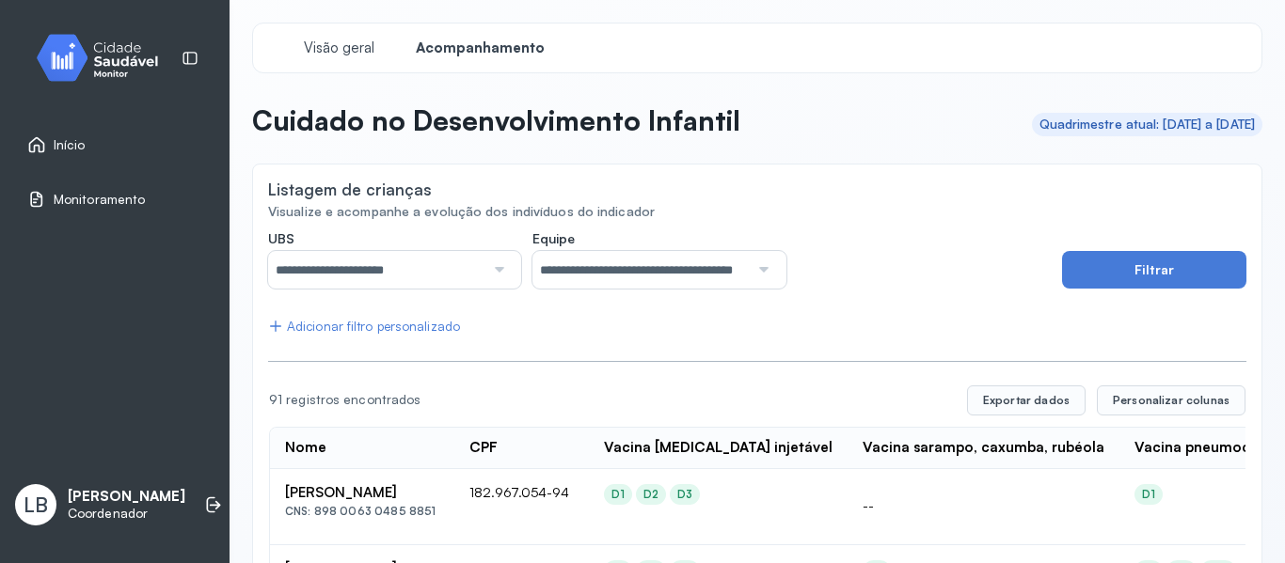
click at [484, 268] on div at bounding box center [496, 270] width 25 height 38
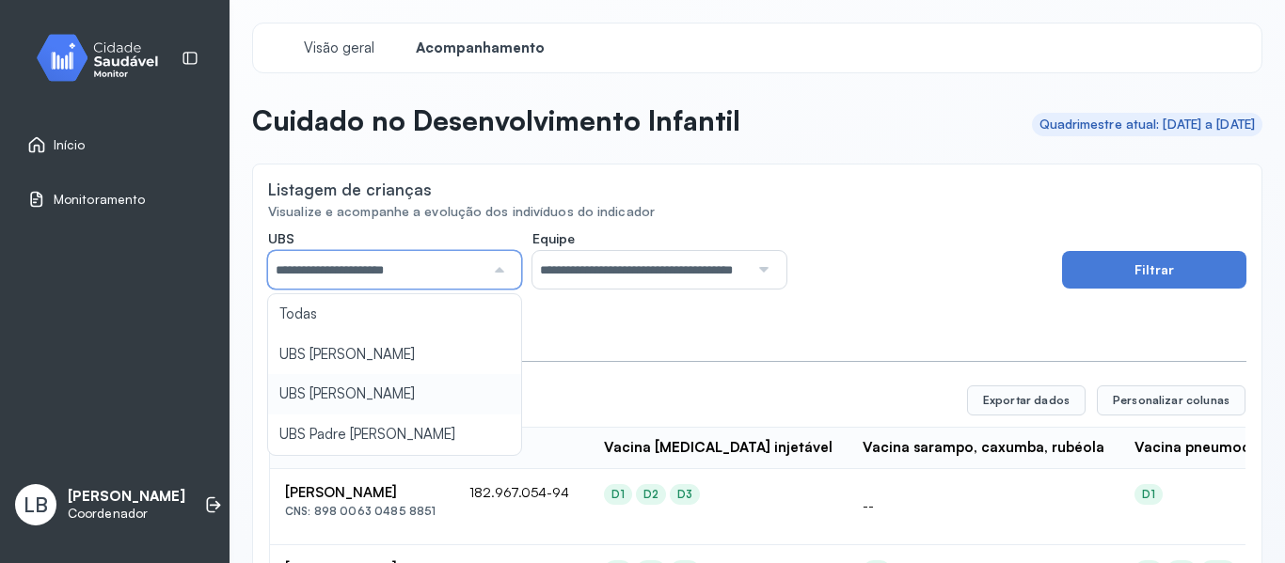
type input "*****"
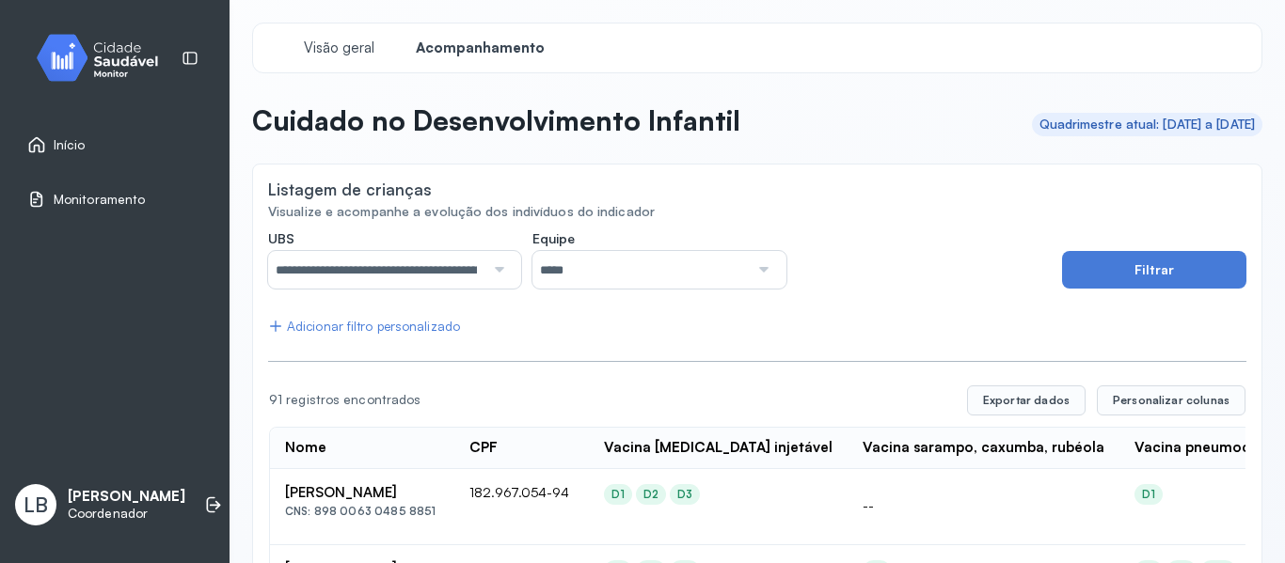
click at [596, 271] on input "*****" at bounding box center [640, 270] width 216 height 38
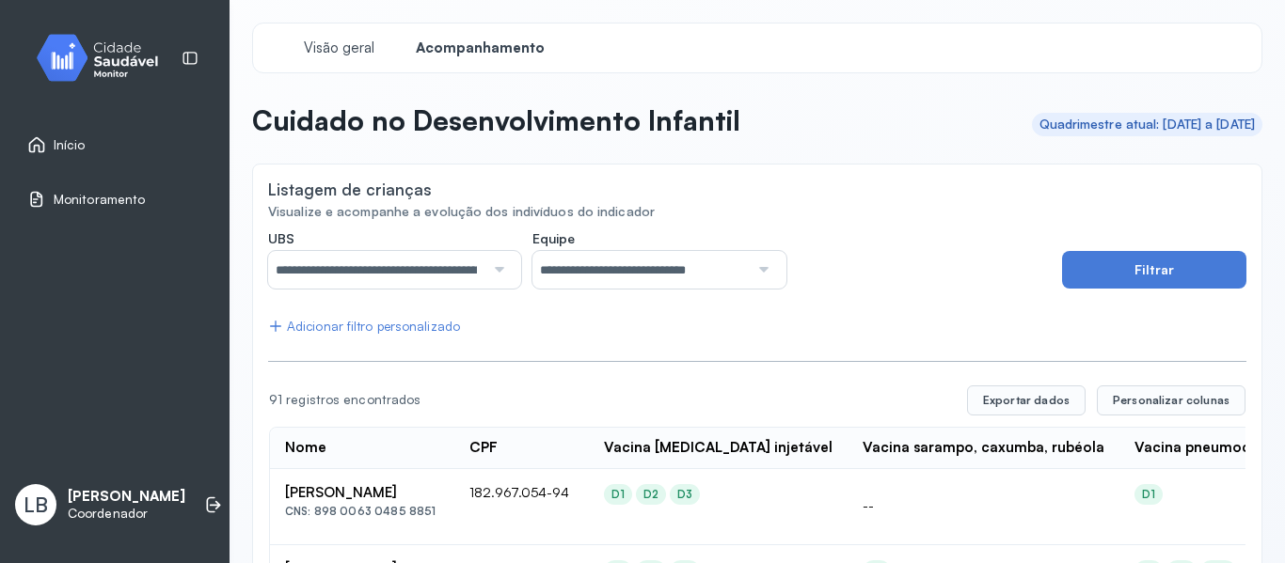
click at [389, 330] on div "Adicionar filtro personalizado" at bounding box center [364, 327] width 192 height 16
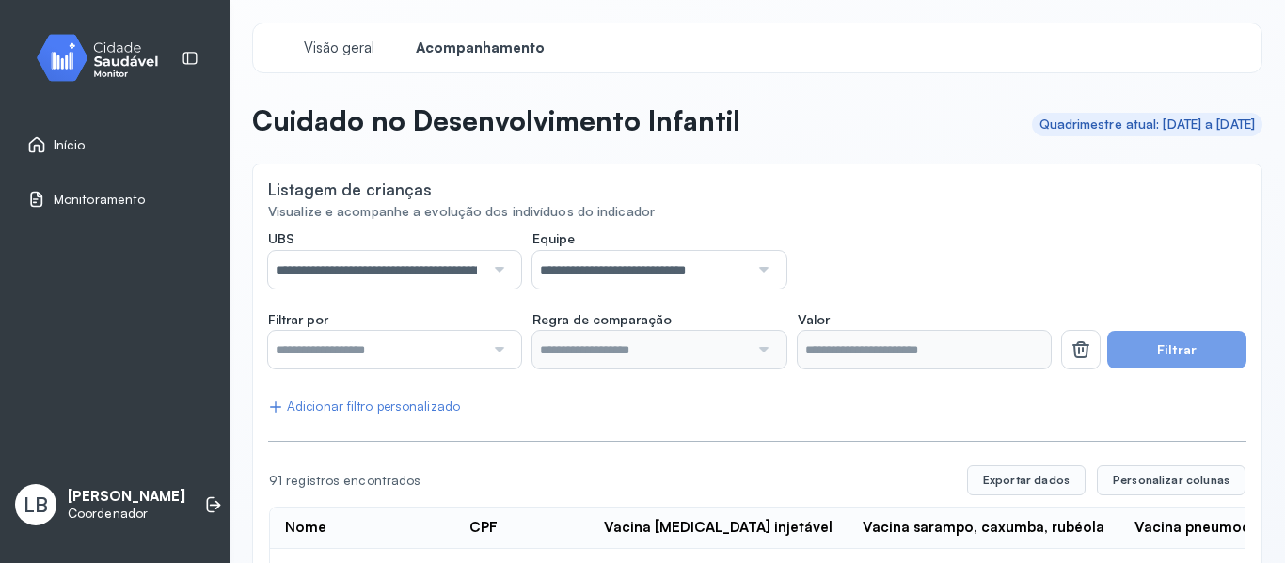
click at [385, 345] on input "text" at bounding box center [376, 350] width 216 height 38
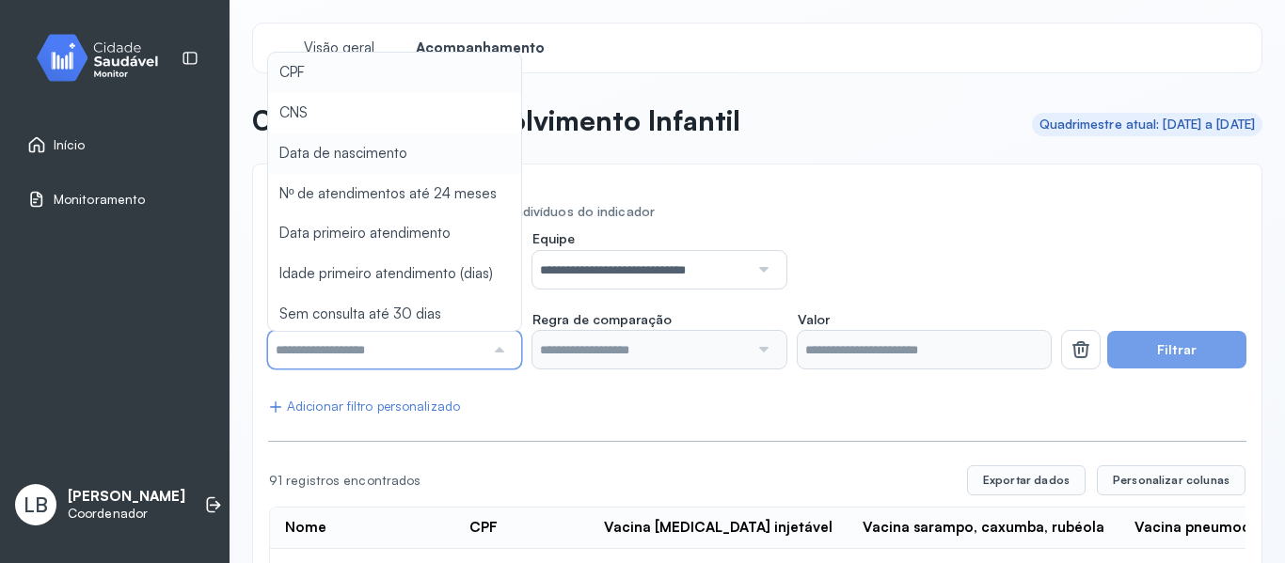
type input "*******"
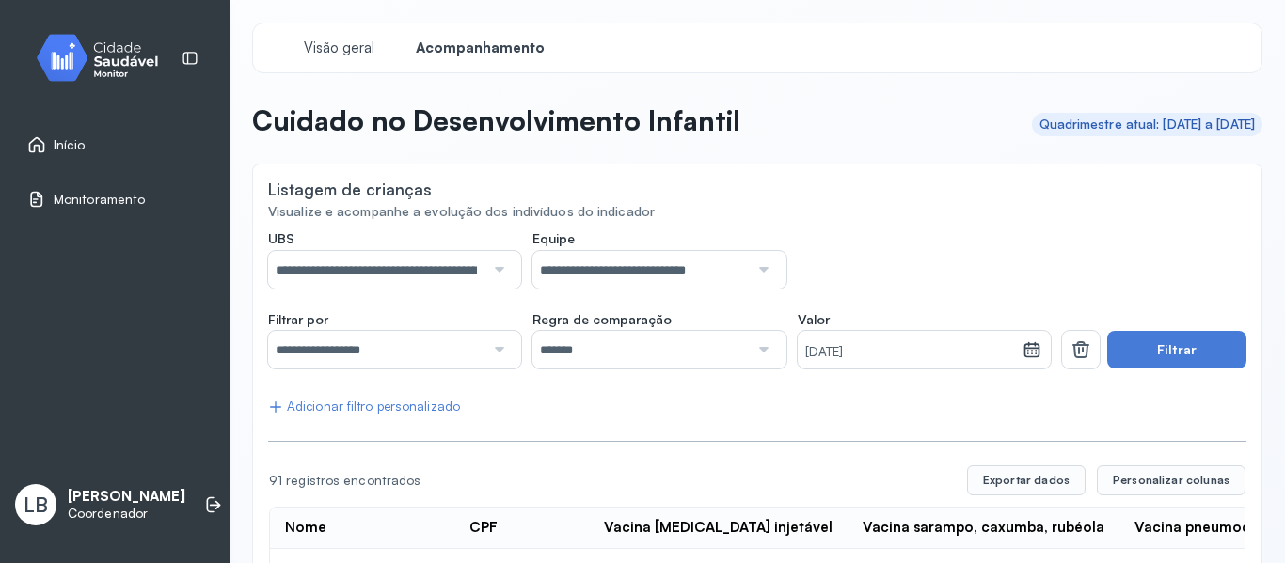
drag, startPoint x: 396, startPoint y: 143, endPoint x: 508, endPoint y: 197, distance: 124.1
click at [739, 345] on input "*******" at bounding box center [640, 350] width 216 height 38
drag, startPoint x: 1002, startPoint y: 349, endPoint x: 901, endPoint y: 329, distance: 102.6
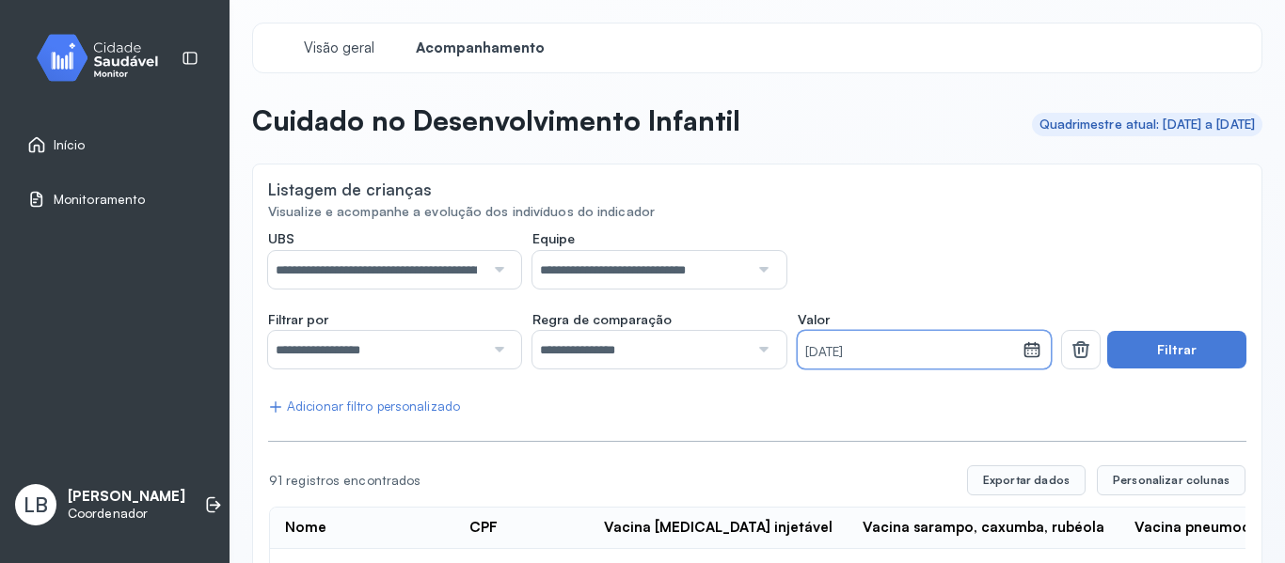
click at [901, 329] on div "Valor [DATE]" at bounding box center [924, 340] width 253 height 58
click at [1022, 353] on icon at bounding box center [1031, 349] width 19 height 19
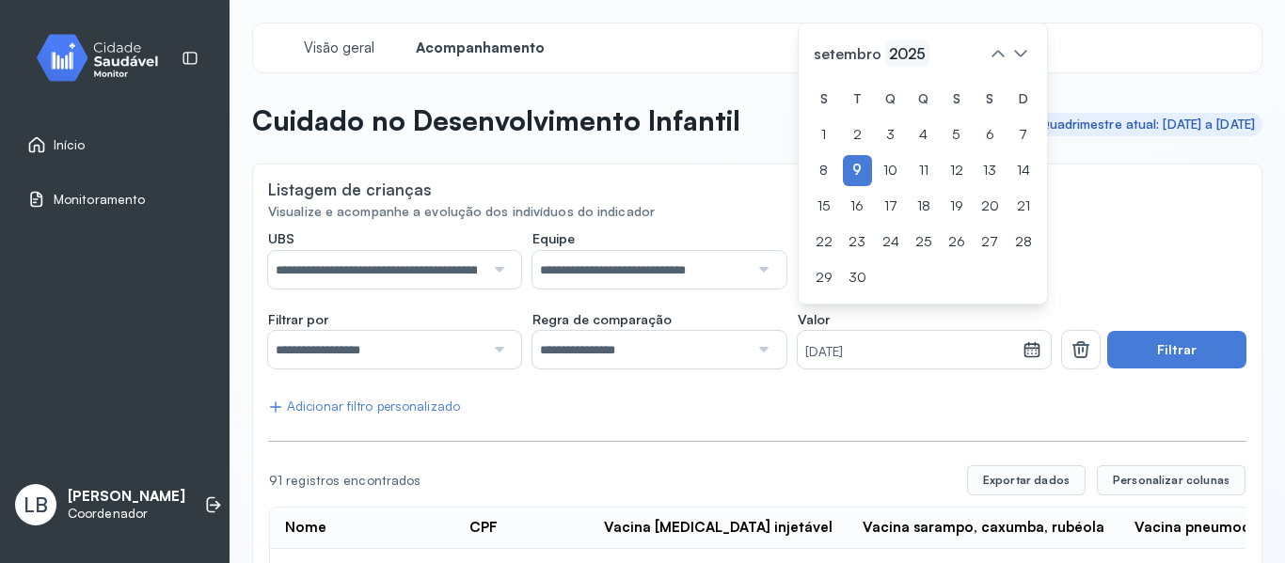
click at [918, 46] on span "2025" at bounding box center [907, 53] width 44 height 26
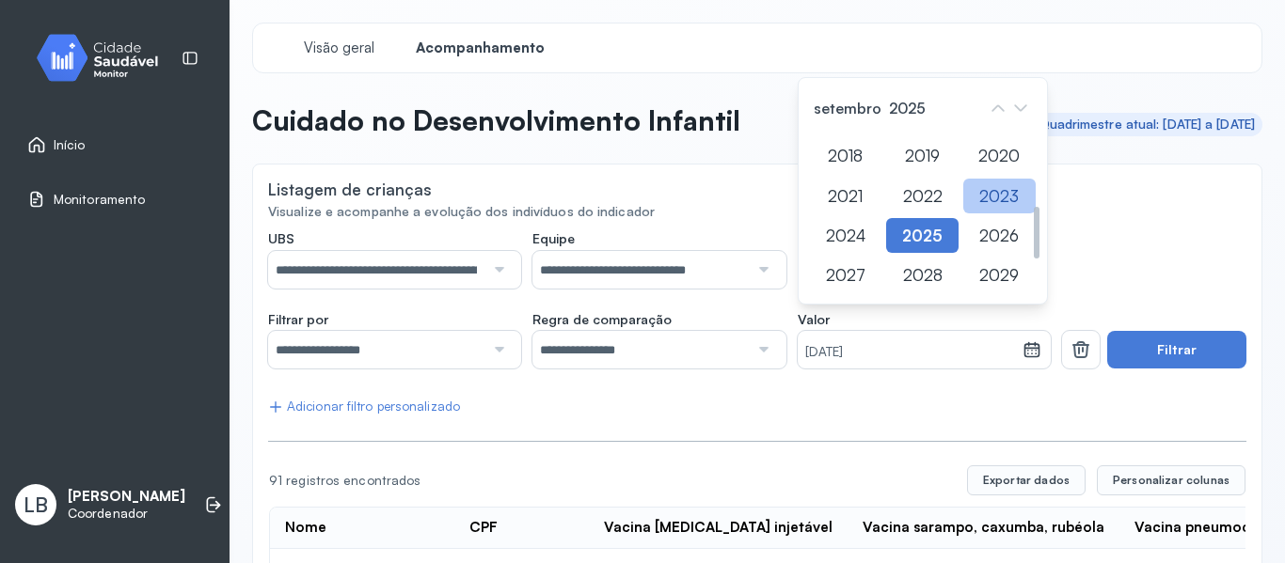
click at [989, 199] on div "2023" at bounding box center [999, 196] width 72 height 35
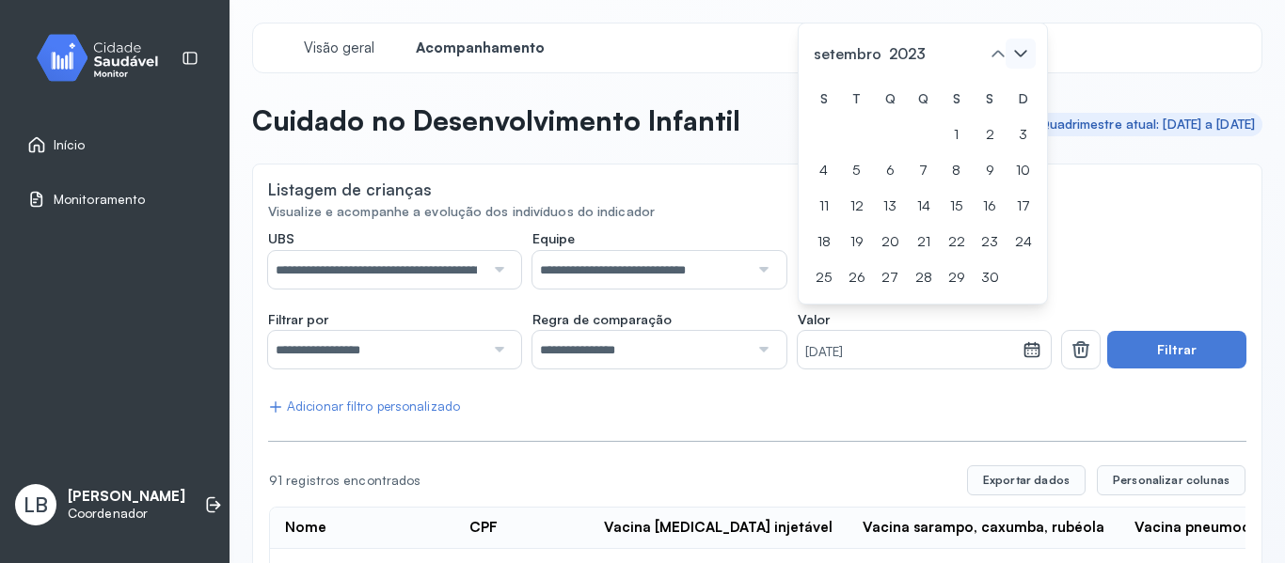
click at [1020, 55] on icon at bounding box center [1020, 54] width 30 height 30
click at [1020, 55] on div "D" at bounding box center [1023, 63] width 28 height 31
click at [1009, 25] on icon at bounding box center [1020, 18] width 30 height 30
click at [1007, 54] on icon at bounding box center [1020, 54] width 30 height 30
click at [1018, 276] on div "31" at bounding box center [1023, 277] width 28 height 31
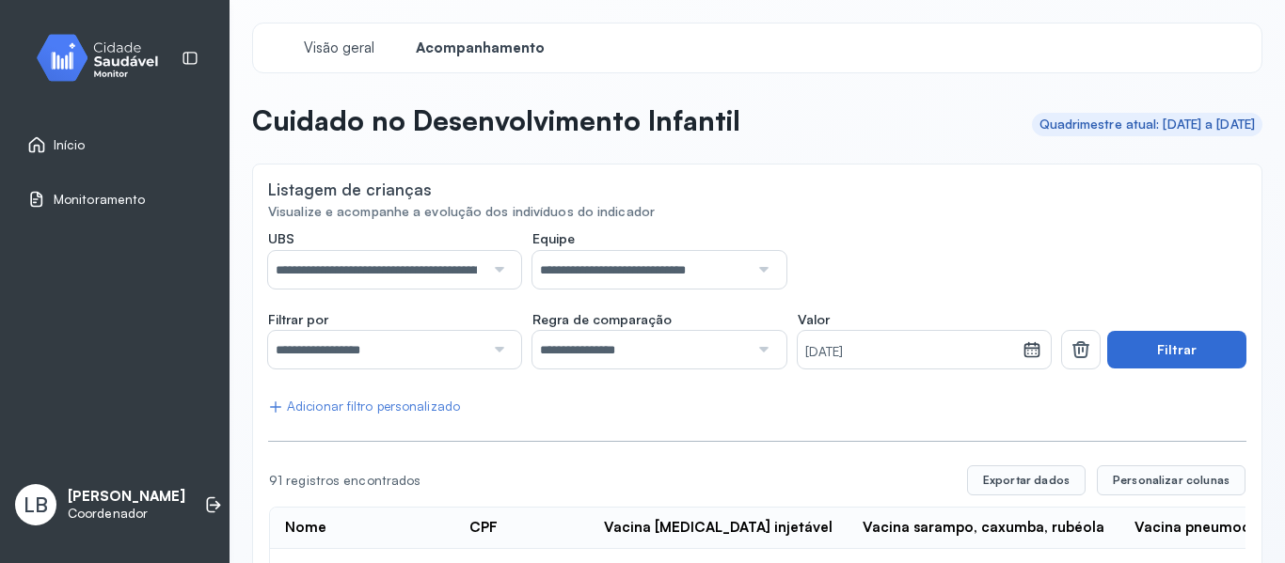
click at [1131, 369] on button "Filtrar" at bounding box center [1176, 350] width 139 height 38
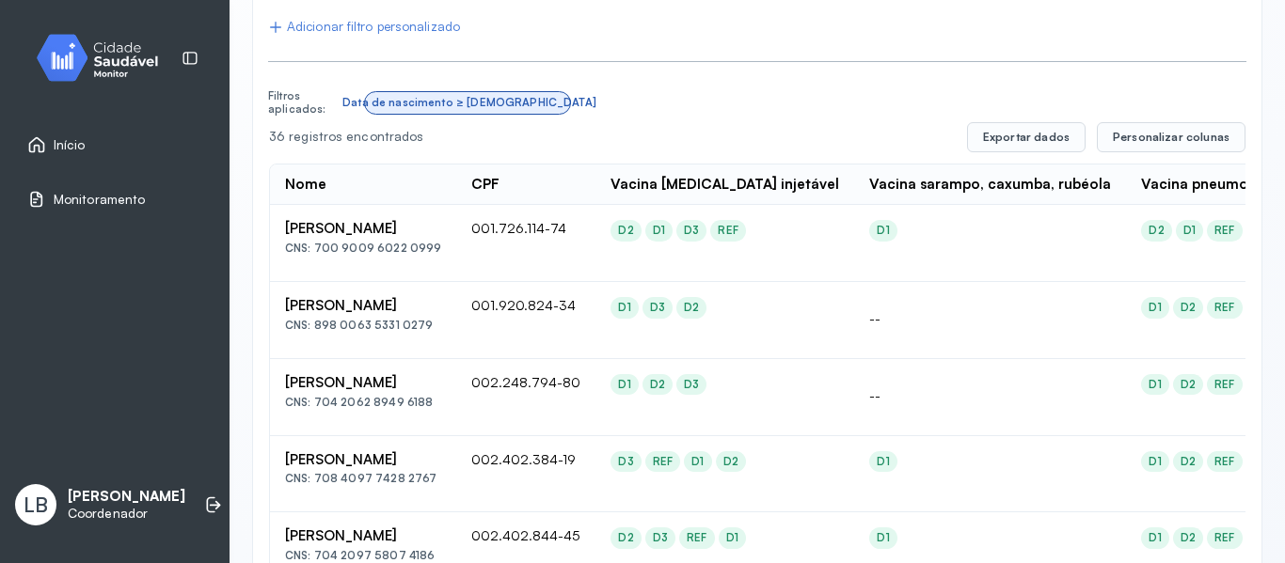
scroll to position [376, 0]
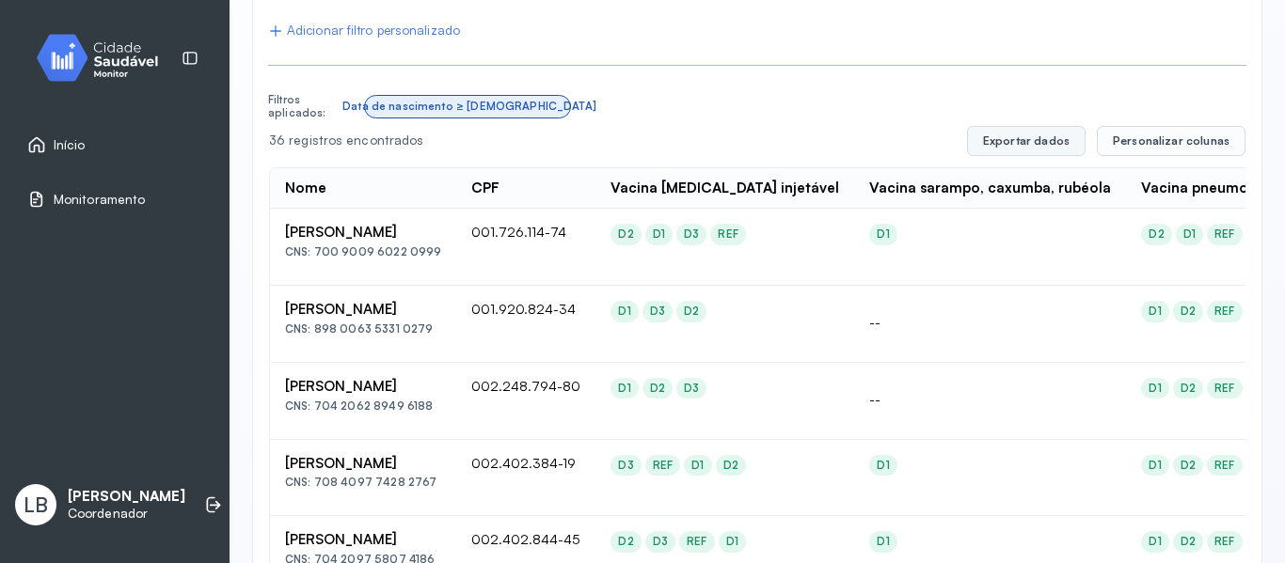
click at [998, 148] on button "Exportar dados" at bounding box center [1026, 141] width 119 height 30
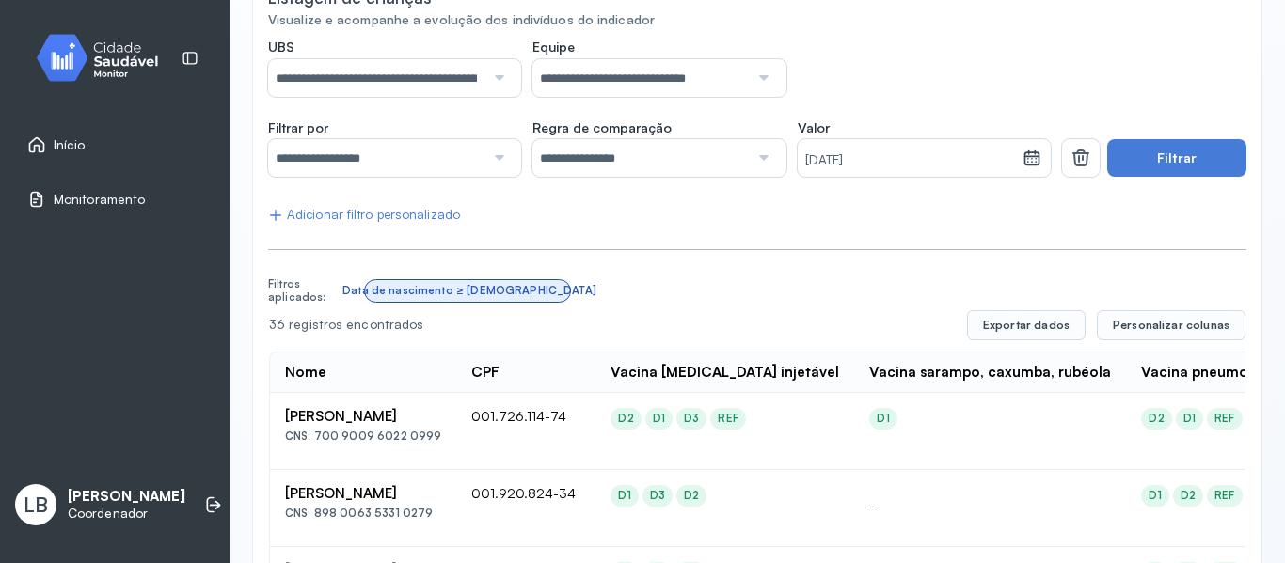
scroll to position [0, 0]
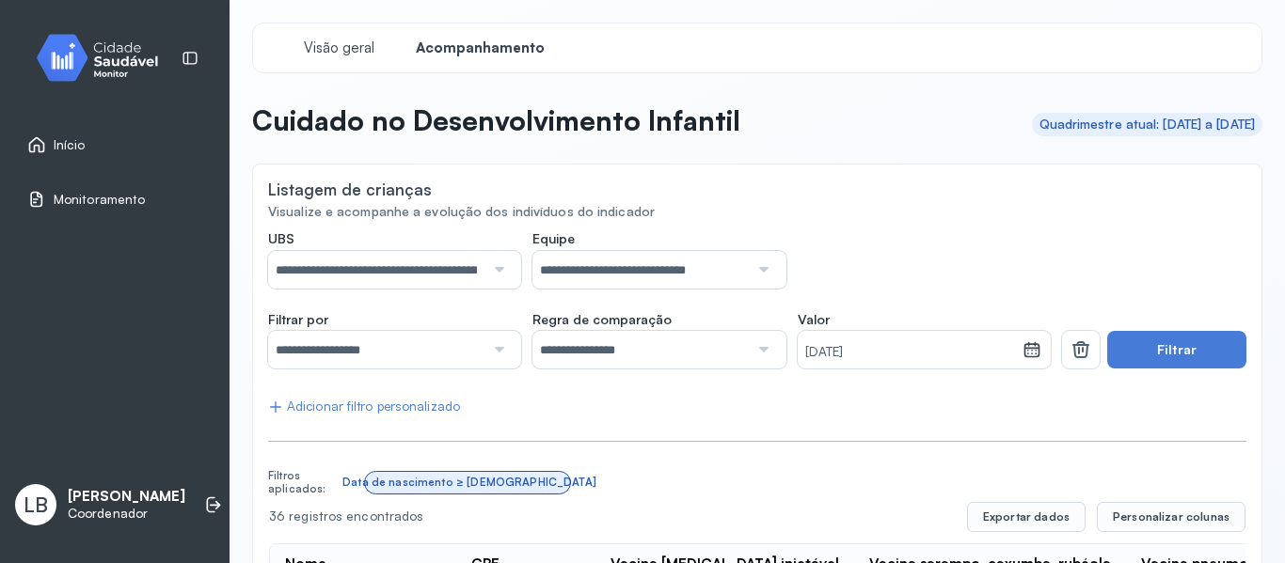
click at [494, 347] on div at bounding box center [496, 350] width 25 height 38
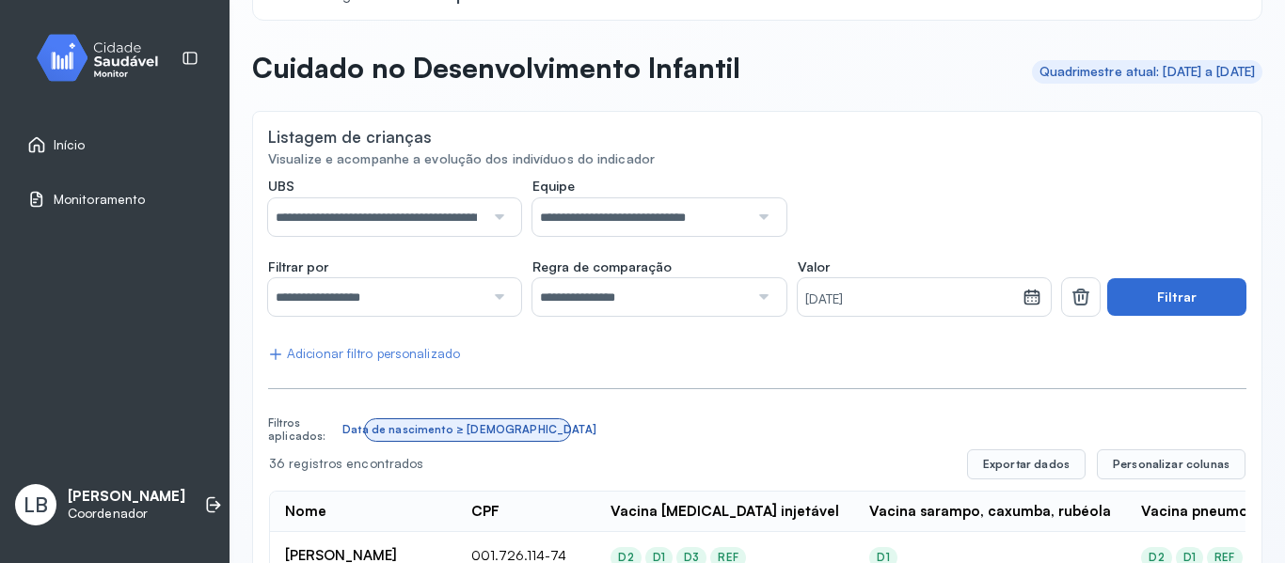
scroll to position [94, 0]
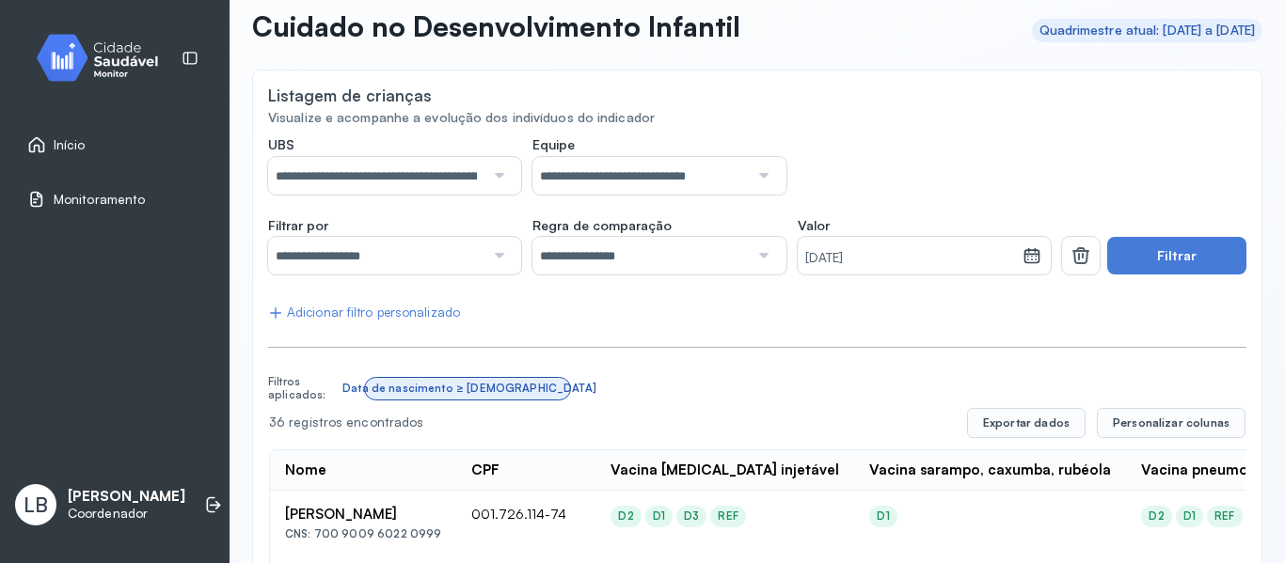
click at [1051, 430] on button "Exportar dados" at bounding box center [1026, 423] width 119 height 30
click at [493, 176] on div at bounding box center [496, 176] width 25 height 38
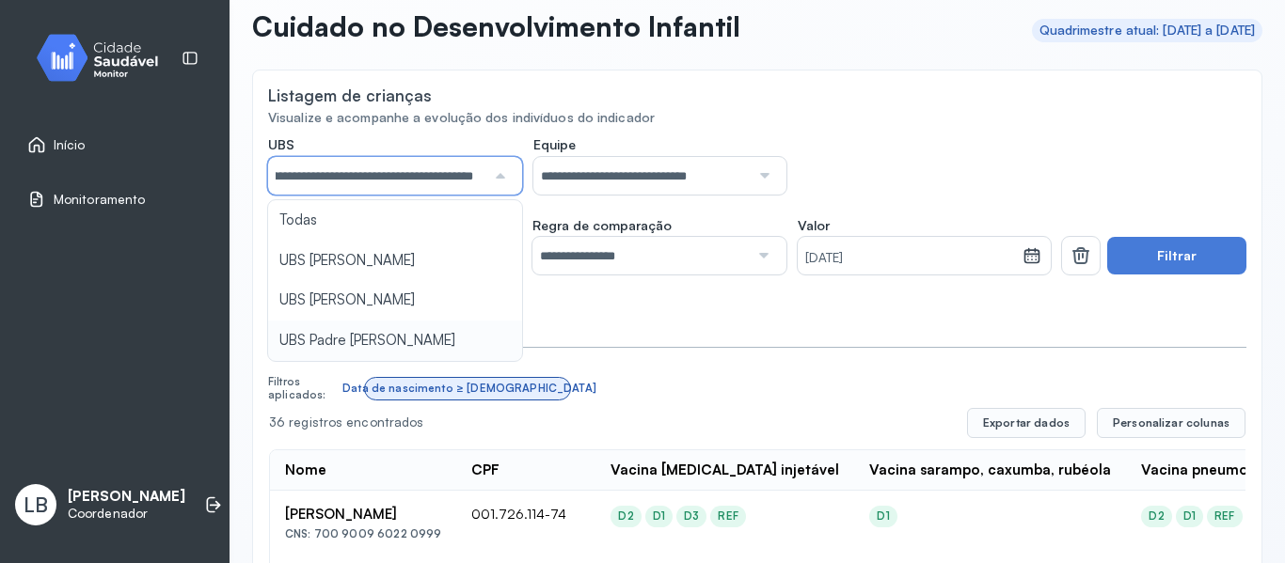
type input "*****"
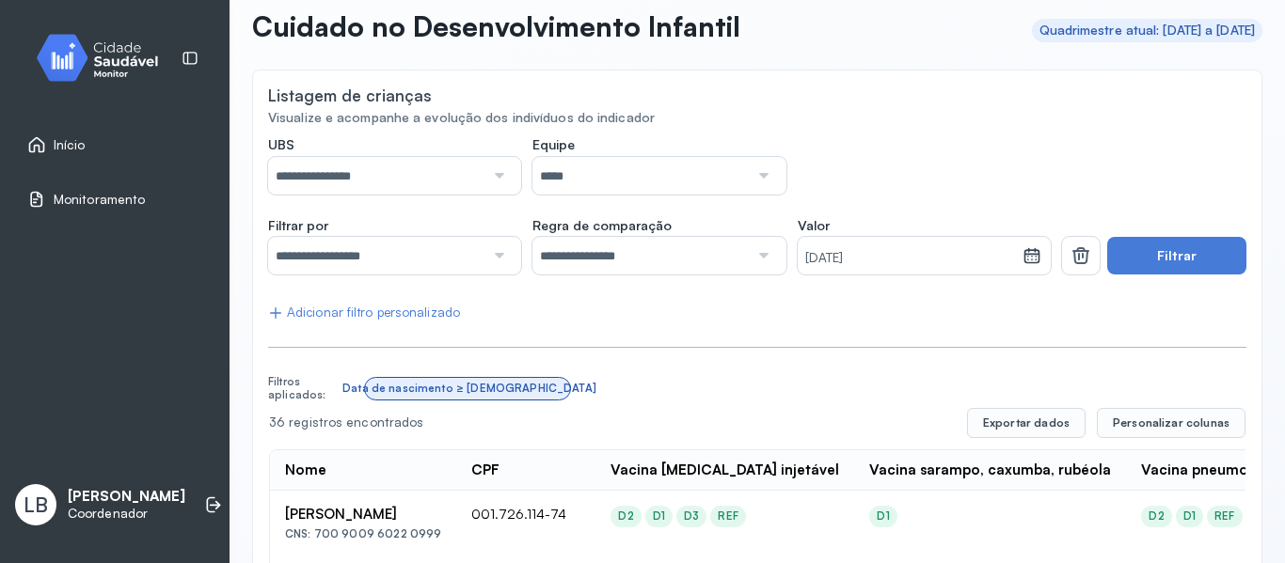
drag, startPoint x: 747, startPoint y: 173, endPoint x: 711, endPoint y: 198, distance: 43.3
click at [749, 174] on div at bounding box center [761, 176] width 25 height 38
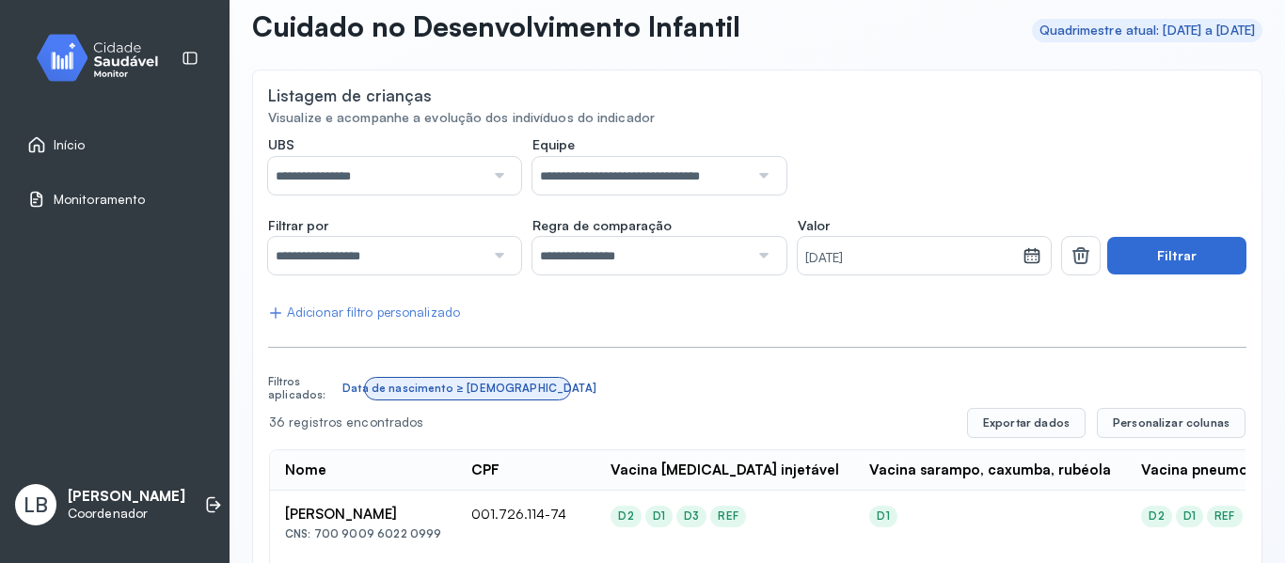
click at [1168, 243] on button "Filtrar" at bounding box center [1176, 256] width 139 height 38
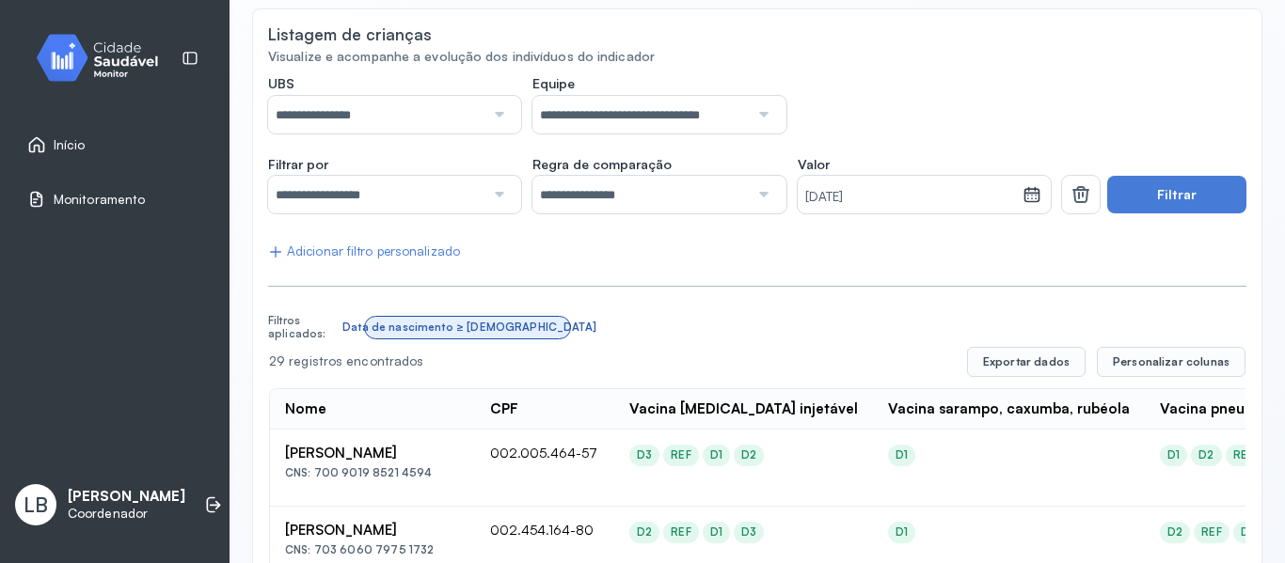
scroll to position [188, 0]
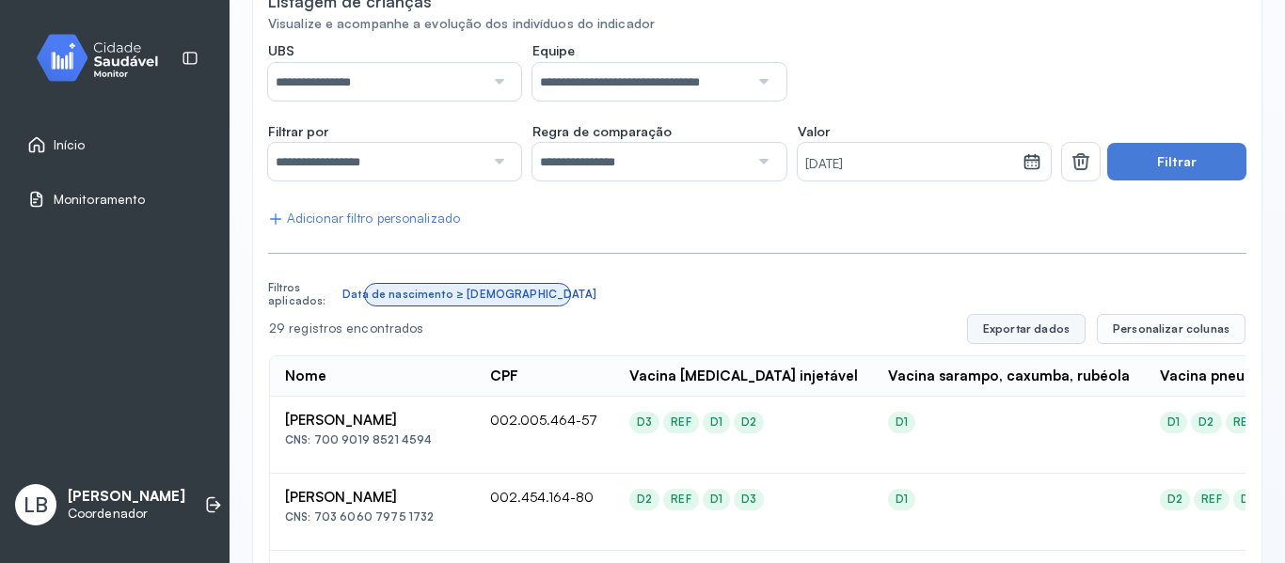
click at [1055, 329] on button "Exportar dados" at bounding box center [1026, 329] width 119 height 30
click at [498, 85] on div at bounding box center [496, 82] width 25 height 38
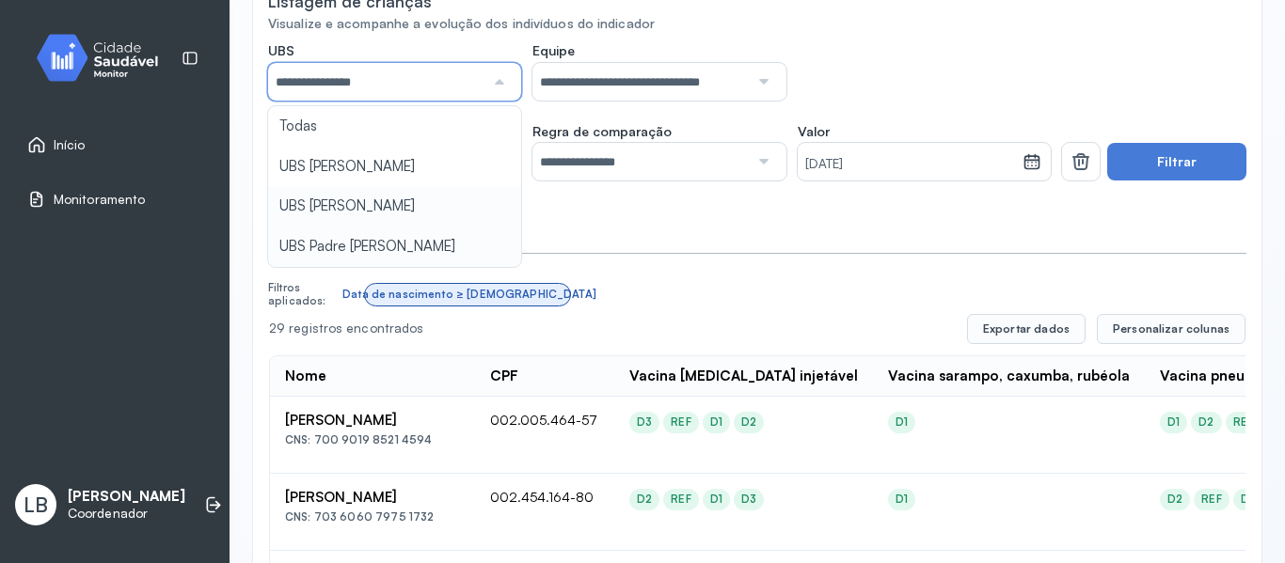
type input "*****"
drag, startPoint x: 378, startPoint y: 211, endPoint x: 422, endPoint y: 209, distance: 44.2
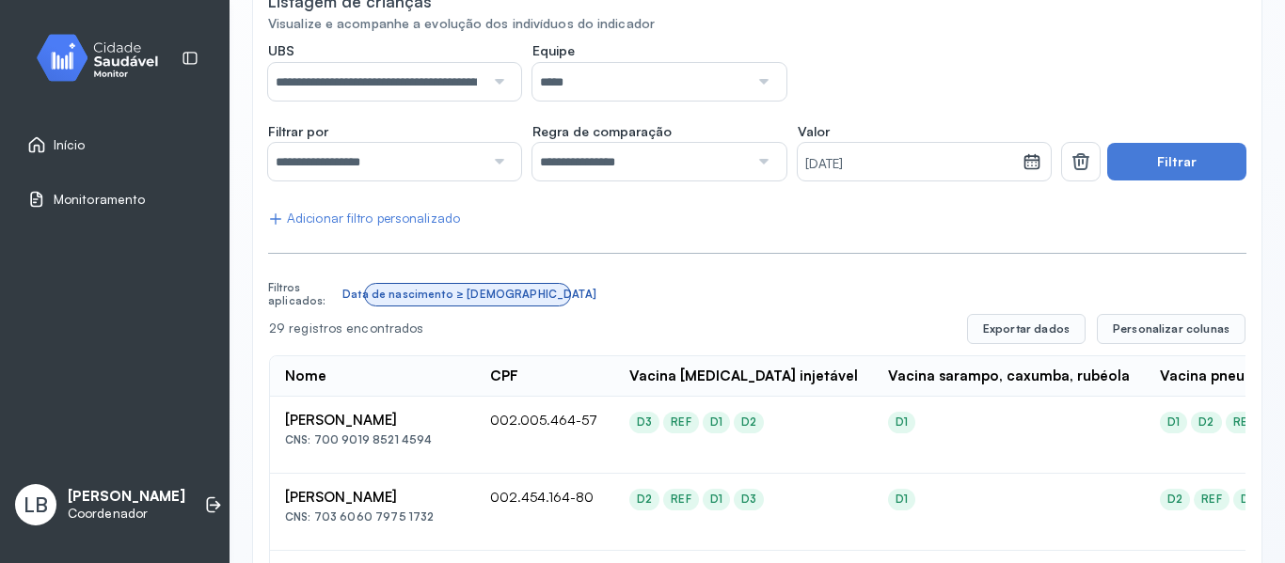
drag, startPoint x: 726, startPoint y: 69, endPoint x: 720, endPoint y: 82, distance: 14.3
click at [726, 71] on input "*****" at bounding box center [640, 82] width 216 height 38
click at [1155, 164] on button "Filtrar" at bounding box center [1176, 162] width 139 height 38
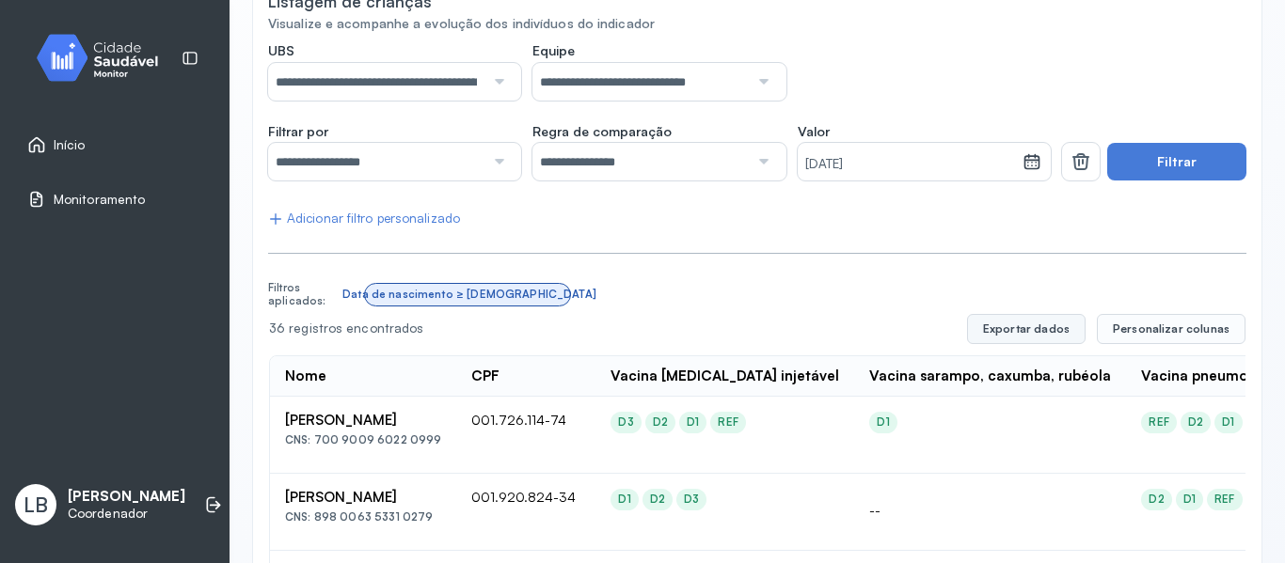
click at [988, 338] on button "Exportar dados" at bounding box center [1026, 329] width 119 height 30
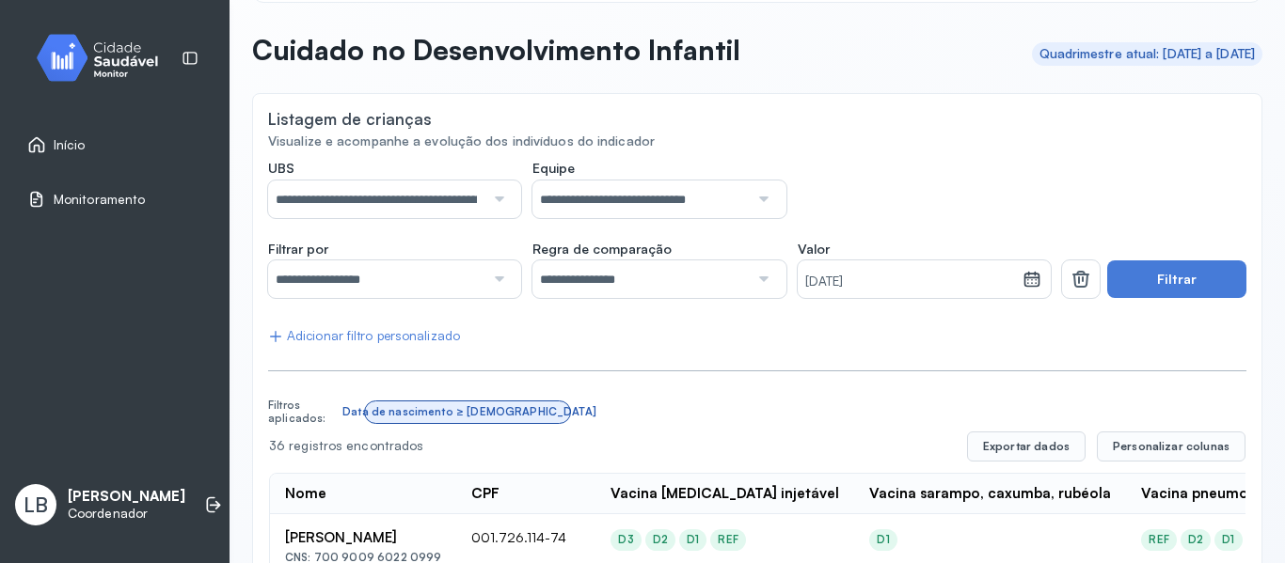
scroll to position [0, 0]
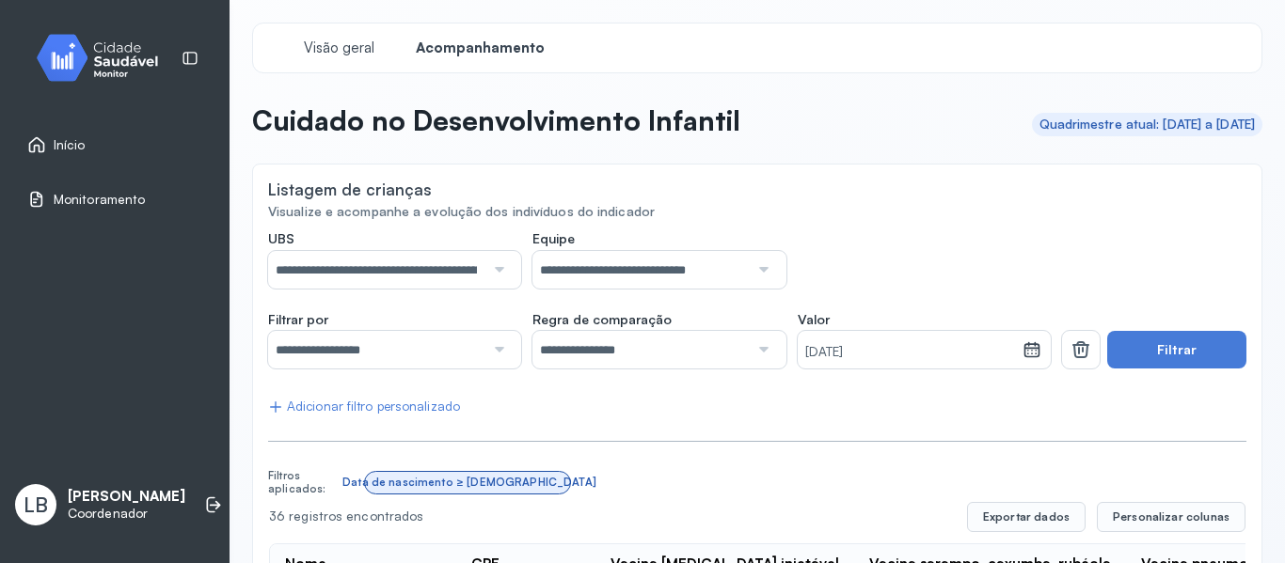
click at [500, 281] on div at bounding box center [496, 270] width 25 height 38
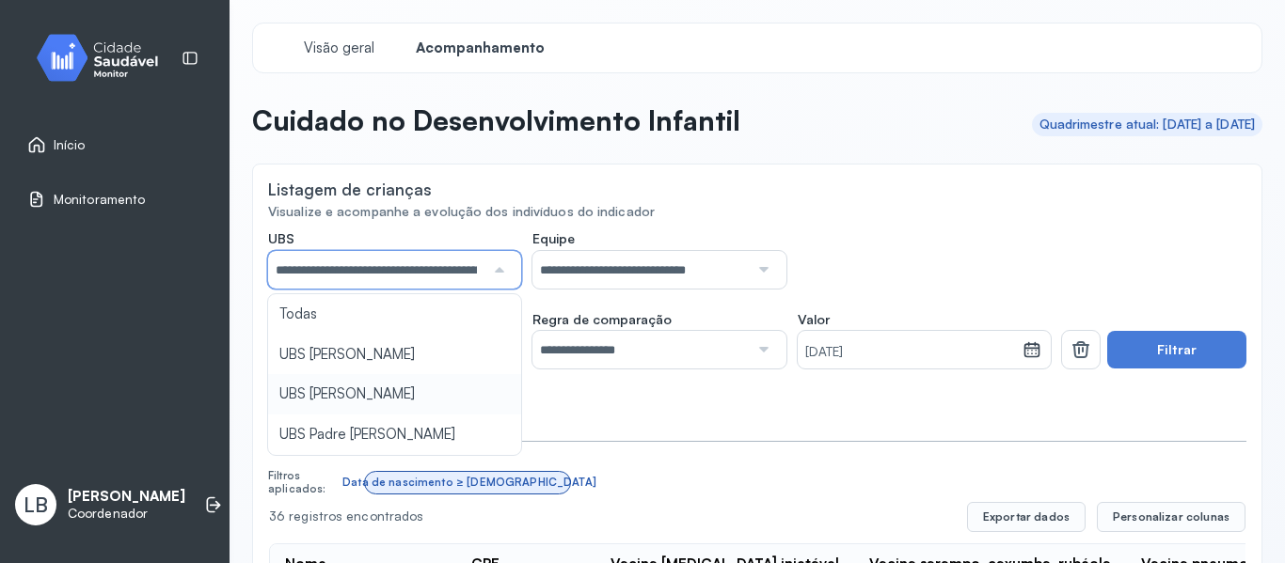
scroll to position [0, 58]
type input "*****"
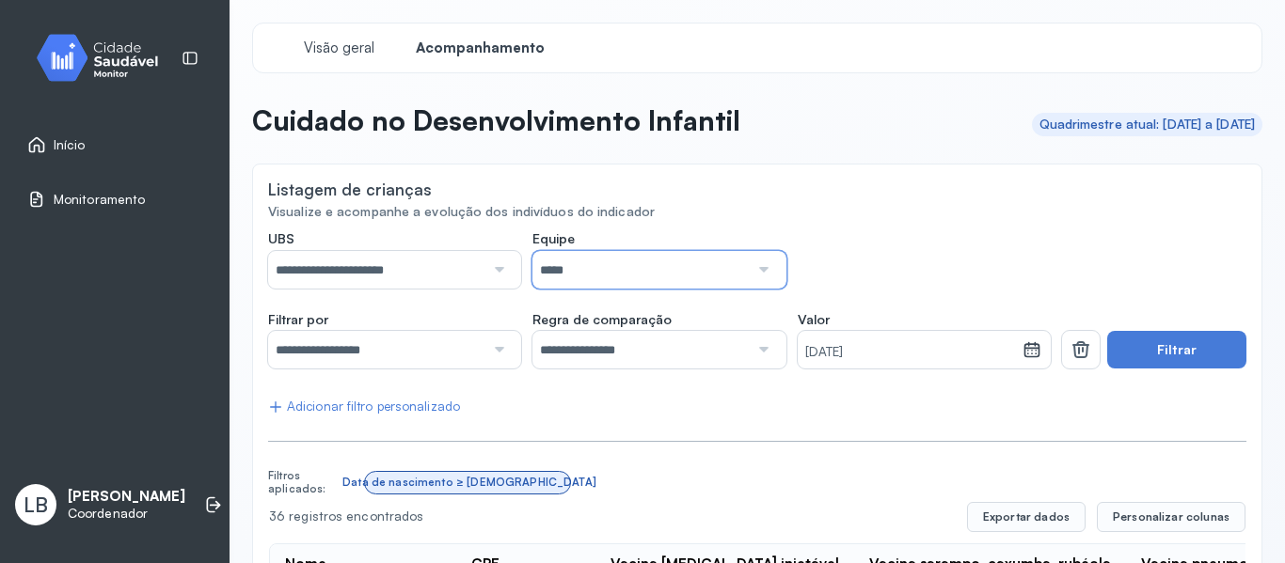
click at [684, 285] on input "*****" at bounding box center [640, 270] width 216 height 38
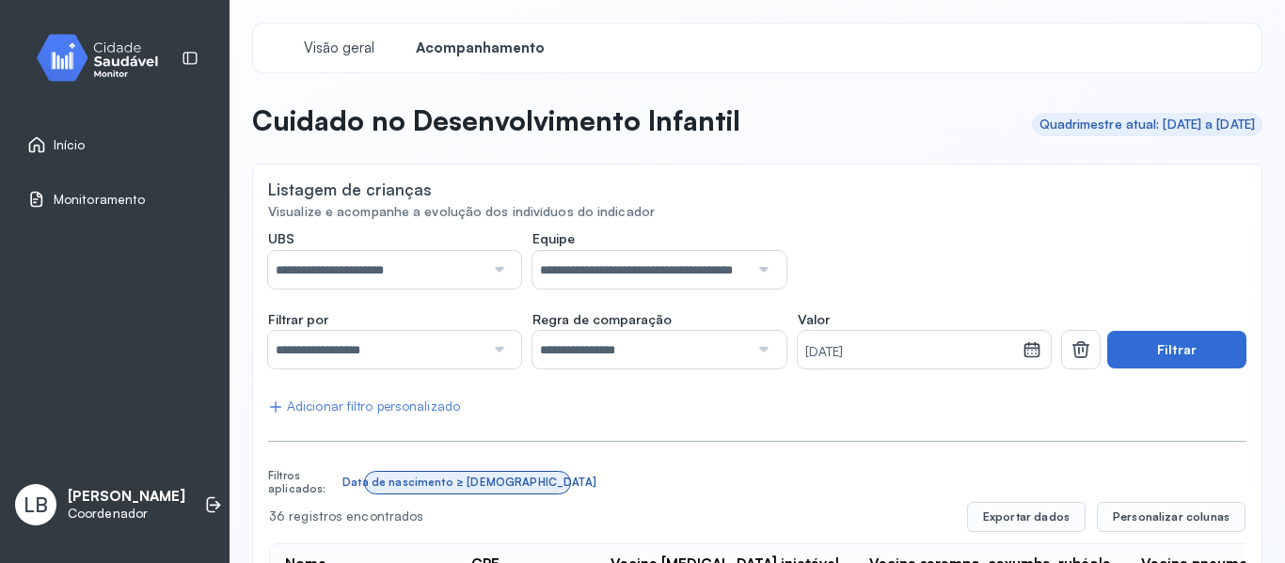
click at [1157, 356] on button "Filtrar" at bounding box center [1176, 350] width 139 height 38
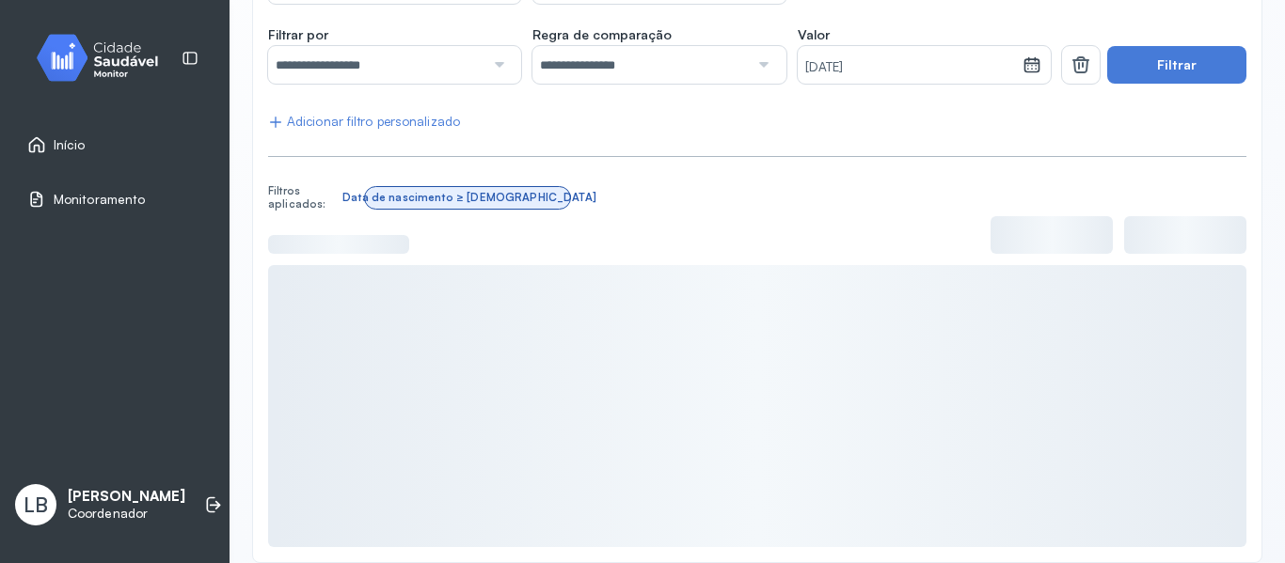
scroll to position [308, 0]
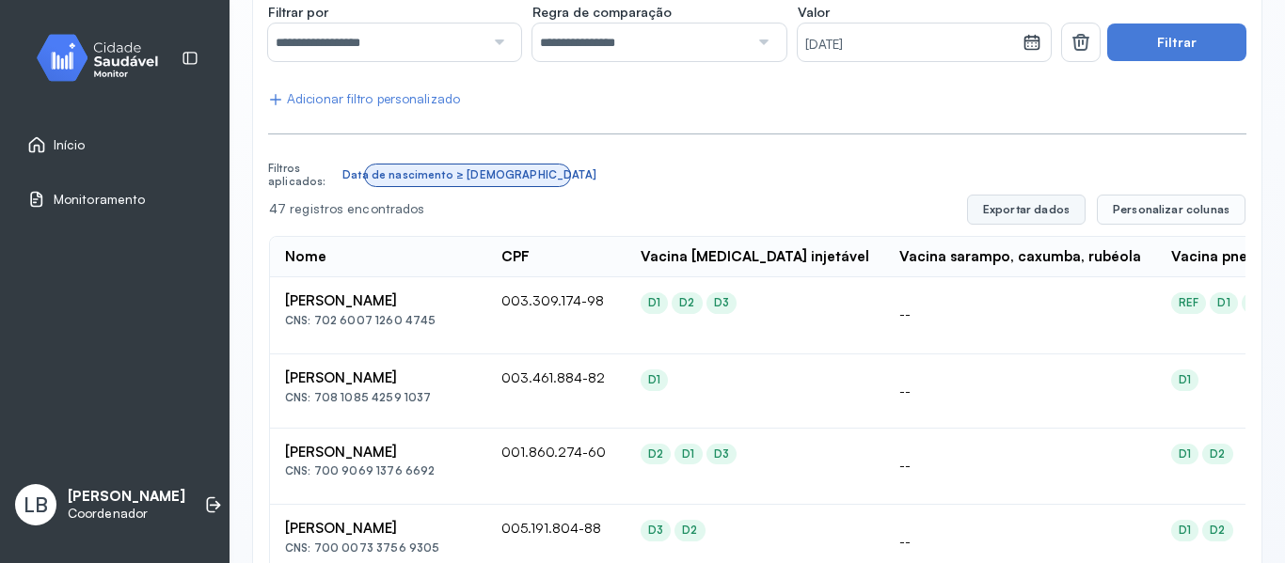
click at [1043, 205] on button "Exportar dados" at bounding box center [1026, 210] width 119 height 30
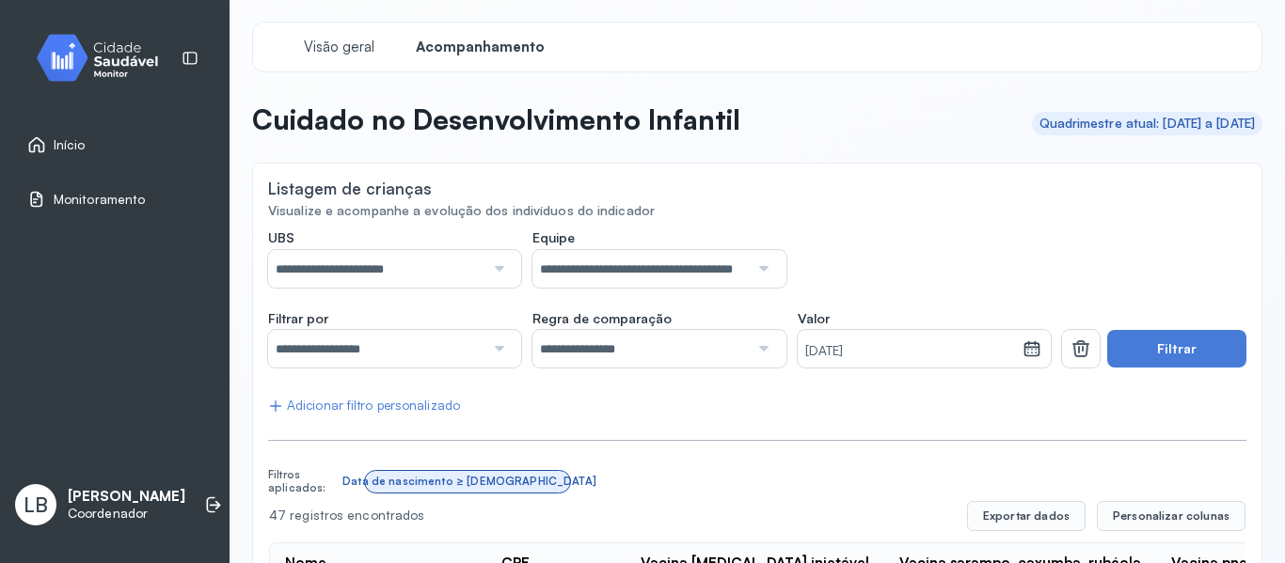
scroll to position [0, 0]
